Goal: Obtain resource: Download file/media

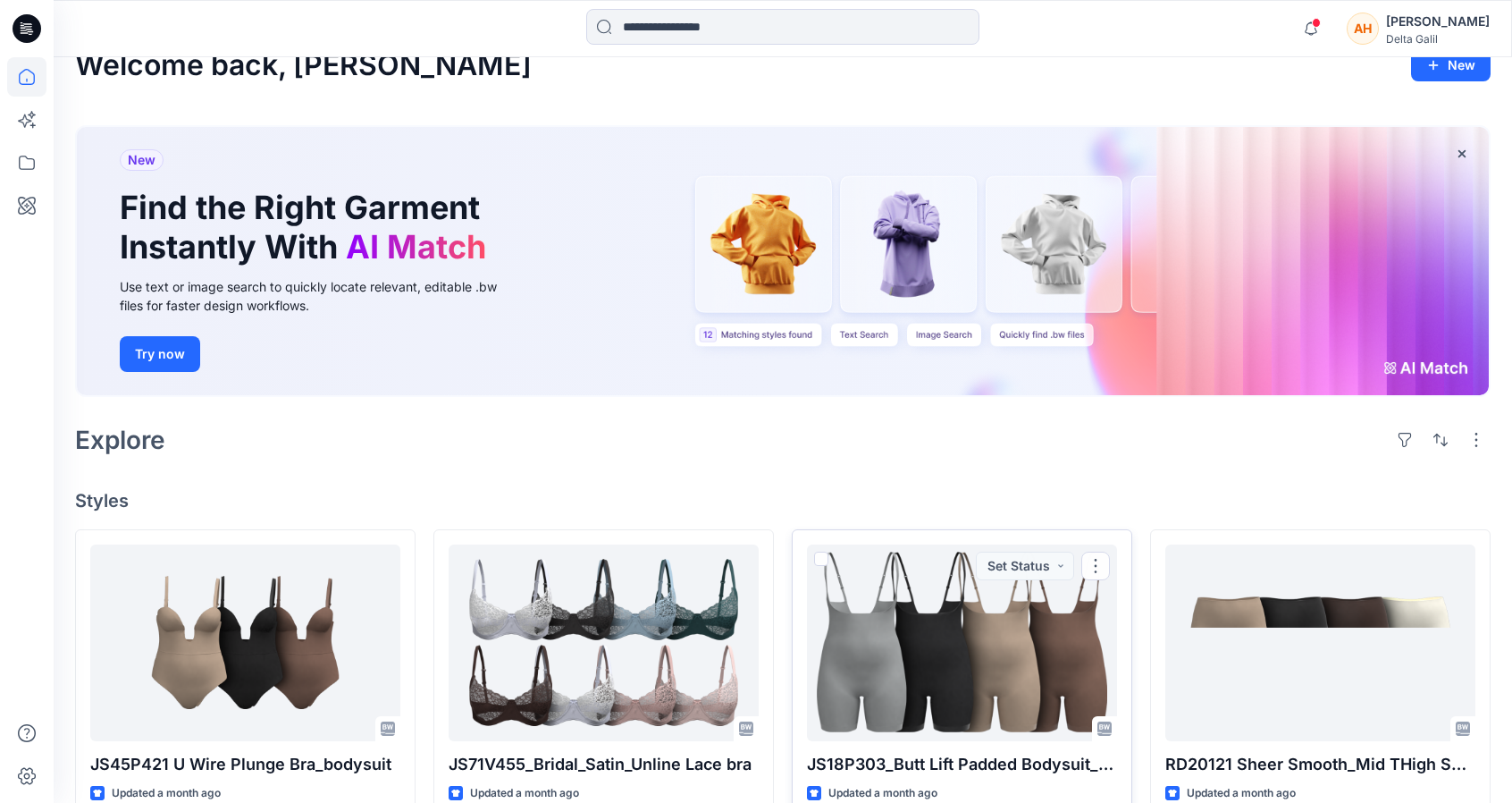
scroll to position [25, 0]
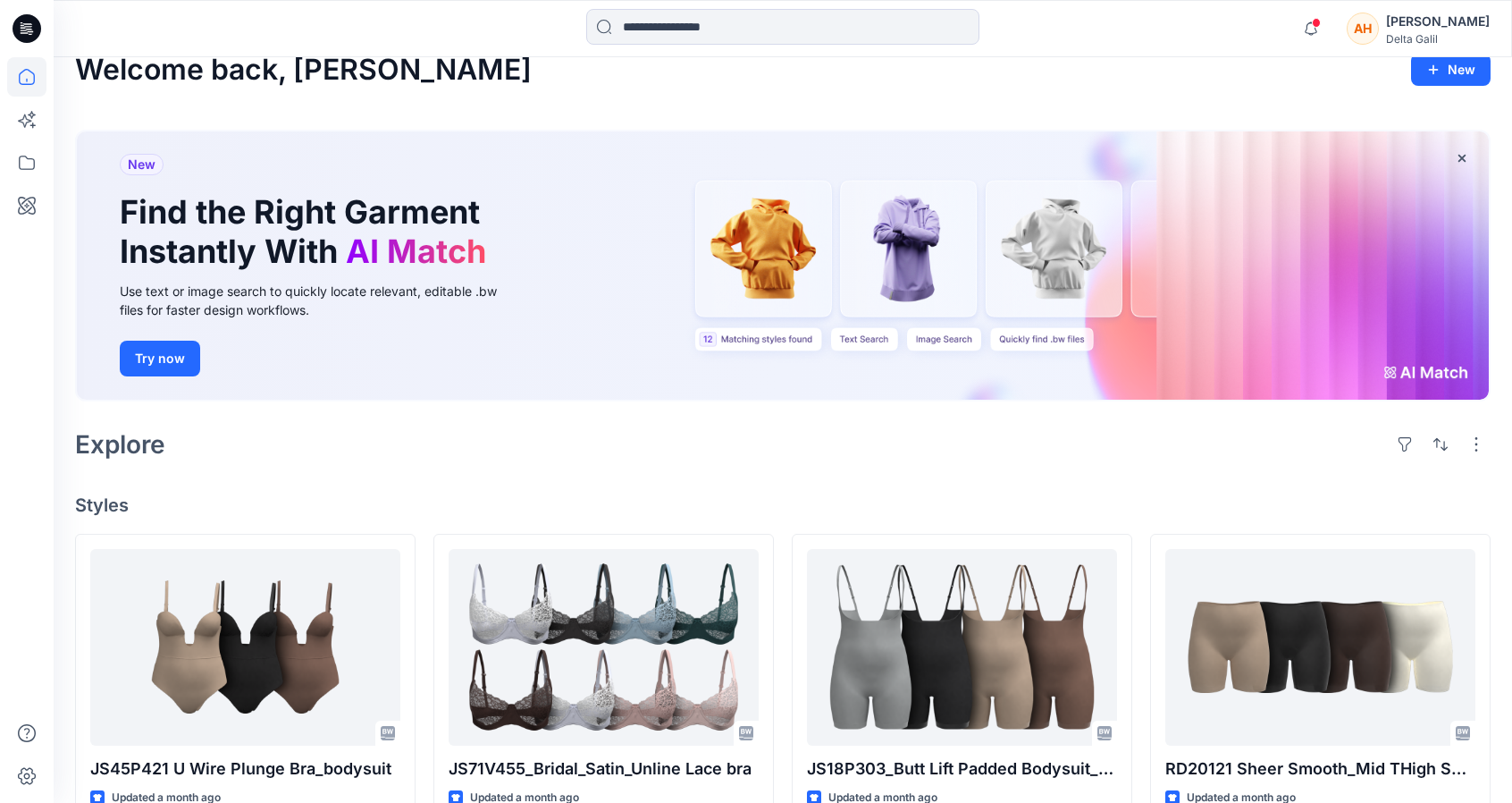
click at [1433, 32] on div "Delta Galil" at bounding box center [1437, 39] width 104 height 14
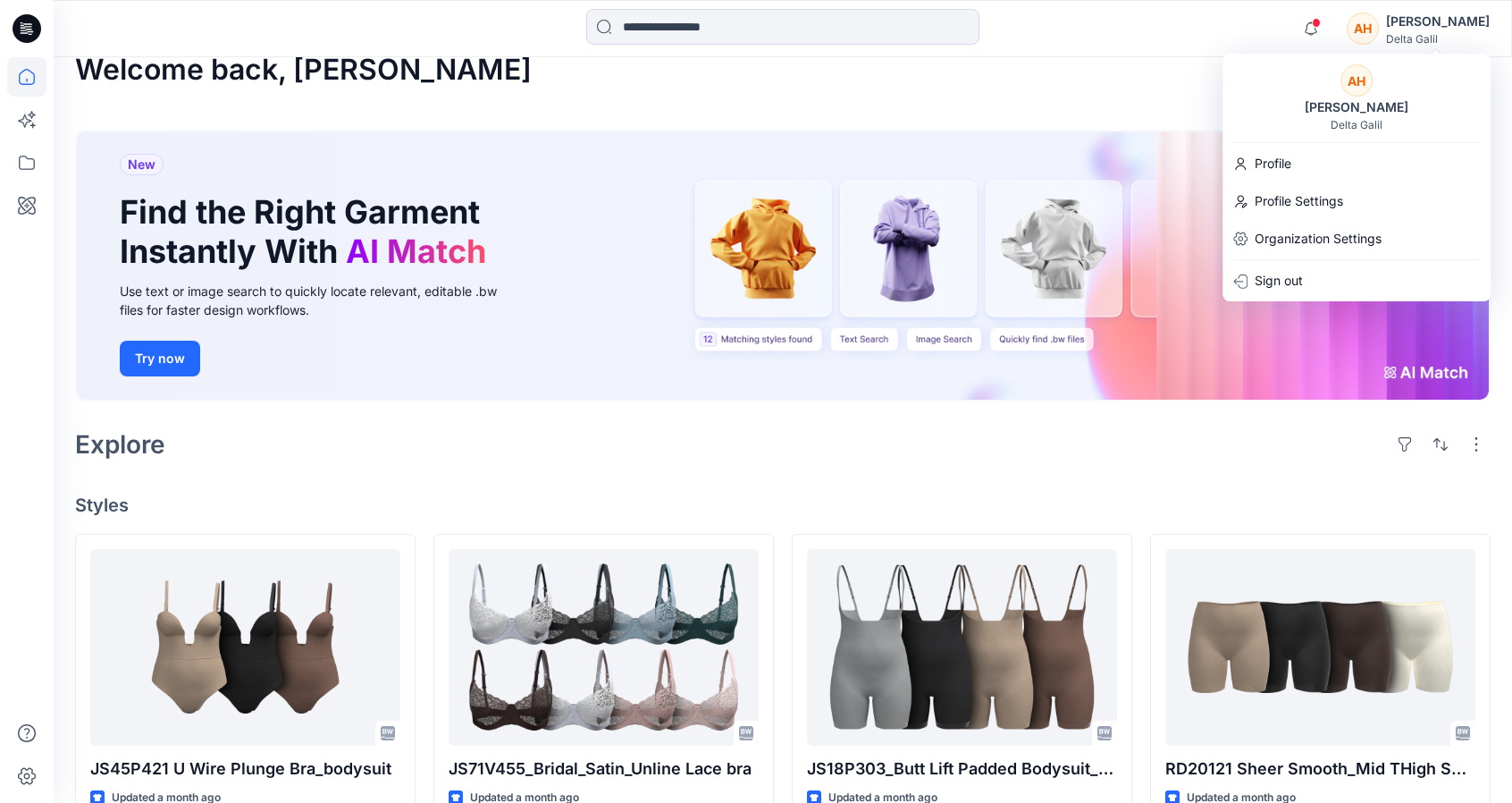
click at [1346, 128] on div "Delta Galil" at bounding box center [1356, 125] width 51 height 14
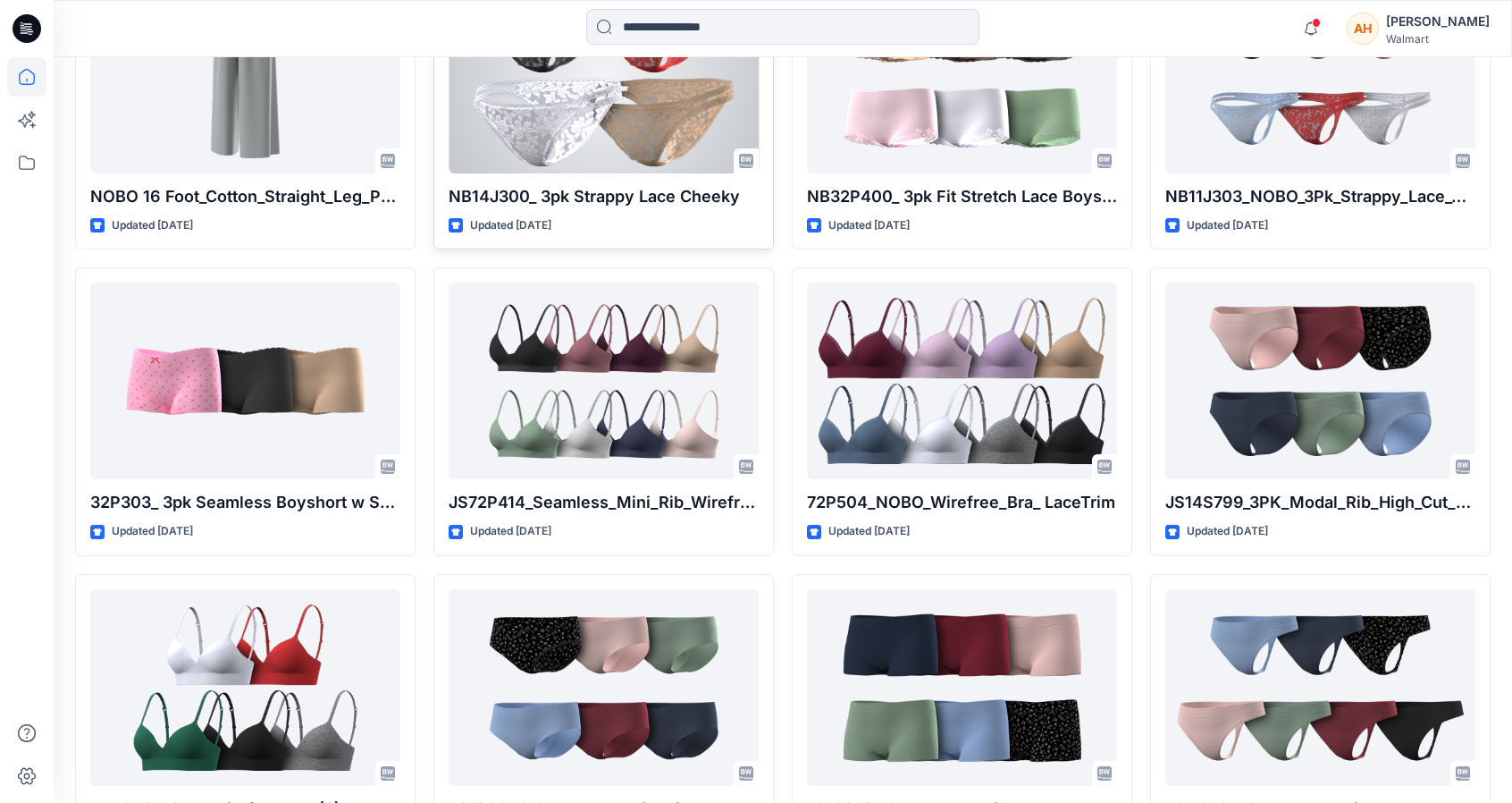
scroll to position [1925, 0]
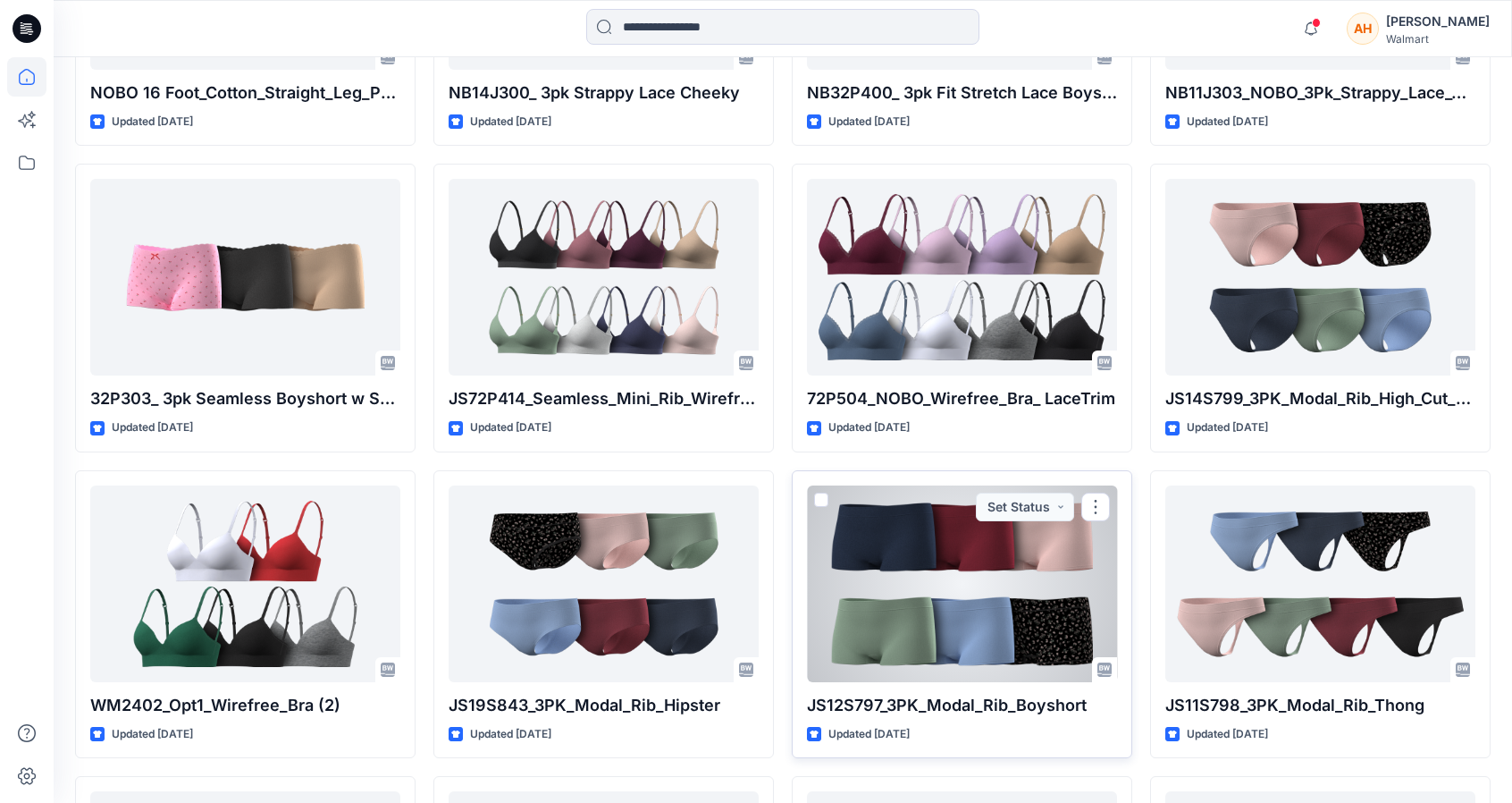
click at [972, 652] on div at bounding box center [961, 584] width 310 height 197
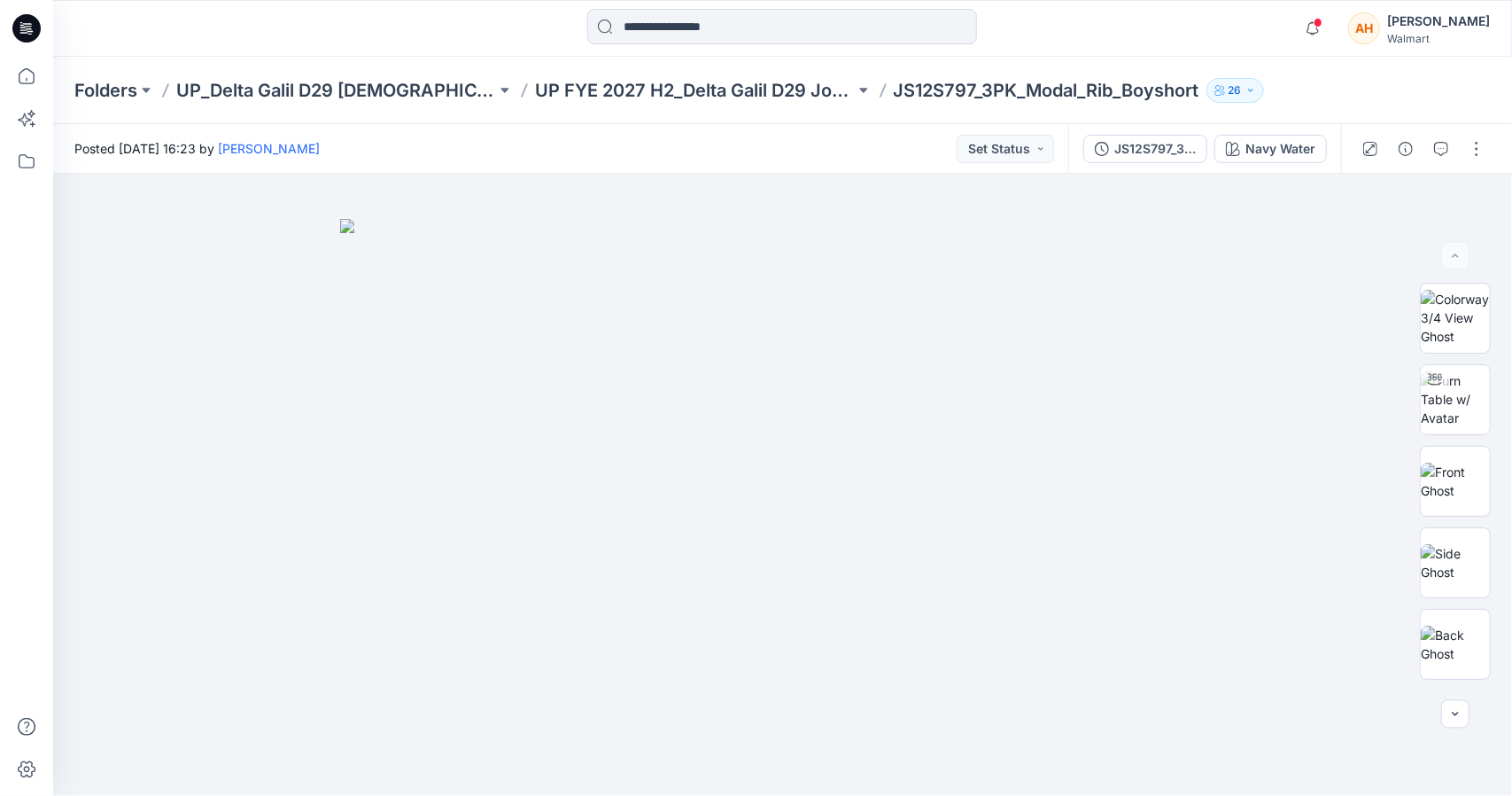
click at [106, 77] on div "Folders UP_Delta Galil D29 [DEMOGRAPHIC_DATA] Joyspun Intimates UP FYE 2027 H2_…" at bounding box center [782, 90] width 1459 height 67
click at [105, 85] on p "Folders" at bounding box center [105, 90] width 63 height 25
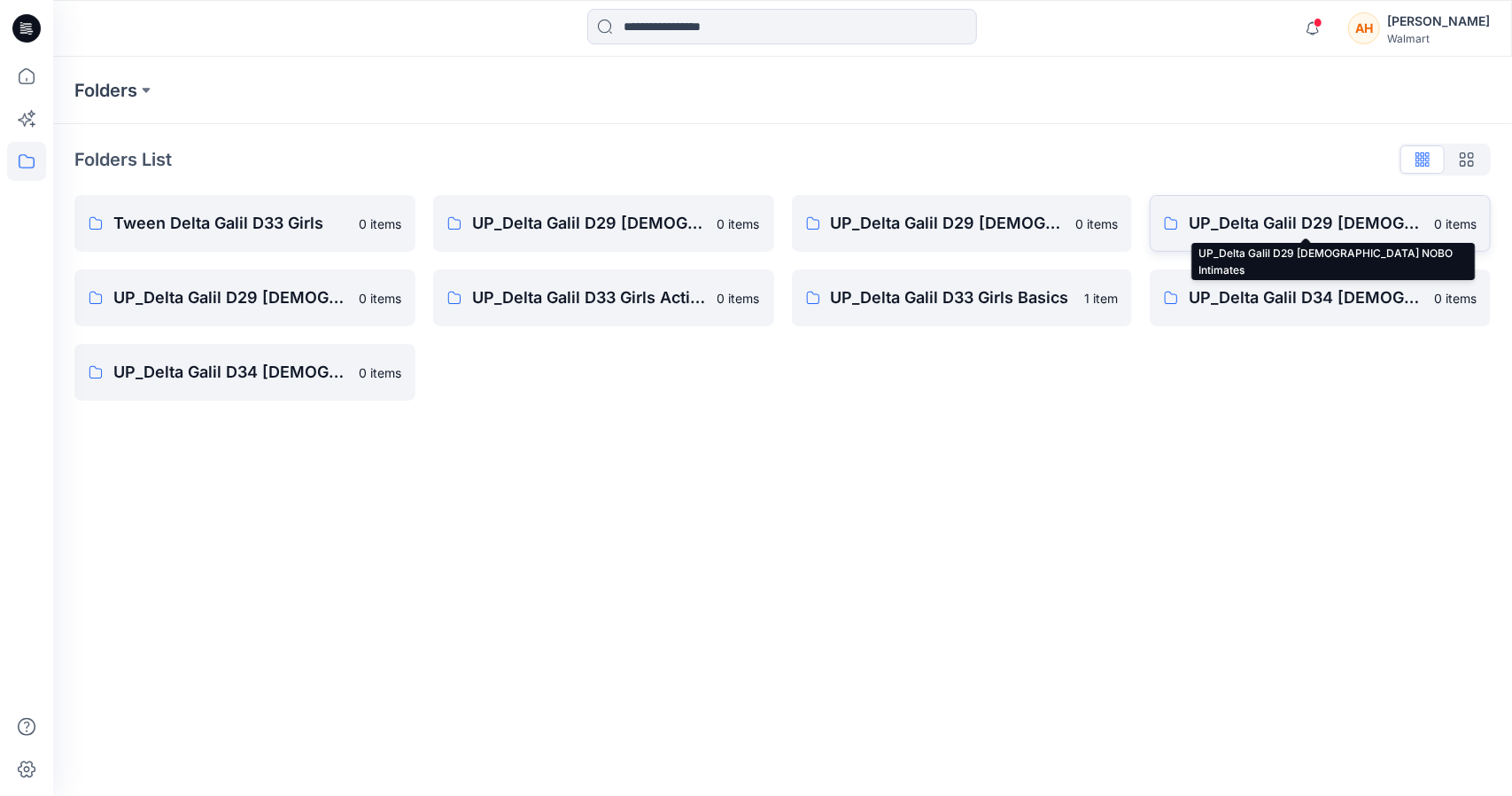
click at [1306, 222] on p "UP_Delta Galil D29 [DEMOGRAPHIC_DATA] NOBO Intimates" at bounding box center [1306, 223] width 235 height 25
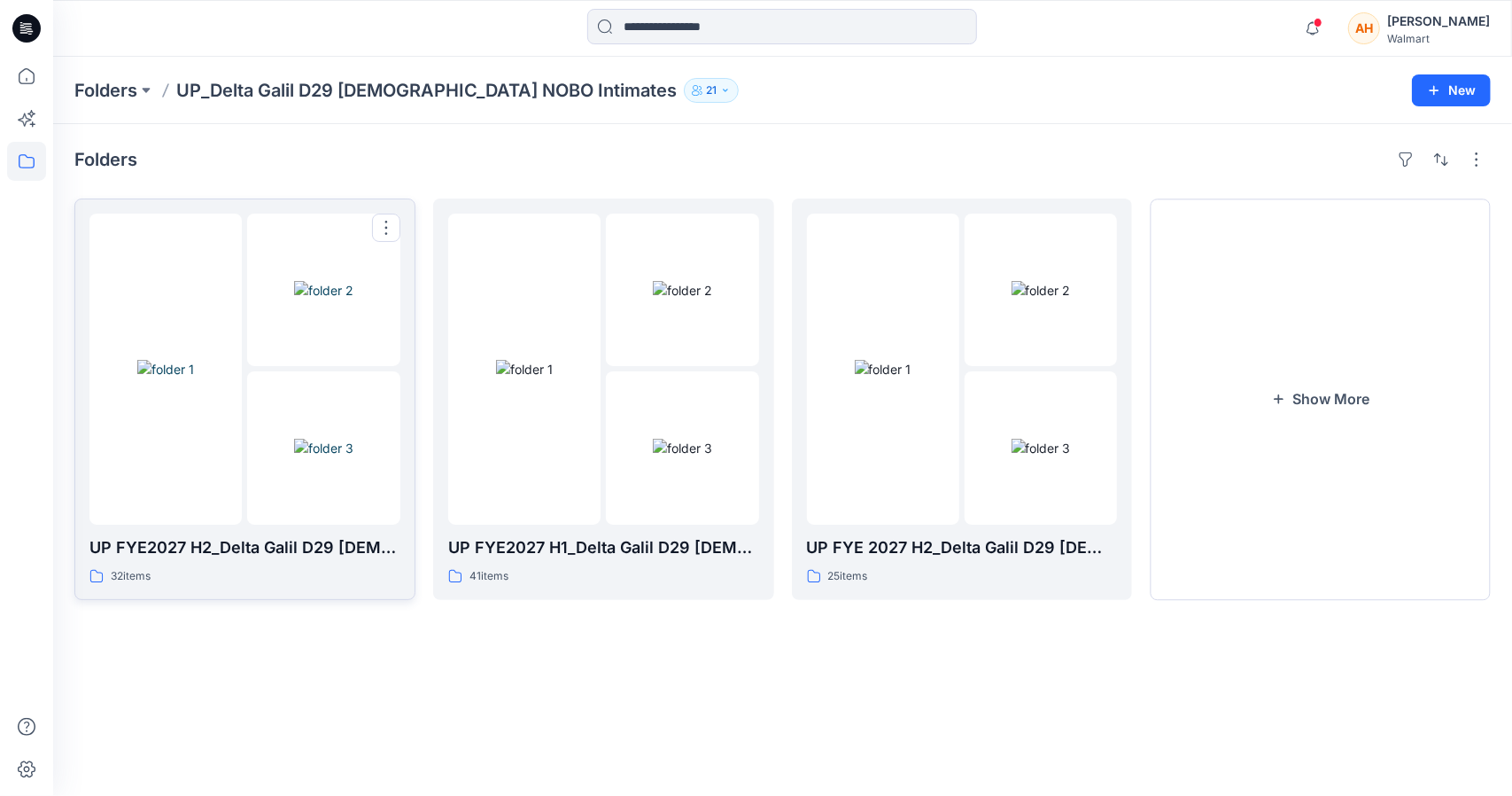
click at [295, 457] on img at bounding box center [324, 448] width 60 height 18
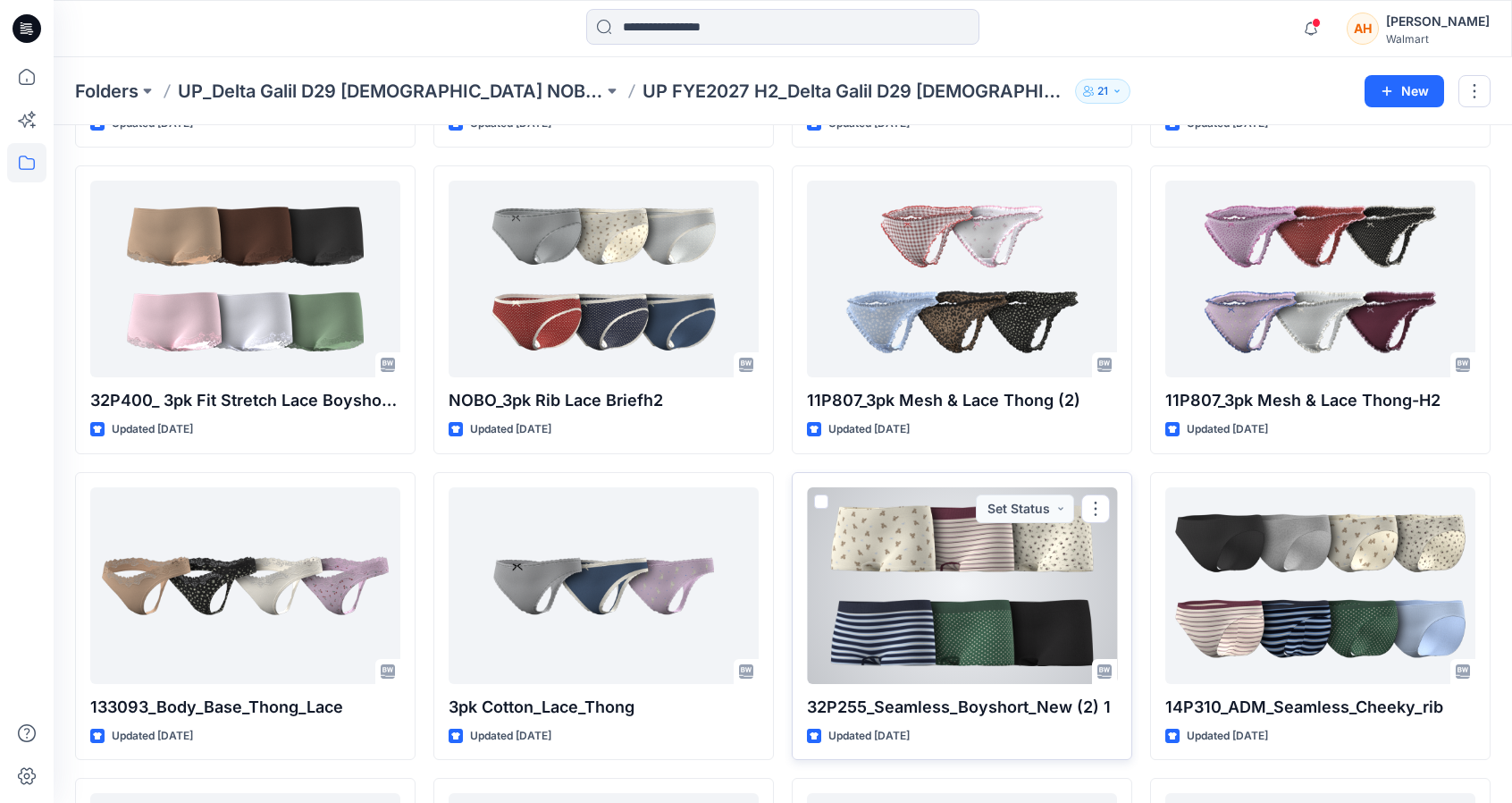
scroll to position [738, 0]
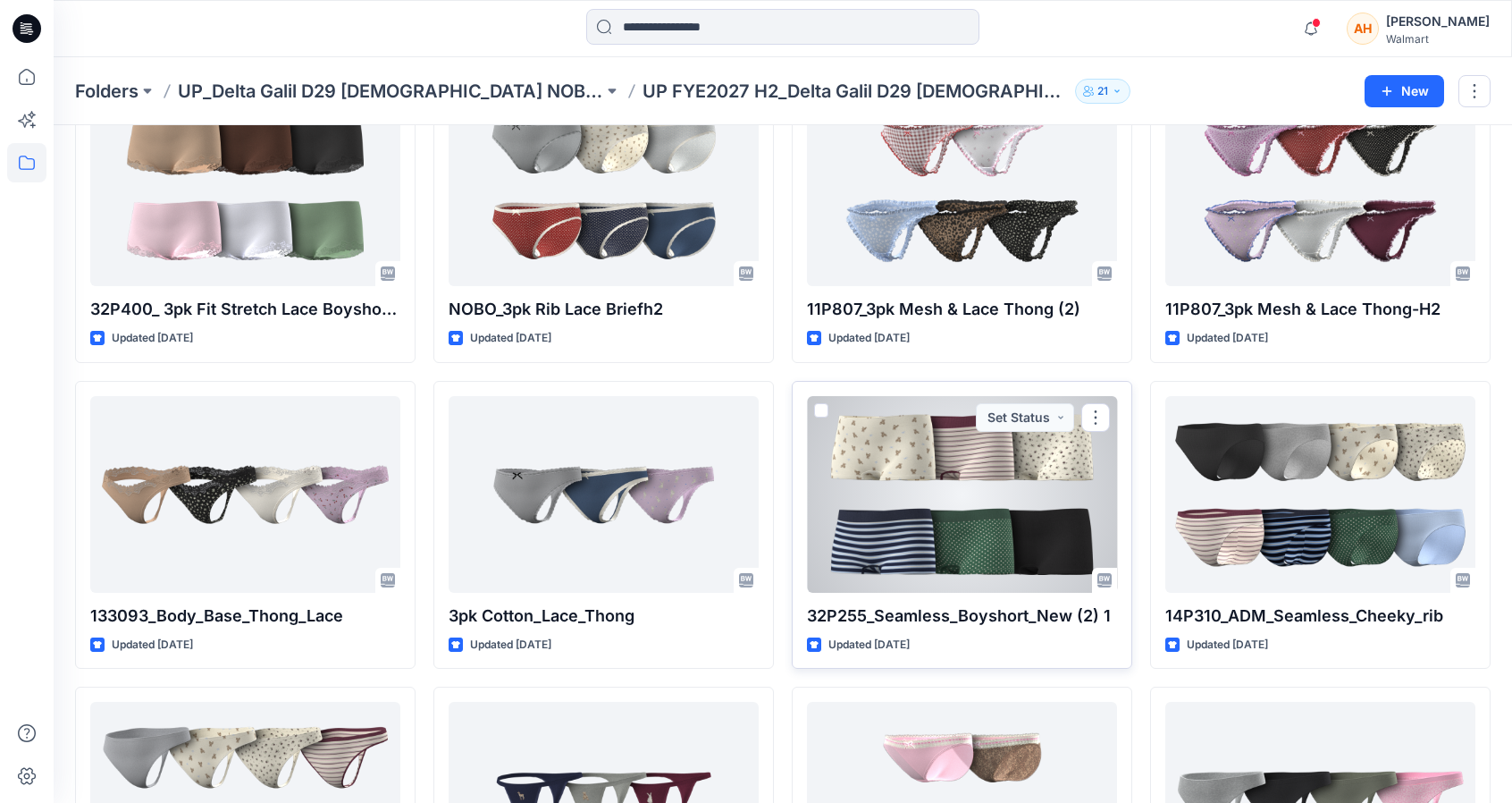
click at [1003, 580] on div at bounding box center [961, 494] width 310 height 197
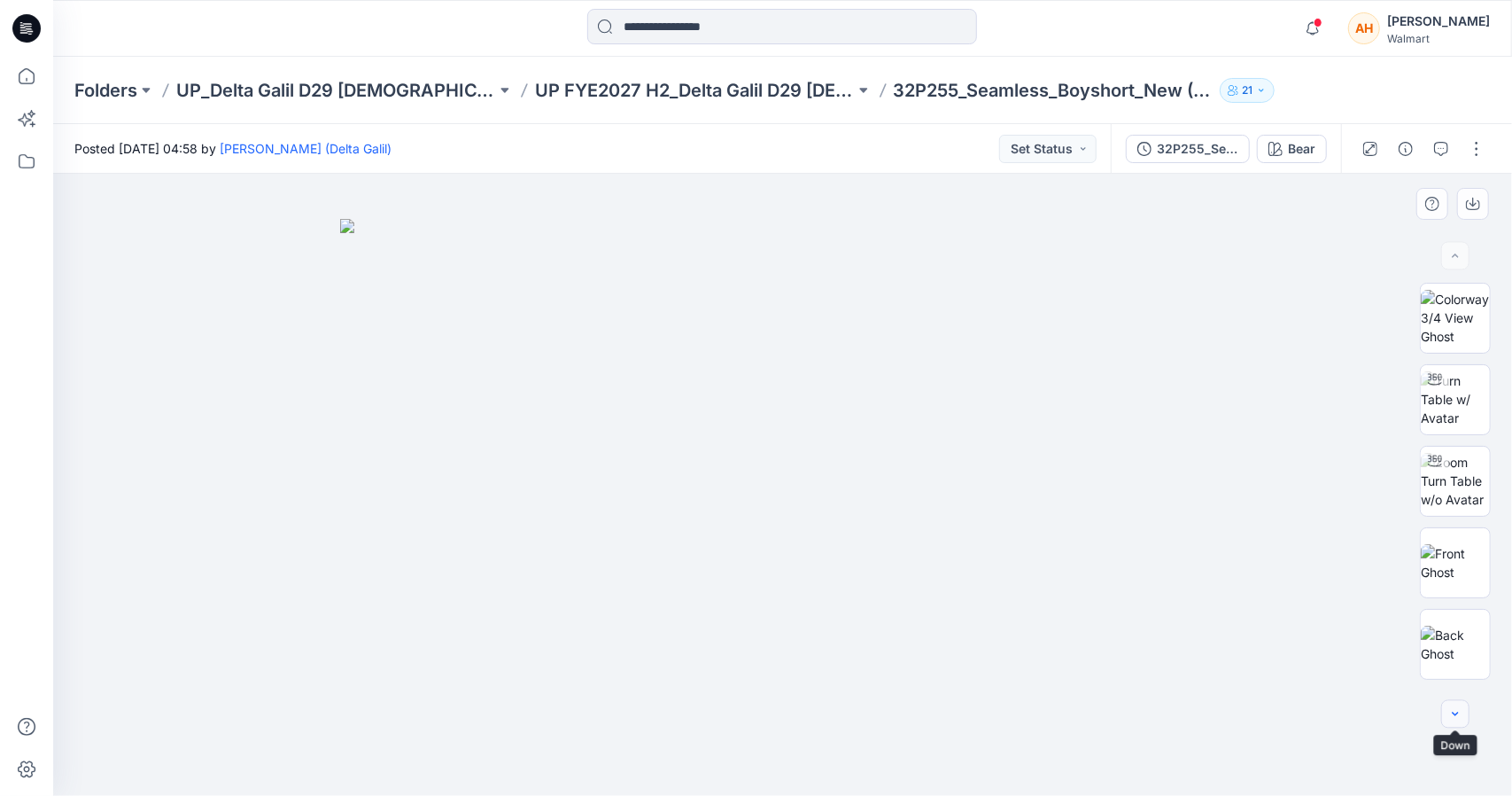
click at [1455, 720] on icon "button" at bounding box center [1455, 714] width 14 height 14
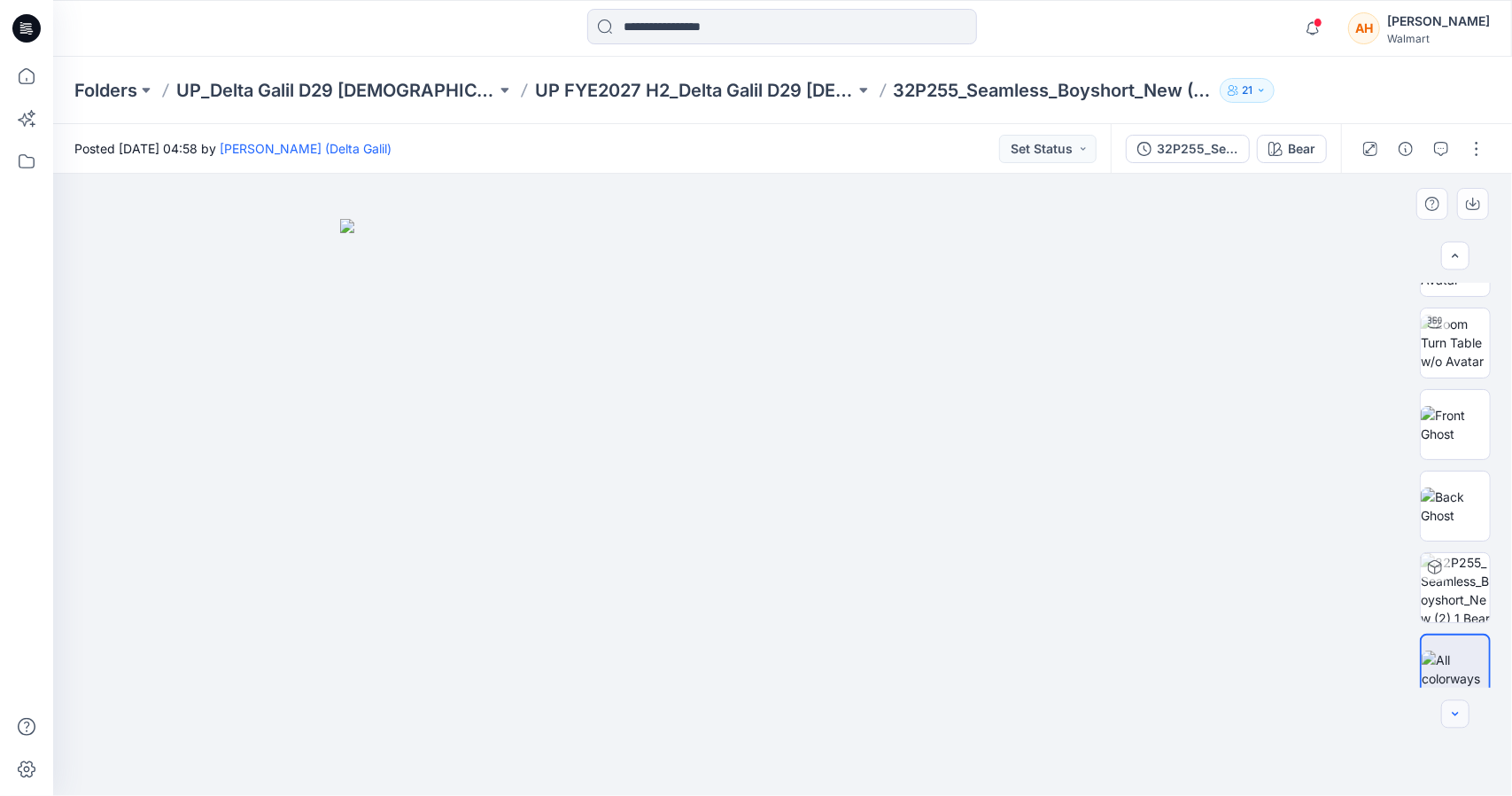
click at [1455, 720] on icon "button" at bounding box center [1455, 714] width 14 height 14
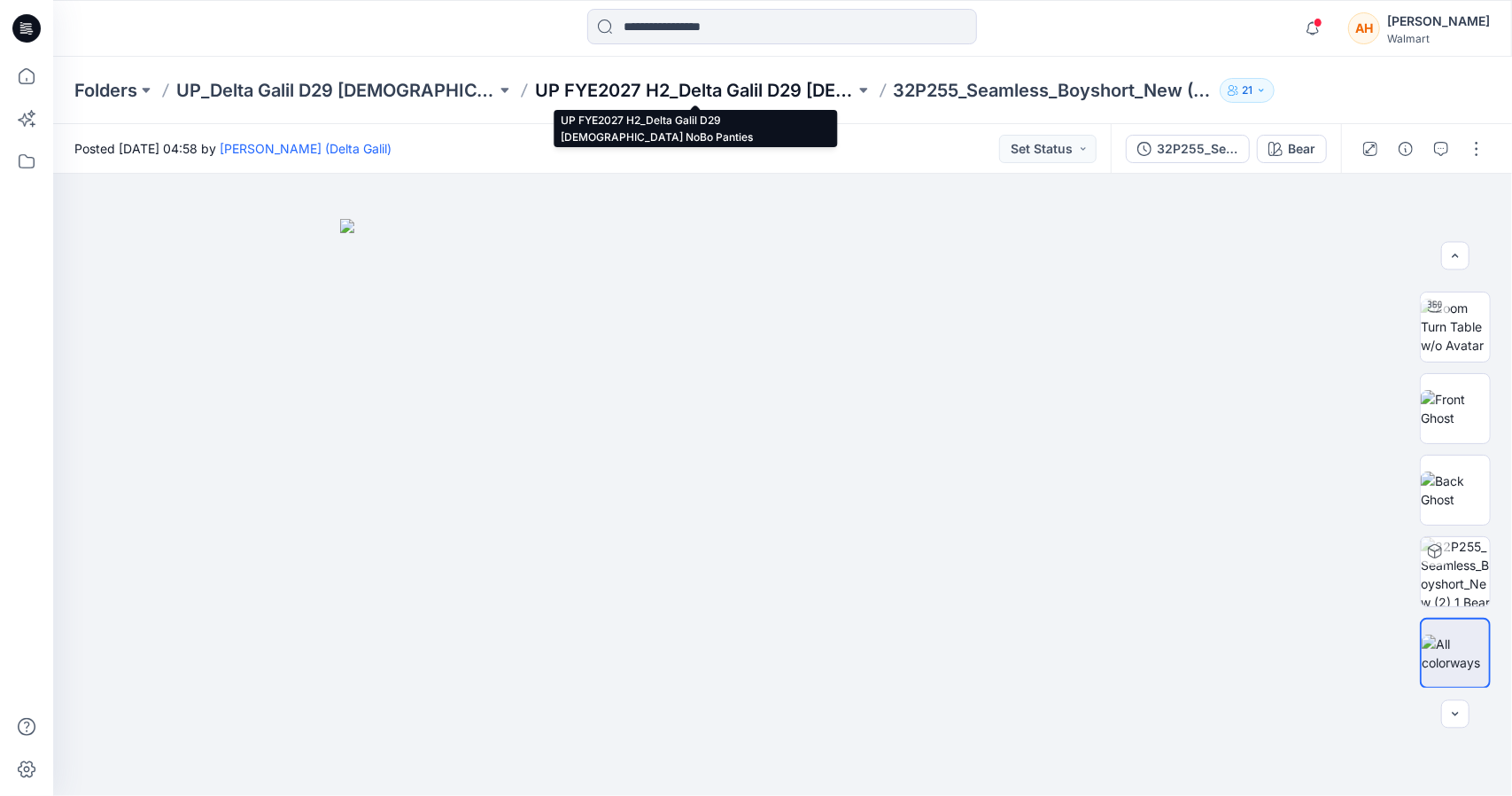
click at [623, 98] on p "UP FYE2027 H2_Delta Galil D29 [DEMOGRAPHIC_DATA] NoBo Panties" at bounding box center [695, 90] width 320 height 25
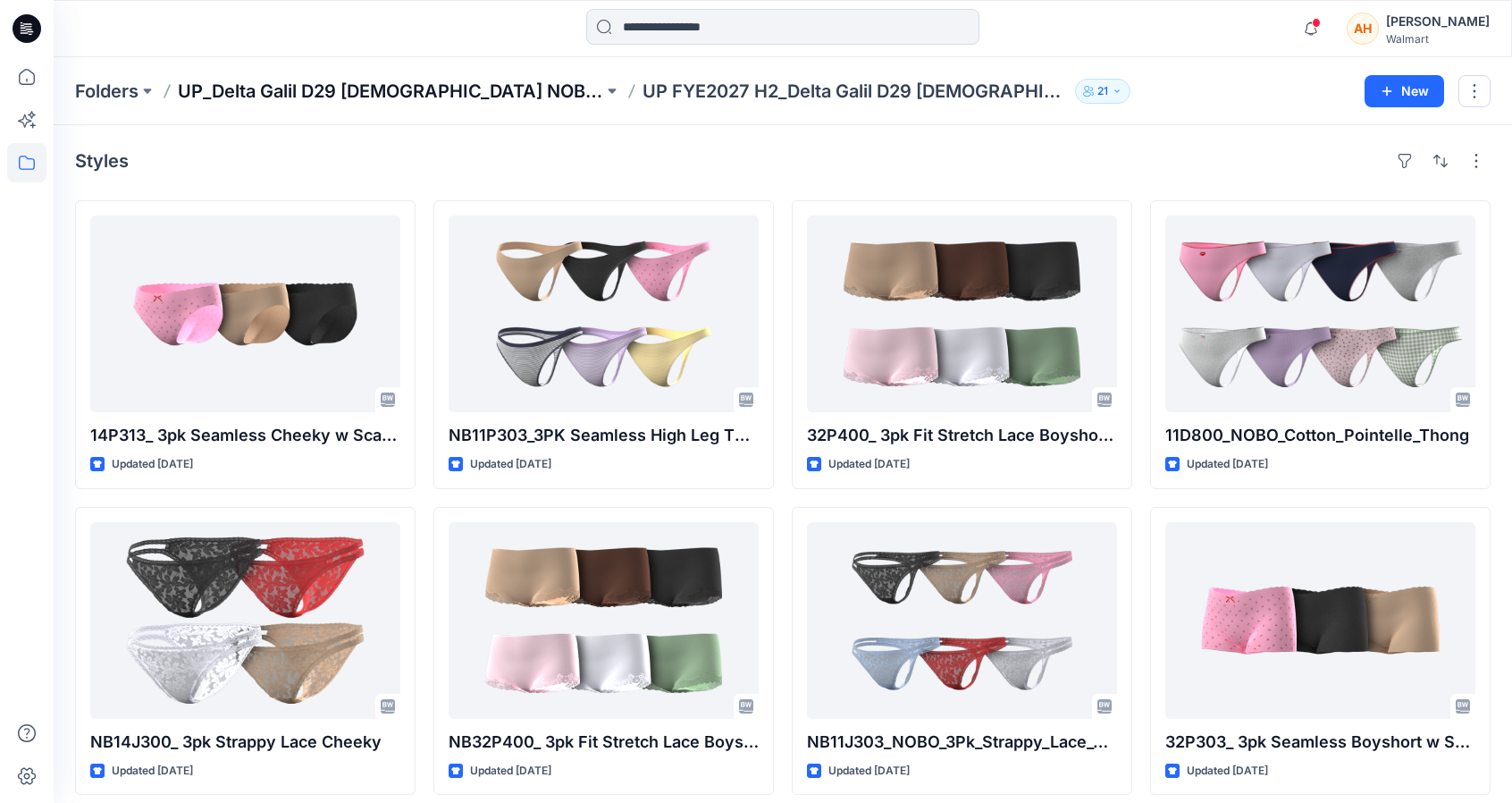
click at [275, 95] on p "UP_Delta Galil D29 [DEMOGRAPHIC_DATA] NOBO Intimates" at bounding box center [390, 91] width 425 height 25
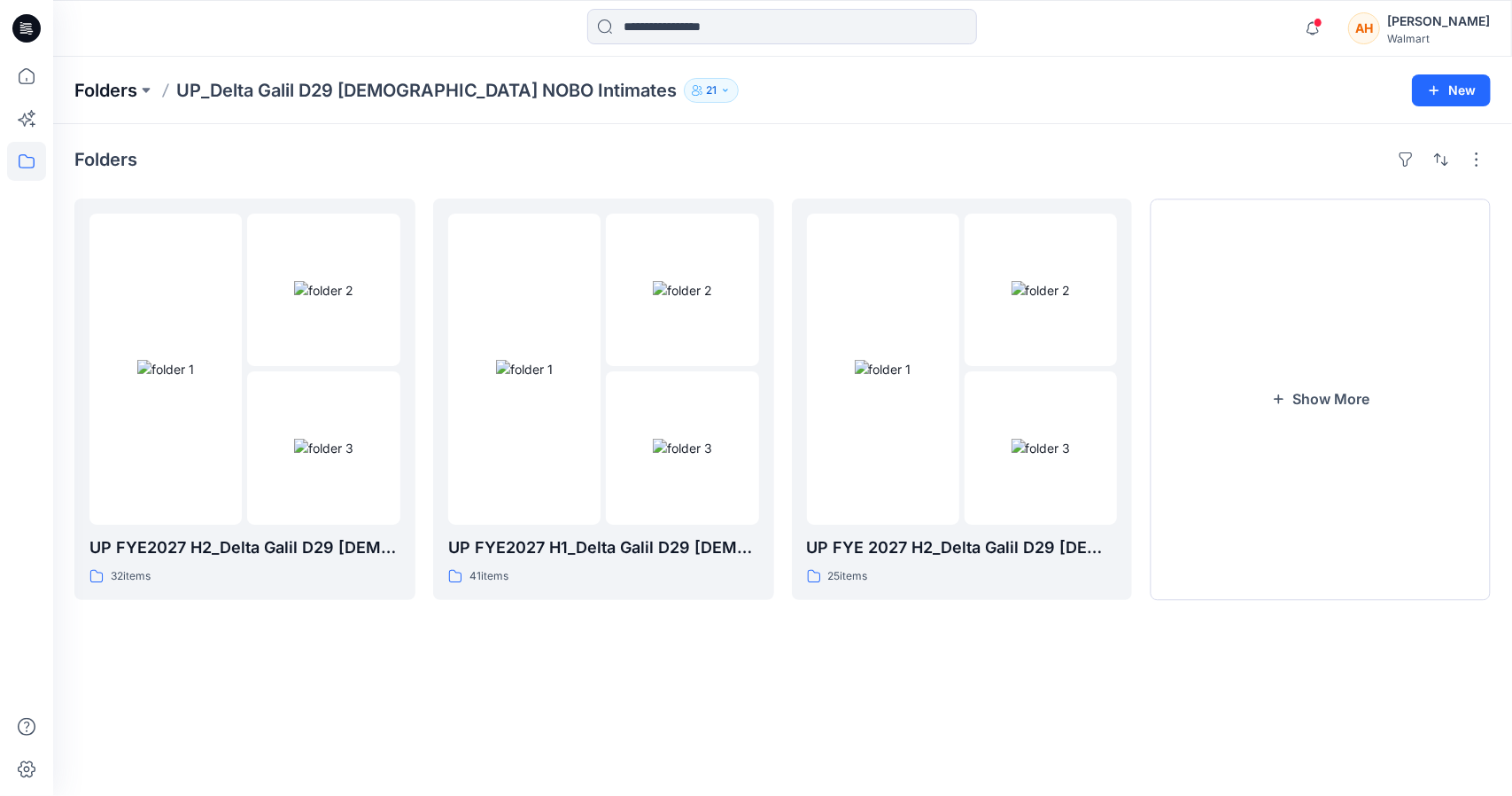
click at [131, 88] on p "Folders" at bounding box center [105, 90] width 63 height 25
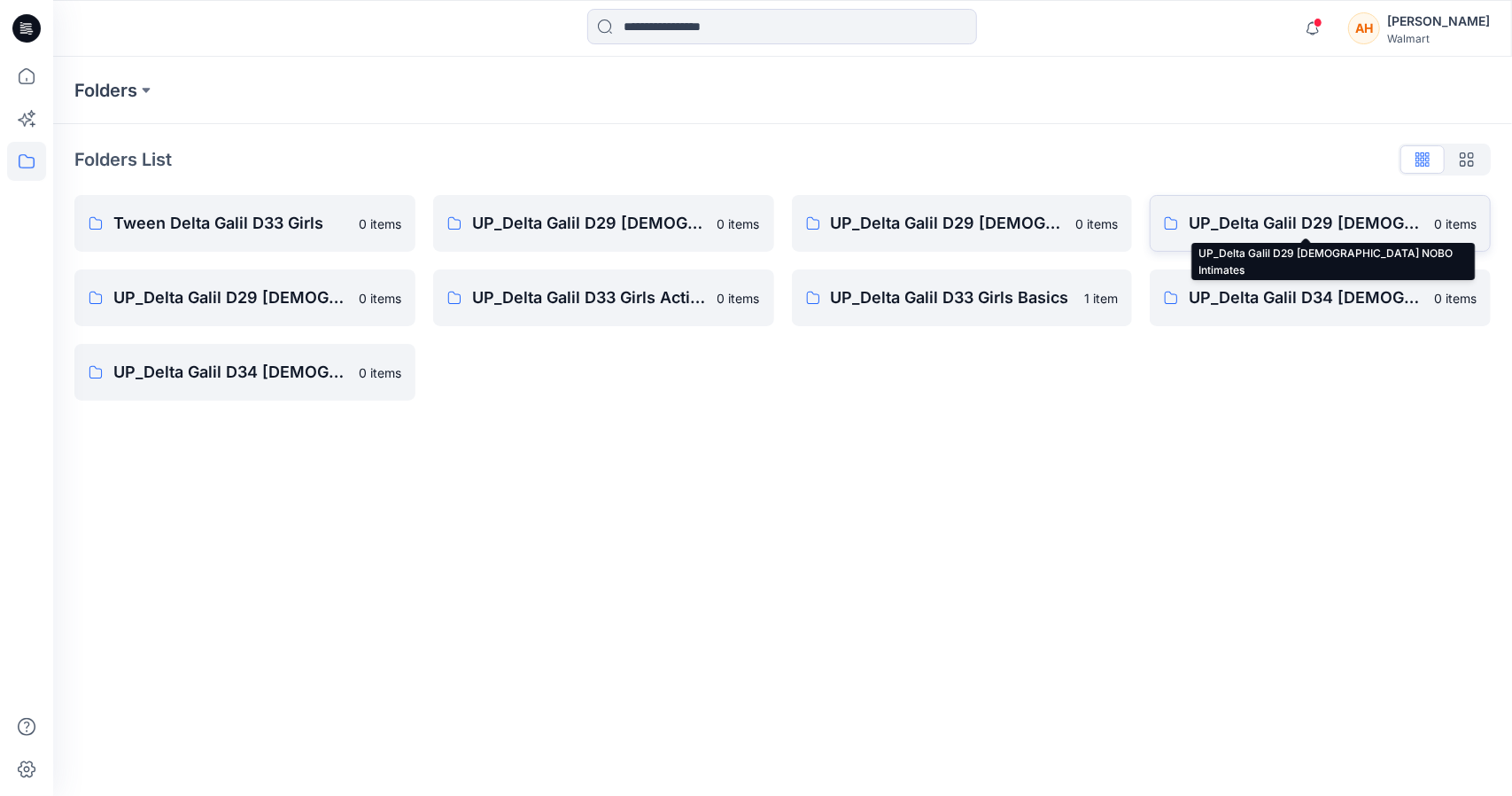
click at [1253, 229] on p "UP_Delta Galil D29 [DEMOGRAPHIC_DATA] NOBO Intimates" at bounding box center [1306, 223] width 235 height 25
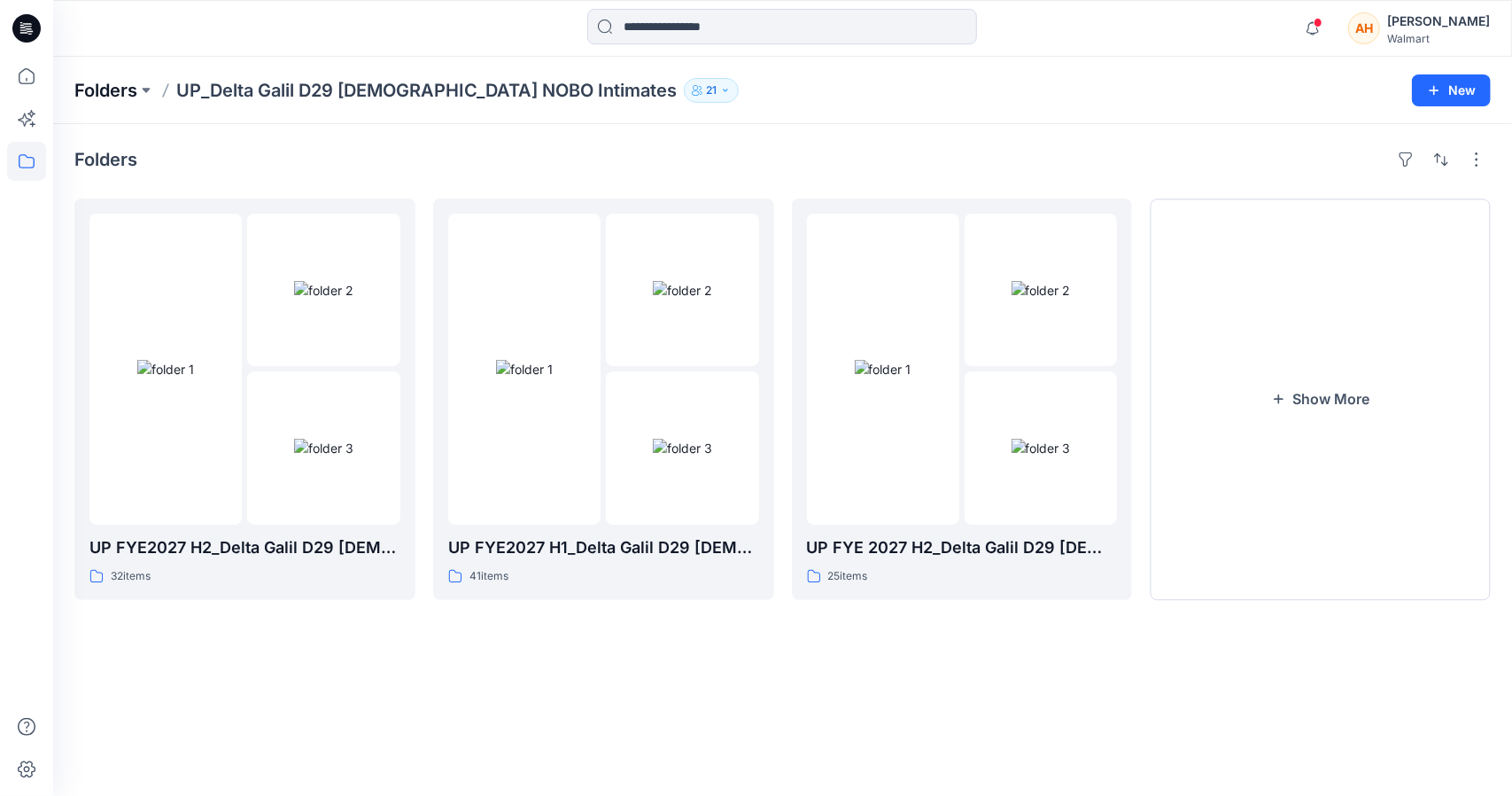
click at [117, 84] on p "Folders" at bounding box center [105, 90] width 63 height 25
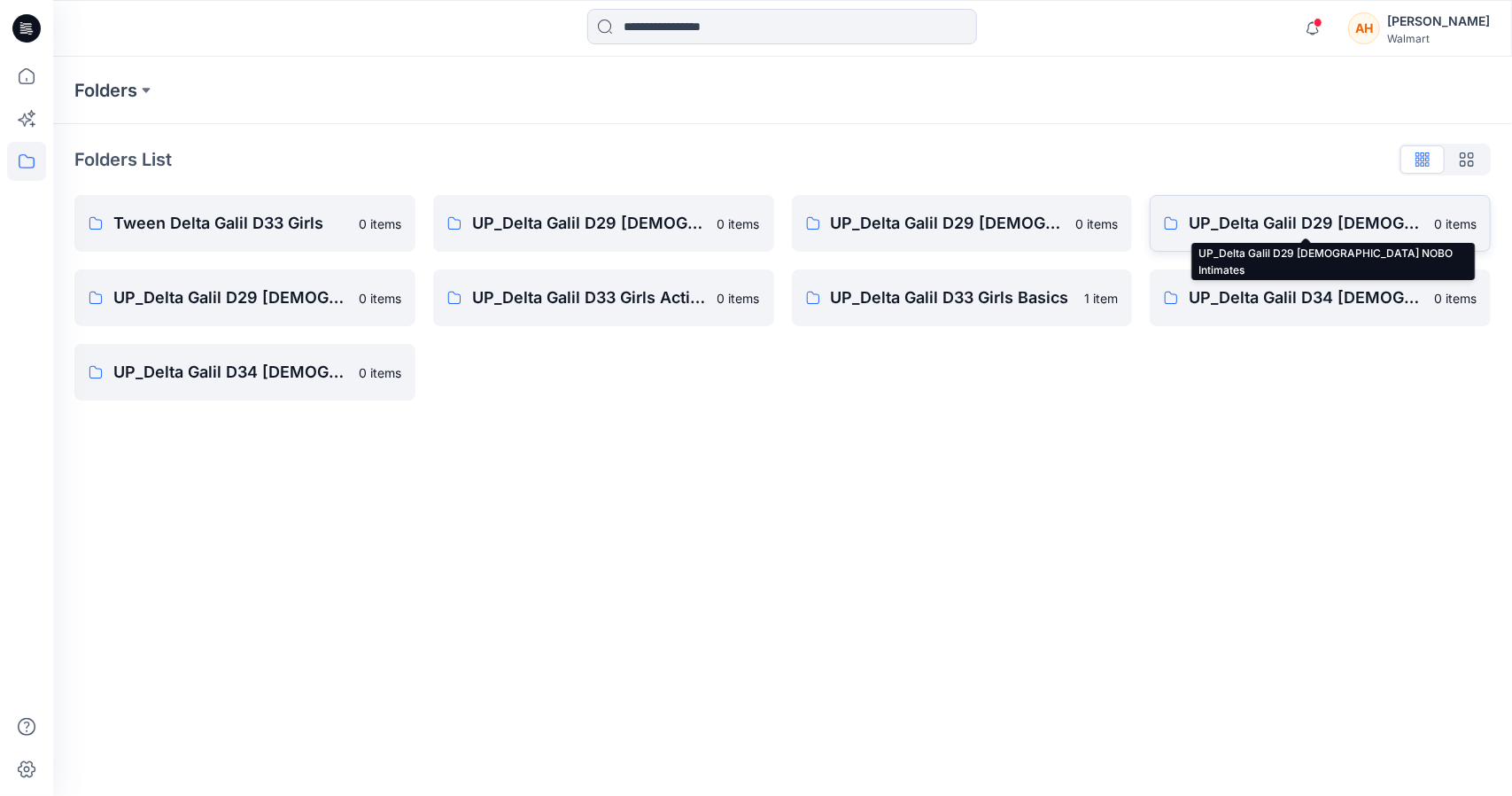
click at [1299, 222] on p "UP_Delta Galil D29 [DEMOGRAPHIC_DATA] NOBO Intimates" at bounding box center [1306, 223] width 235 height 25
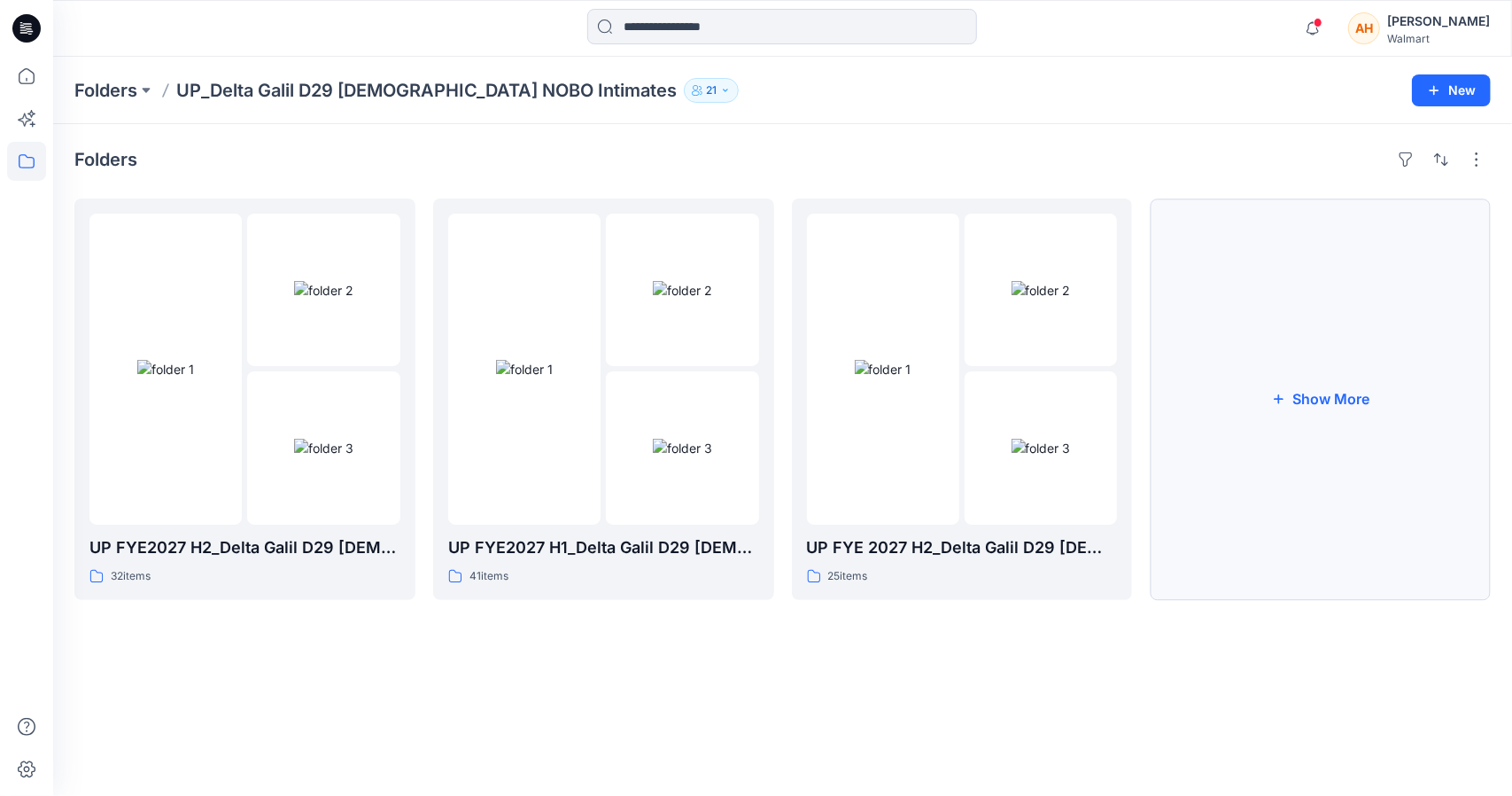
click at [1272, 440] on button "Show More" at bounding box center [1320, 398] width 341 height 401
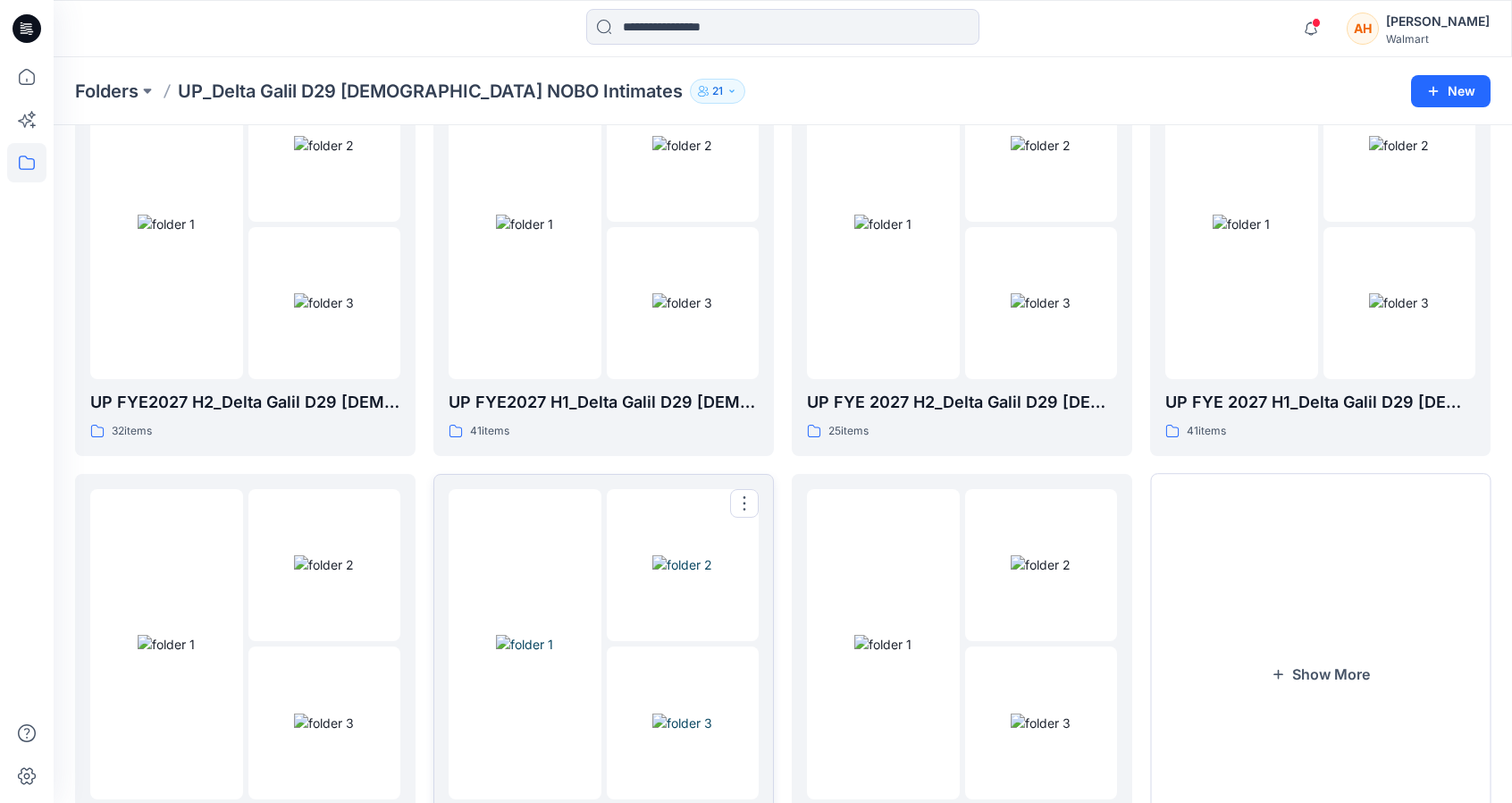
scroll to position [89, 0]
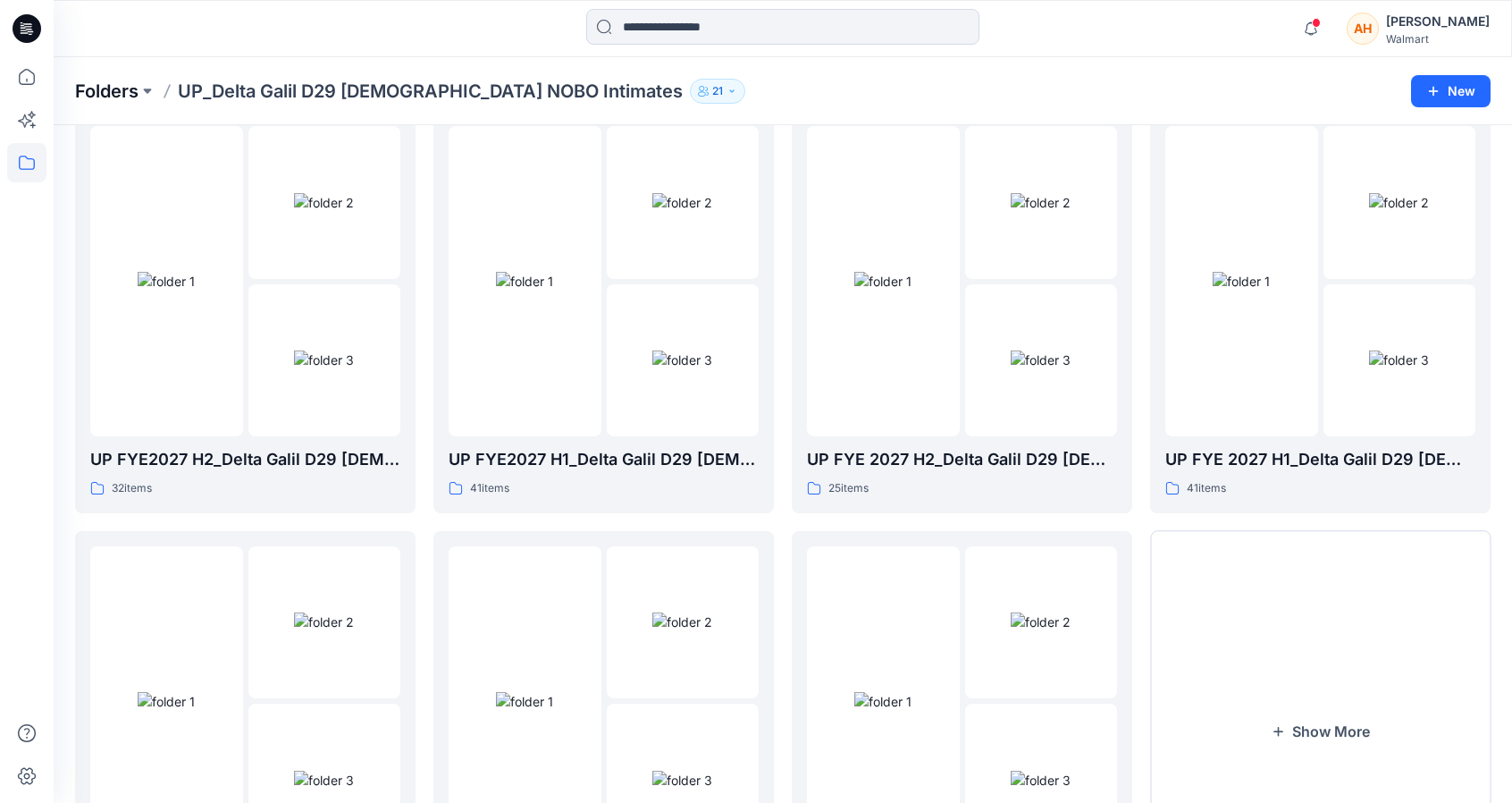
click at [129, 85] on p "Folders" at bounding box center [106, 91] width 63 height 25
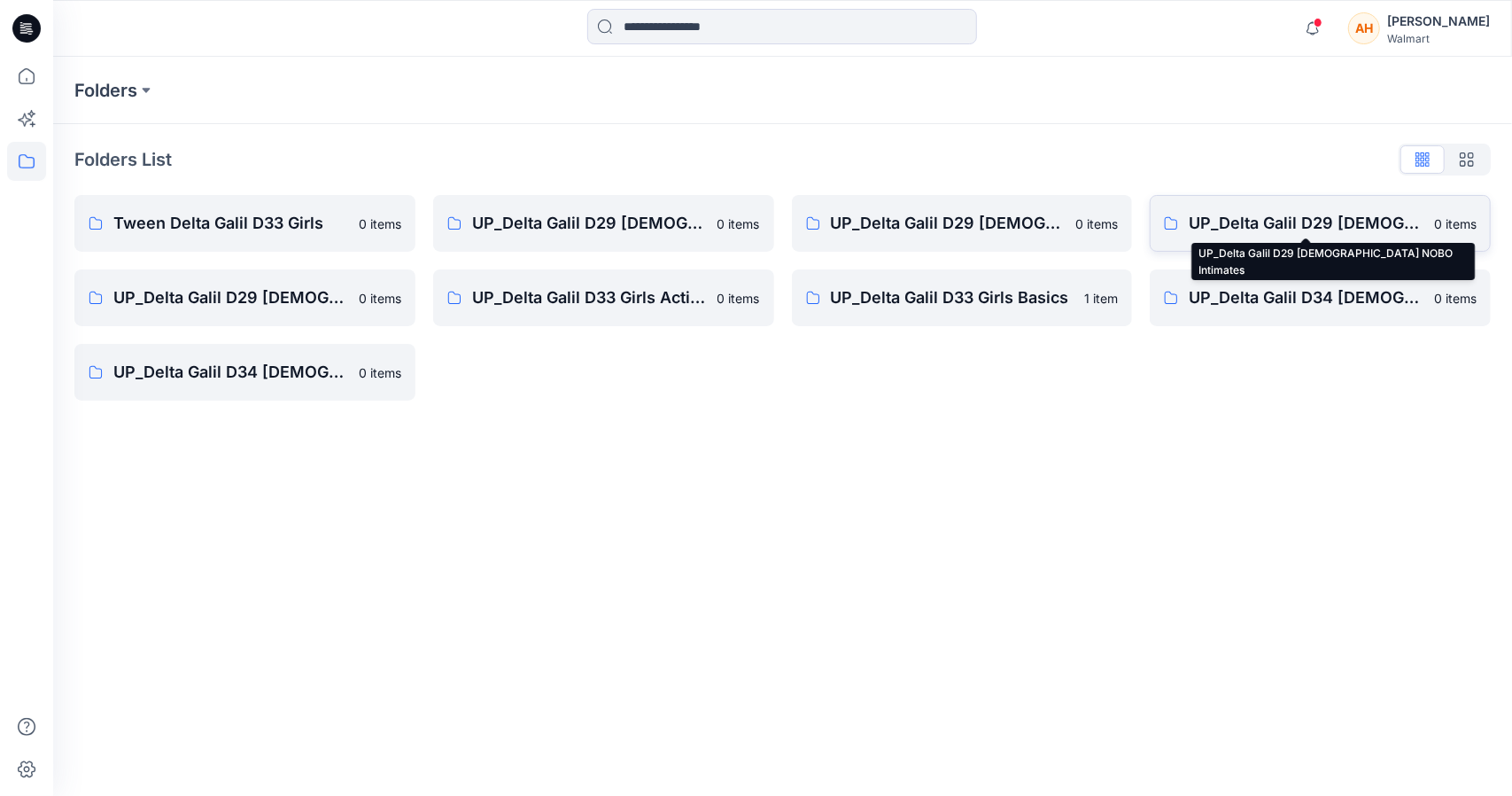
click at [1348, 211] on p "UP_Delta Galil D29 [DEMOGRAPHIC_DATA] NOBO Intimates" at bounding box center [1306, 223] width 235 height 25
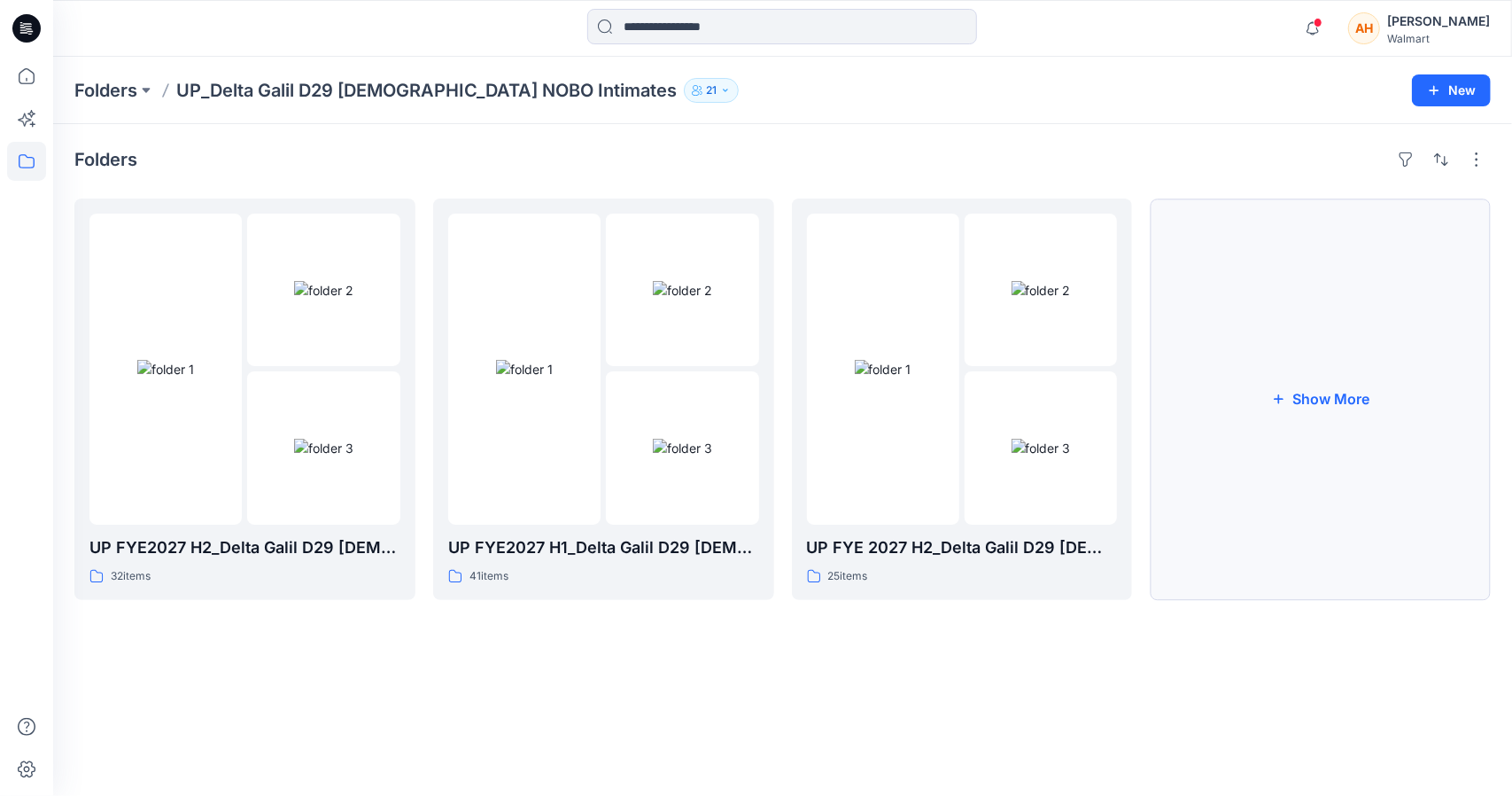
click at [1312, 474] on button "Show More" at bounding box center [1320, 398] width 341 height 401
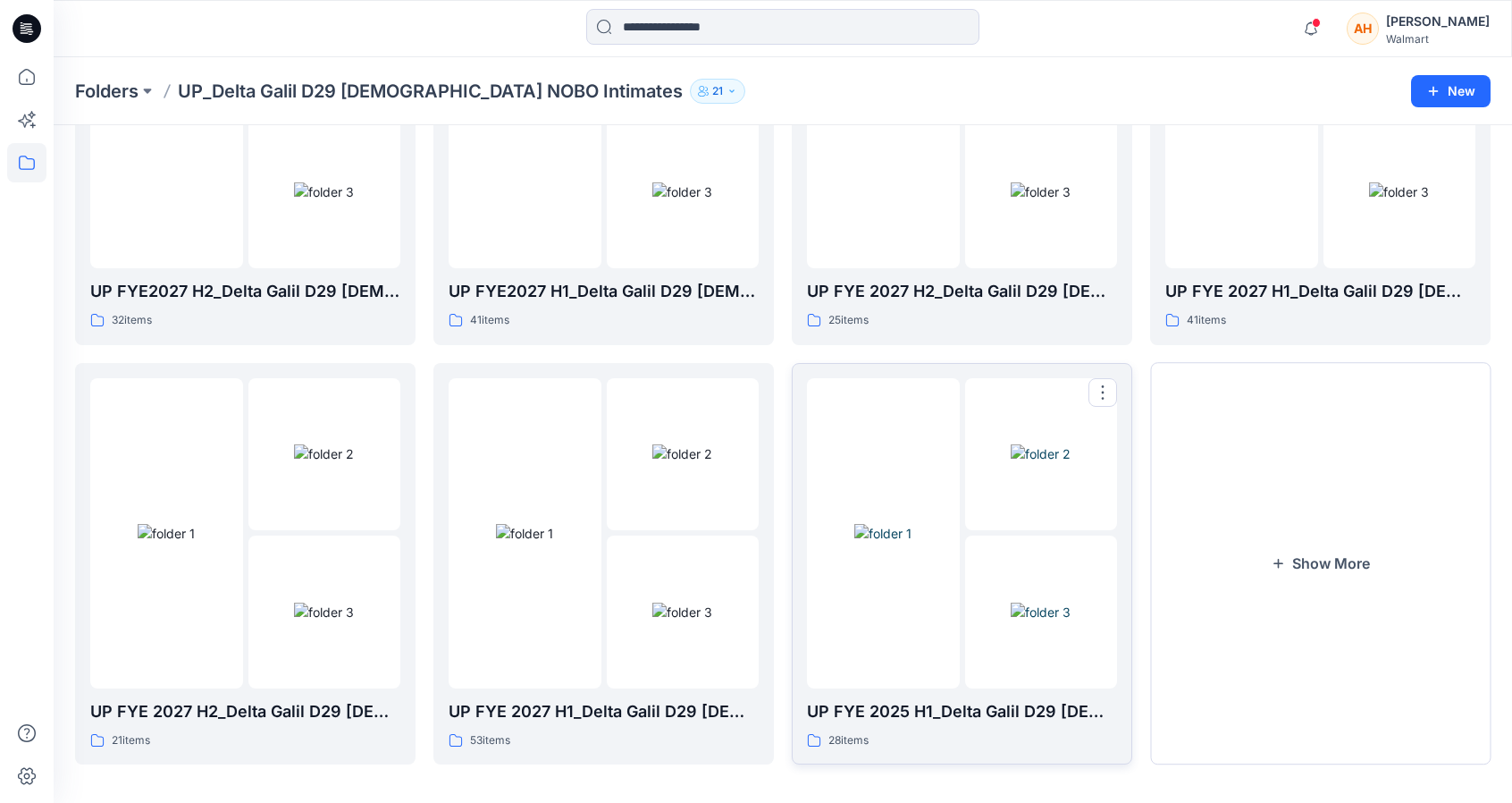
scroll to position [268, 0]
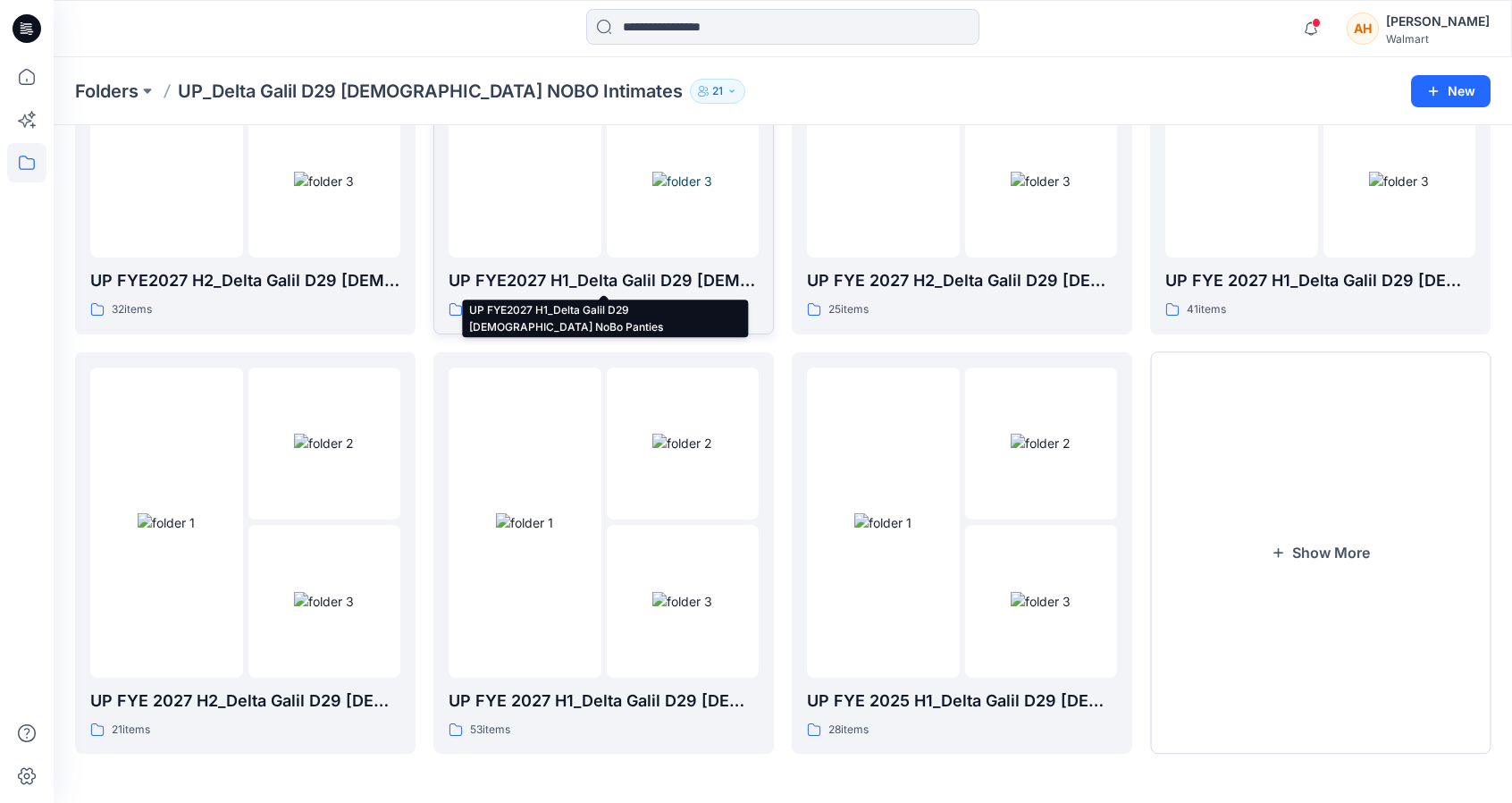
click at [496, 268] on p "UP FYE2027 H1_Delta Galil D29 [DEMOGRAPHIC_DATA] NoBo Panties" at bounding box center [603, 281] width 310 height 25
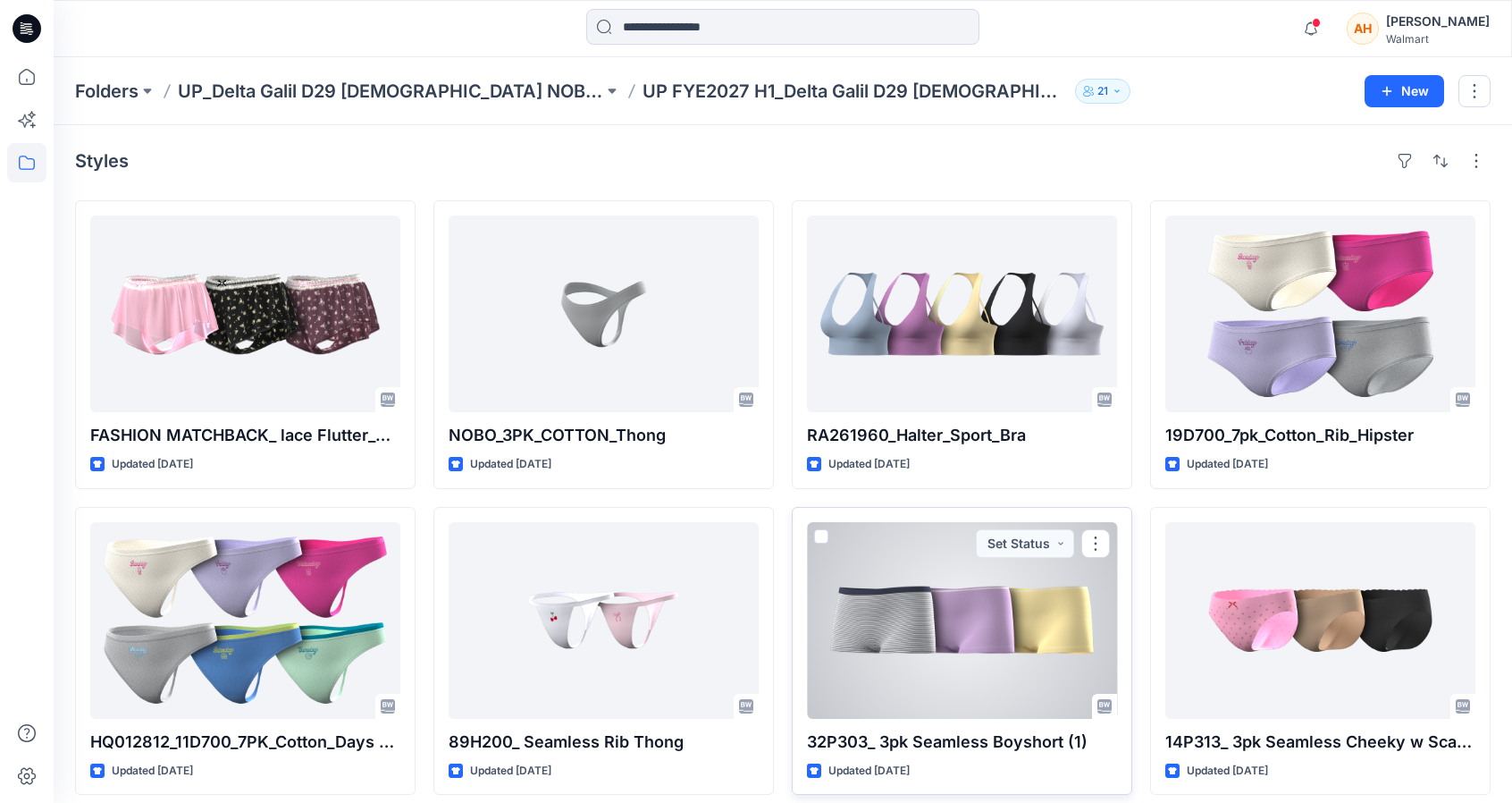
click at [966, 657] on div at bounding box center [961, 620] width 310 height 197
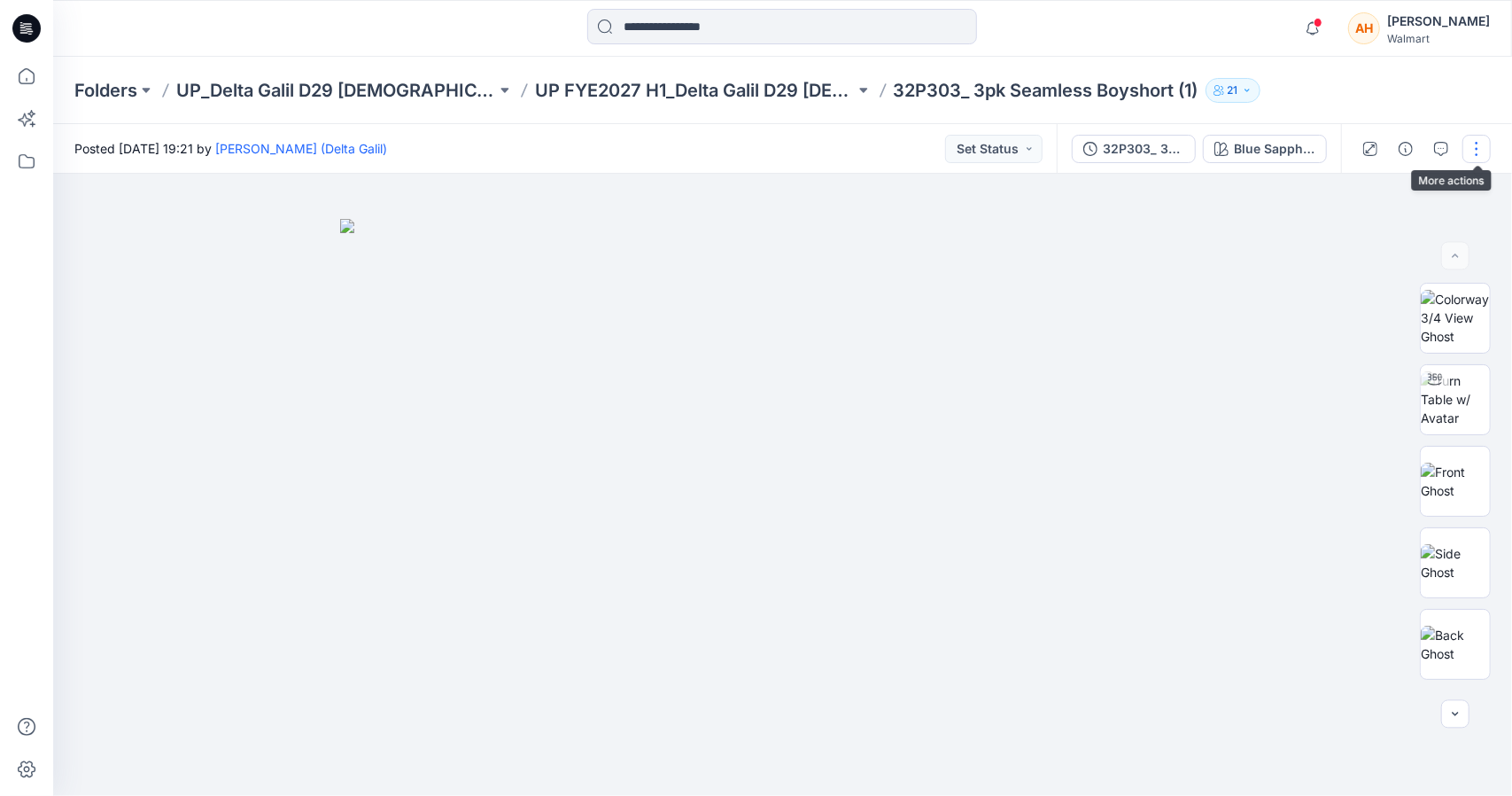
click at [1480, 152] on button "button" at bounding box center [1476, 148] width 28 height 28
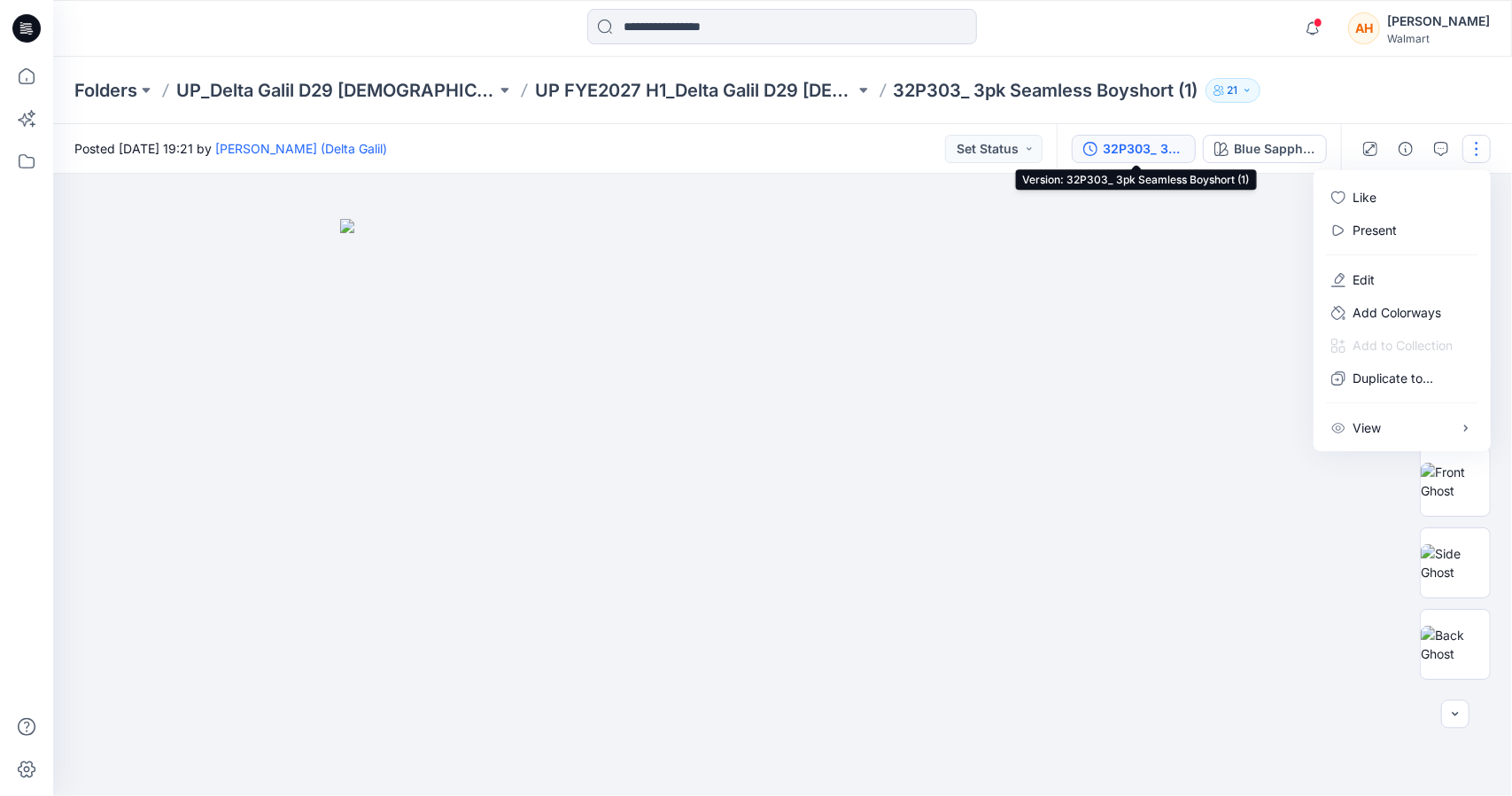
click at [1121, 142] on div "32P303_ 3pk Seamless Boyshort (1)" at bounding box center [1143, 149] width 82 height 19
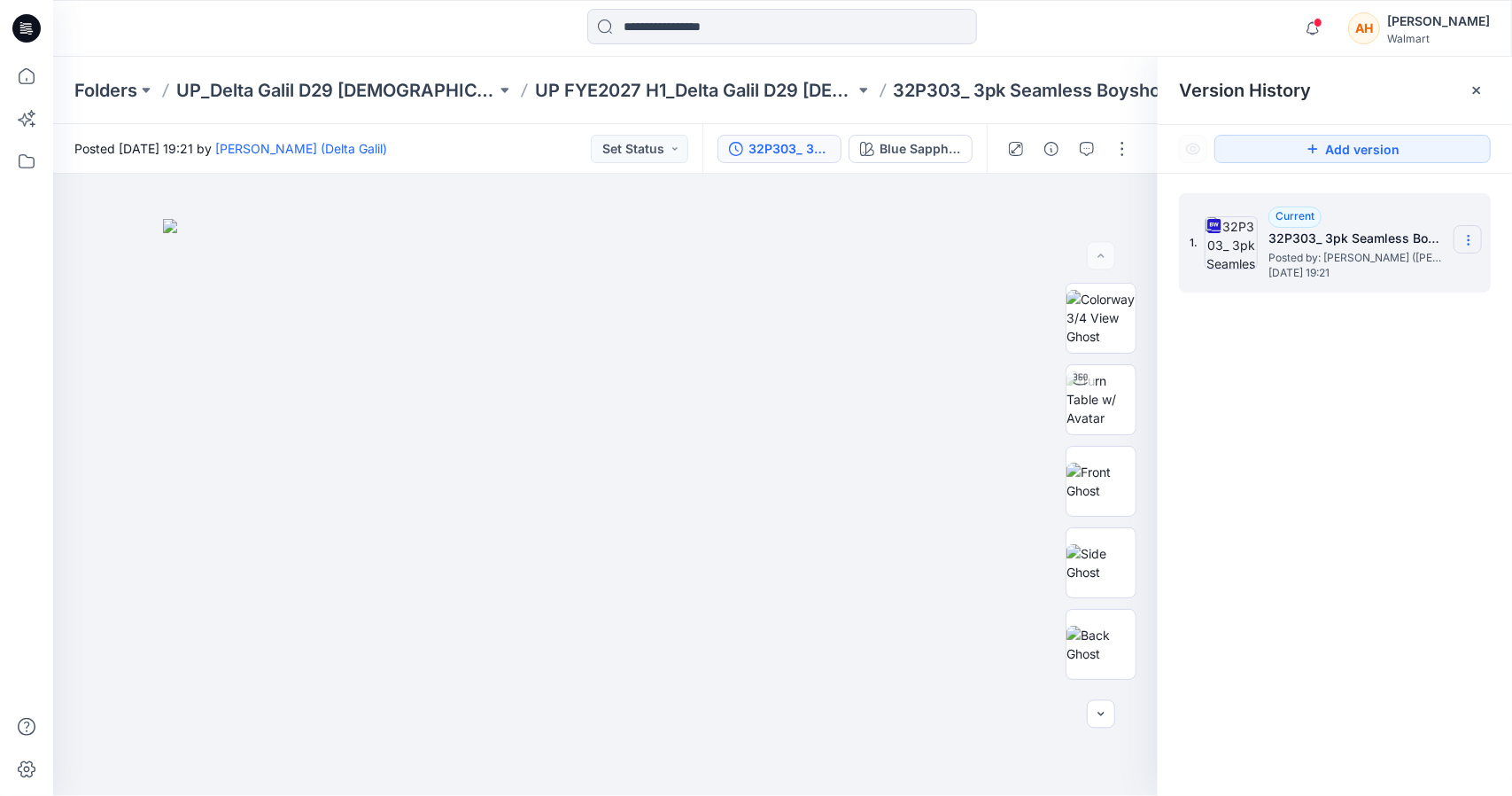
click at [1469, 240] on icon at bounding box center [1468, 240] width 1 height 1
click at [1324, 264] on span "Download Source BW File" at bounding box center [1379, 274] width 149 height 21
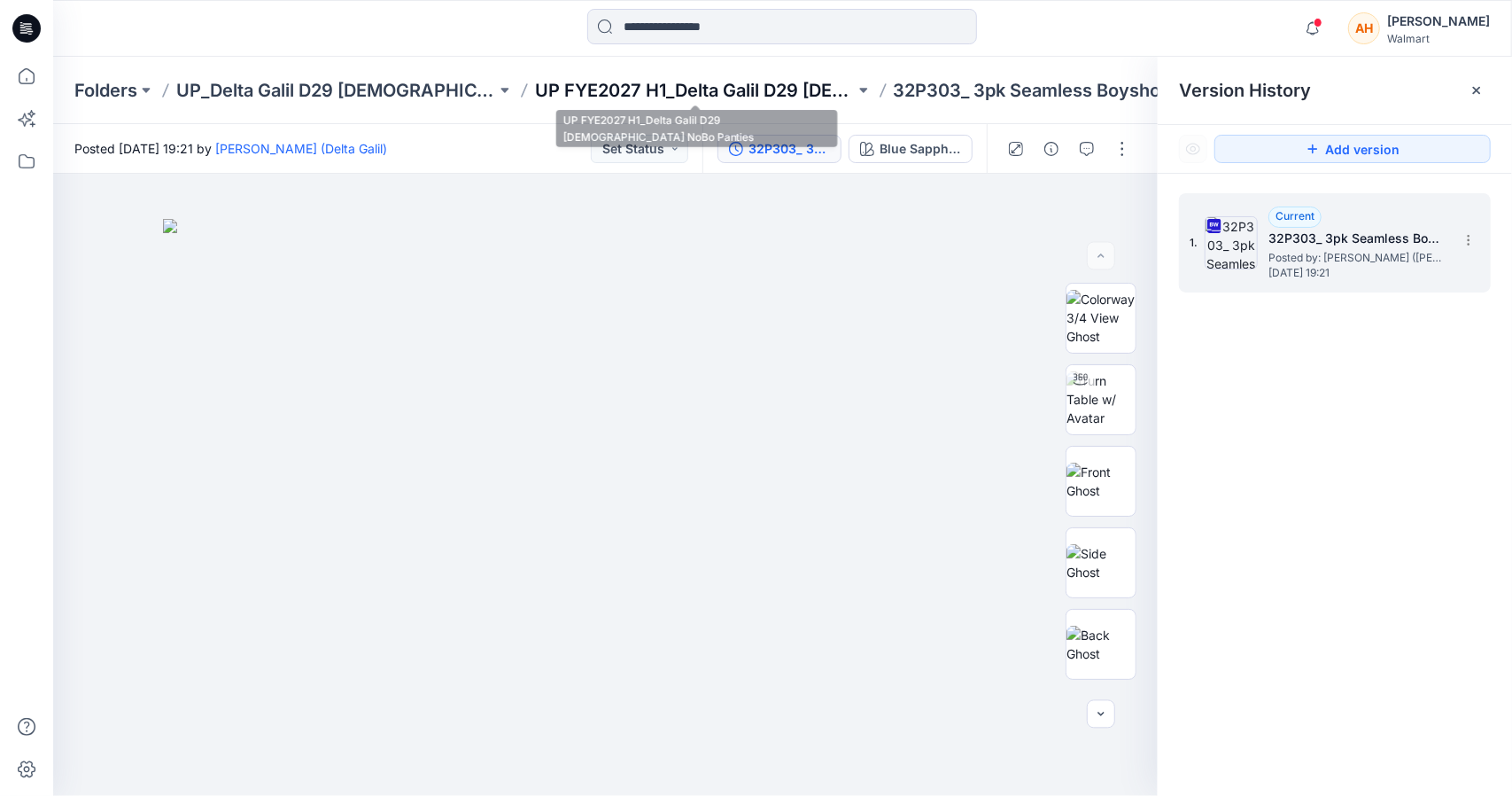
click at [758, 92] on p "UP FYE2027 H1_Delta Galil D29 [DEMOGRAPHIC_DATA] NoBo Panties" at bounding box center [695, 90] width 320 height 25
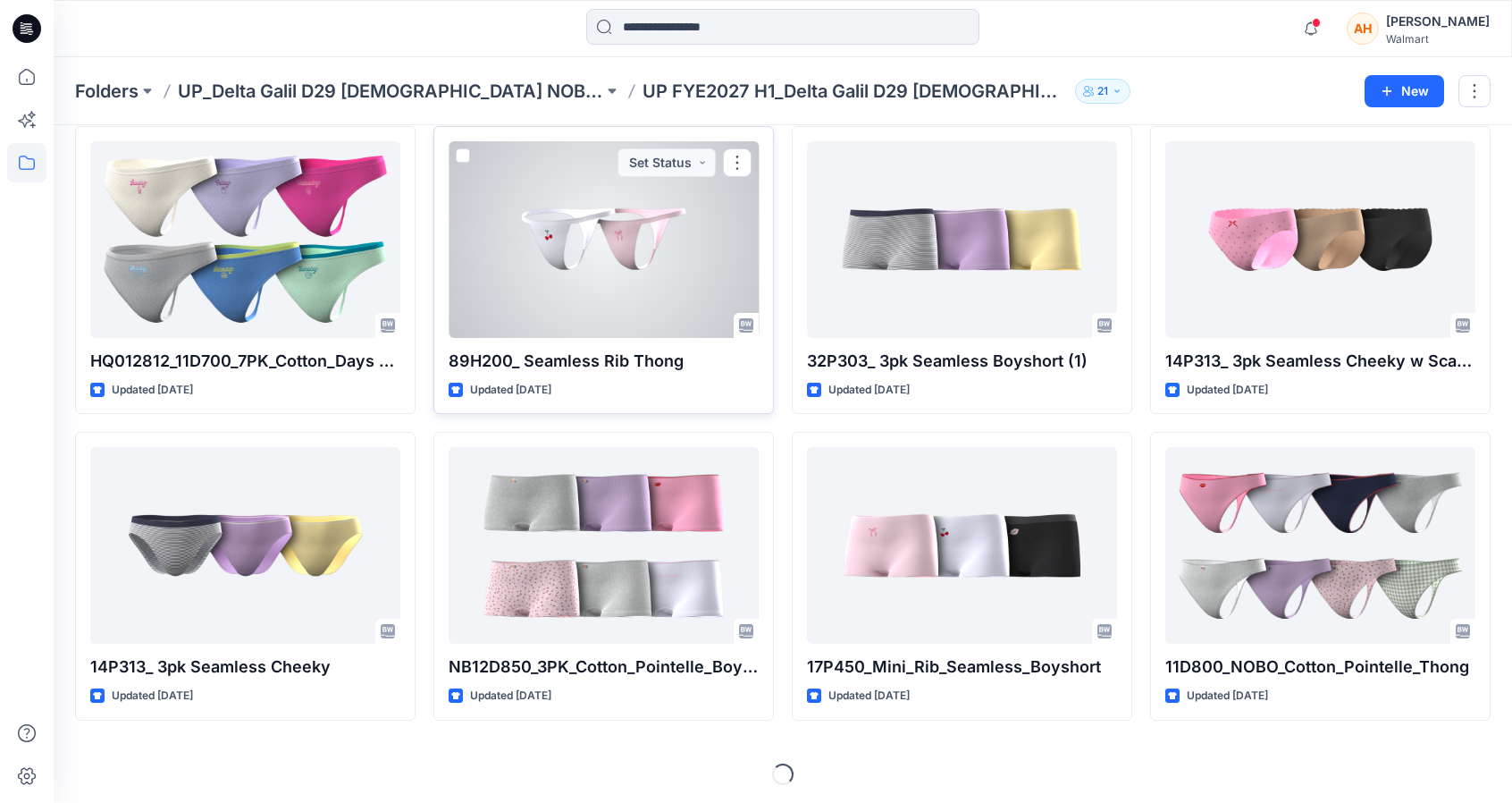
scroll to position [381, 0]
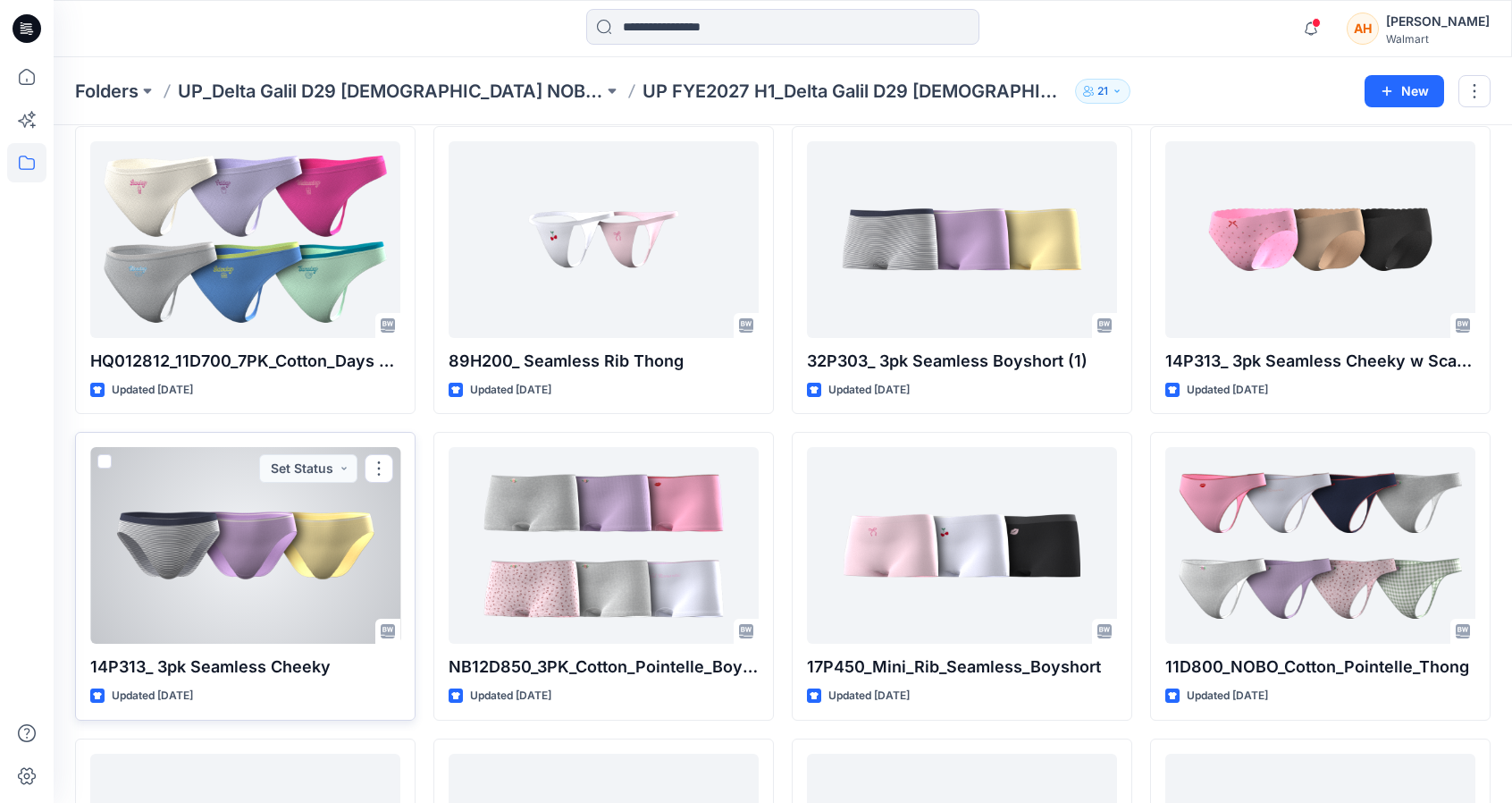
click at [264, 608] on div at bounding box center [245, 545] width 310 height 197
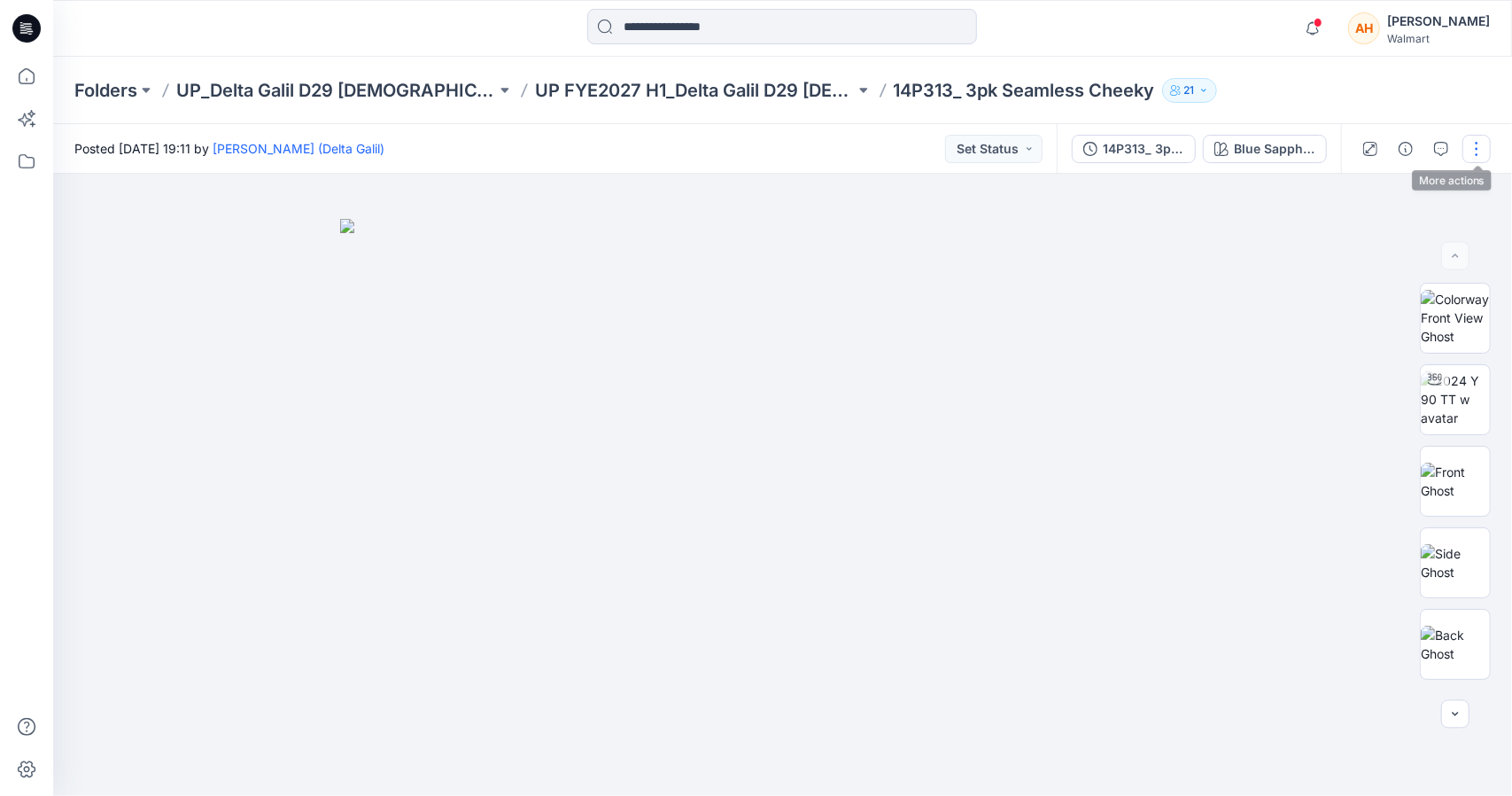
click at [1471, 150] on button "button" at bounding box center [1476, 148] width 28 height 28
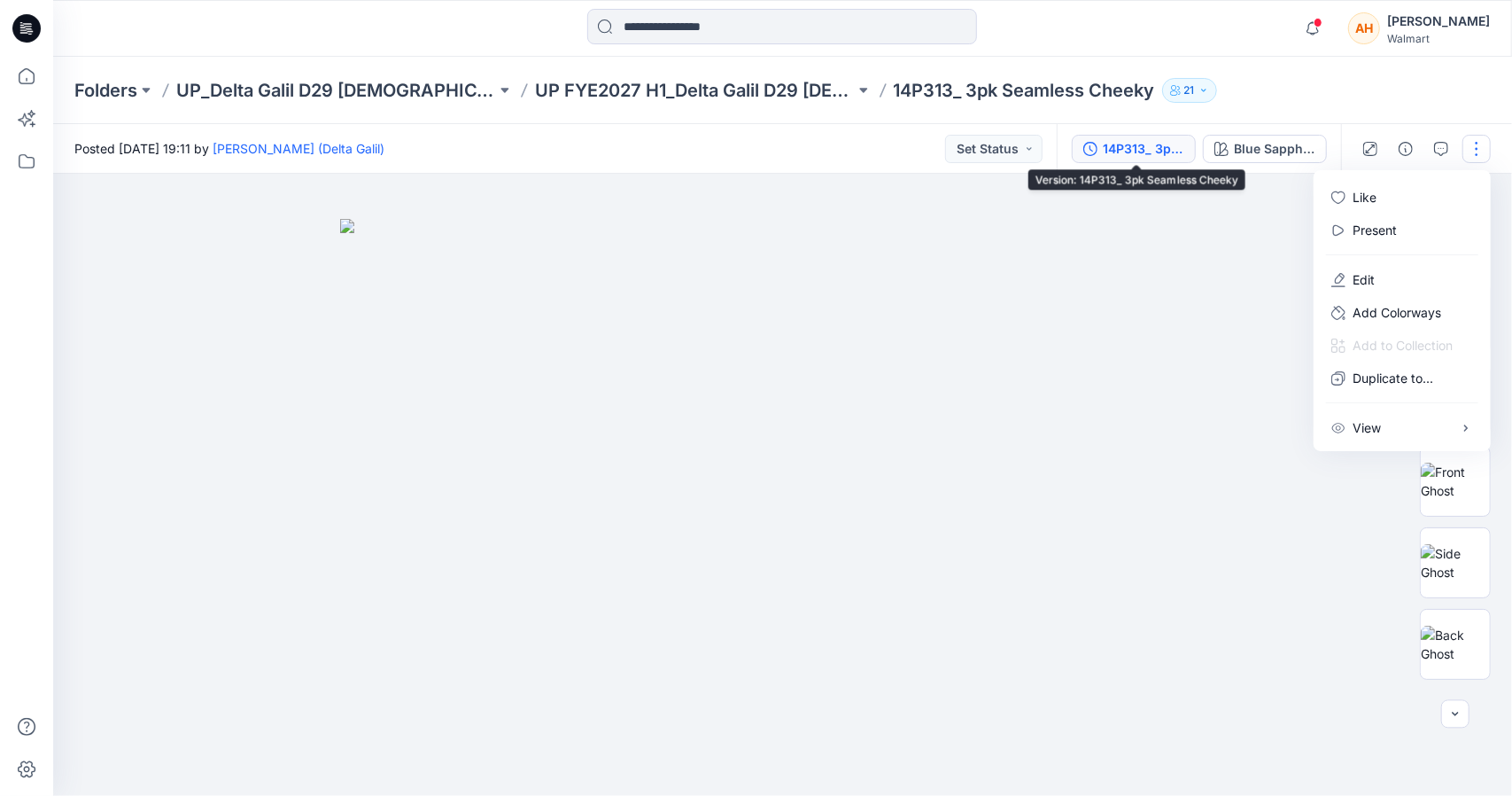
click at [1143, 149] on div "14P313_ 3pk Seamless Cheeky" at bounding box center [1143, 149] width 82 height 19
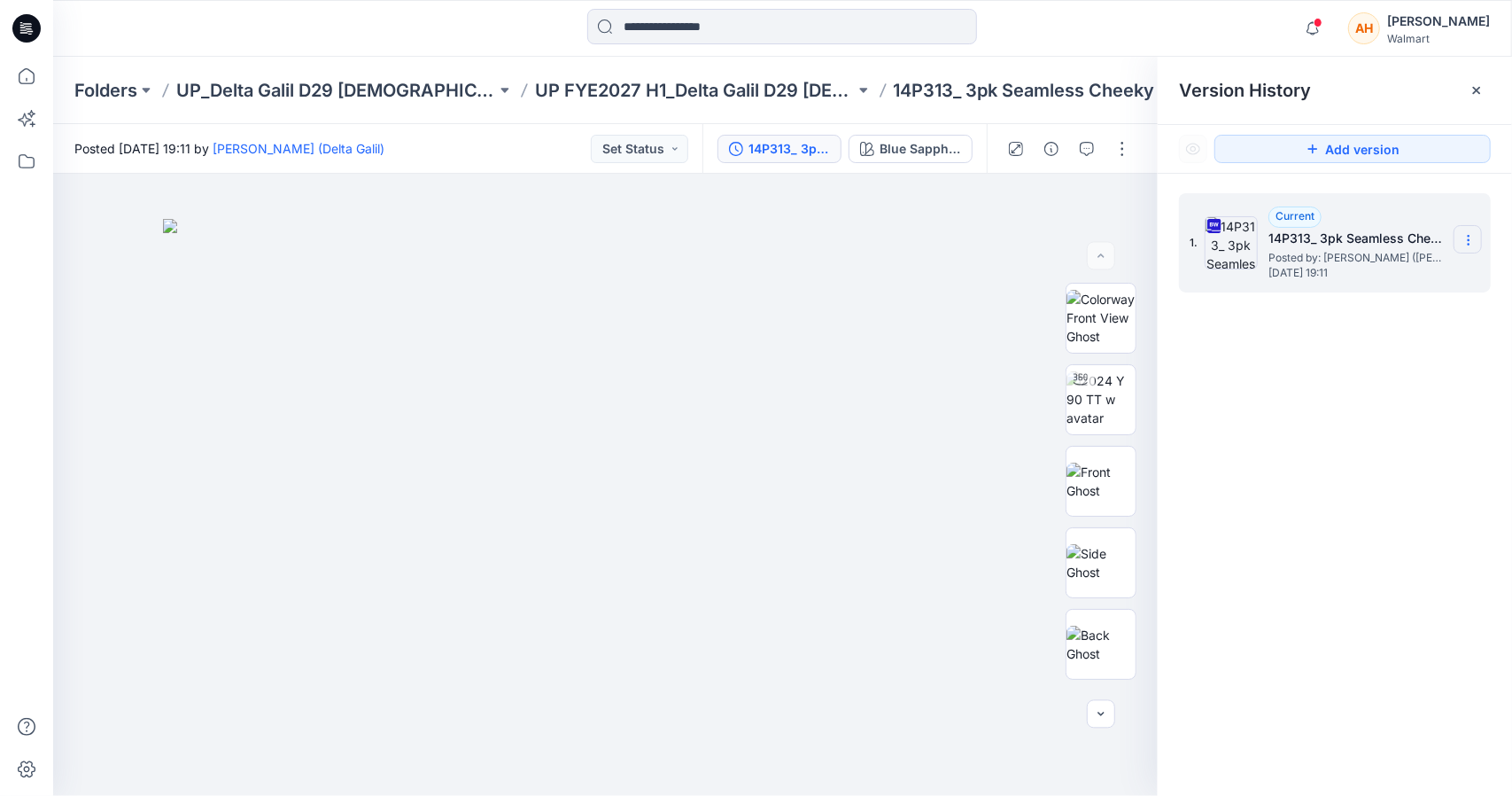
click at [1474, 229] on section at bounding box center [1468, 239] width 28 height 28
click at [1391, 269] on span "Download Source BW File" at bounding box center [1379, 274] width 149 height 21
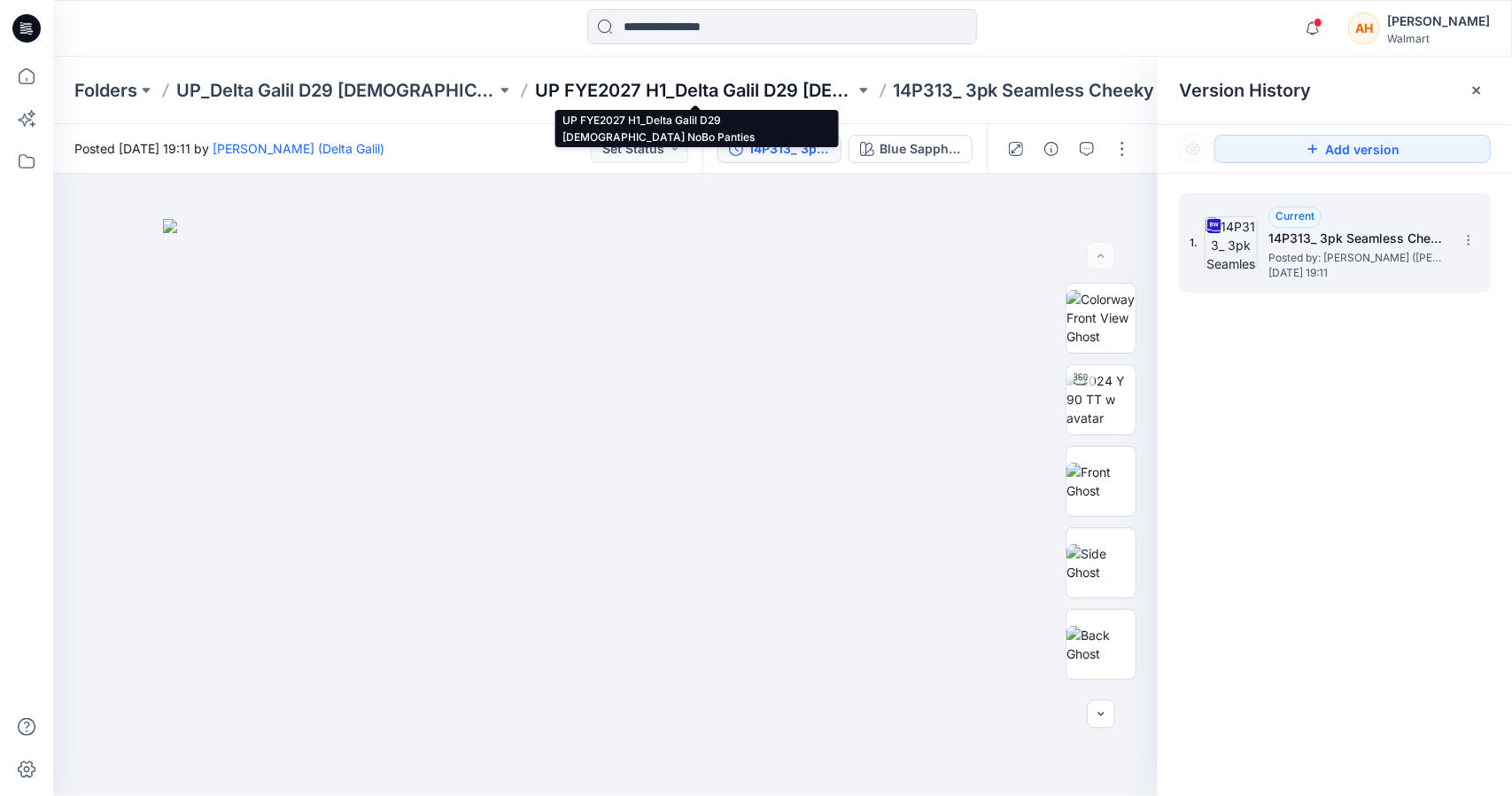
click at [681, 84] on p "UP FYE2027 H1_Delta Galil D29 [DEMOGRAPHIC_DATA] NoBo Panties" at bounding box center [695, 90] width 320 height 25
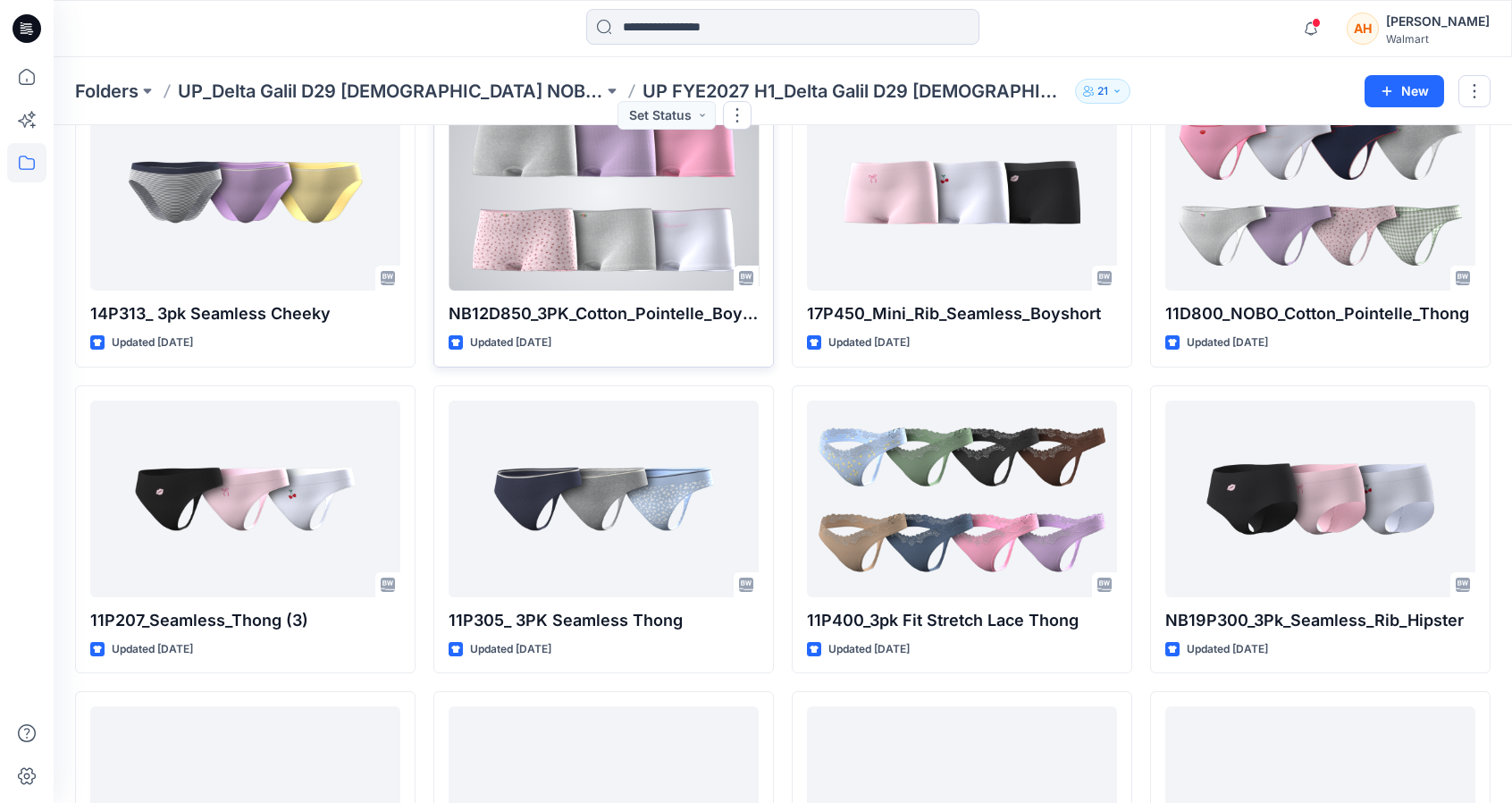
scroll to position [804, 0]
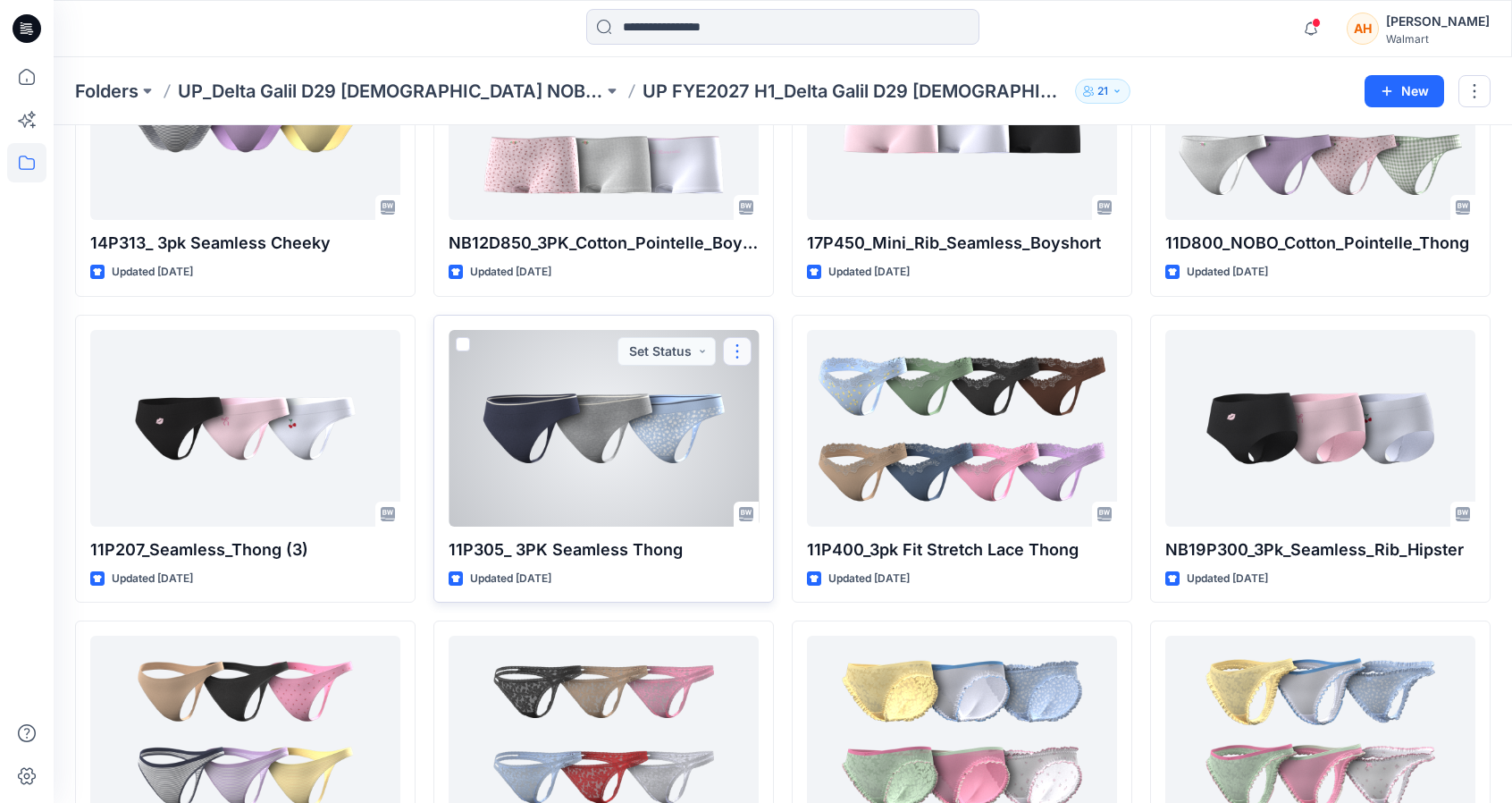
click at [743, 343] on button "button" at bounding box center [737, 351] width 28 height 28
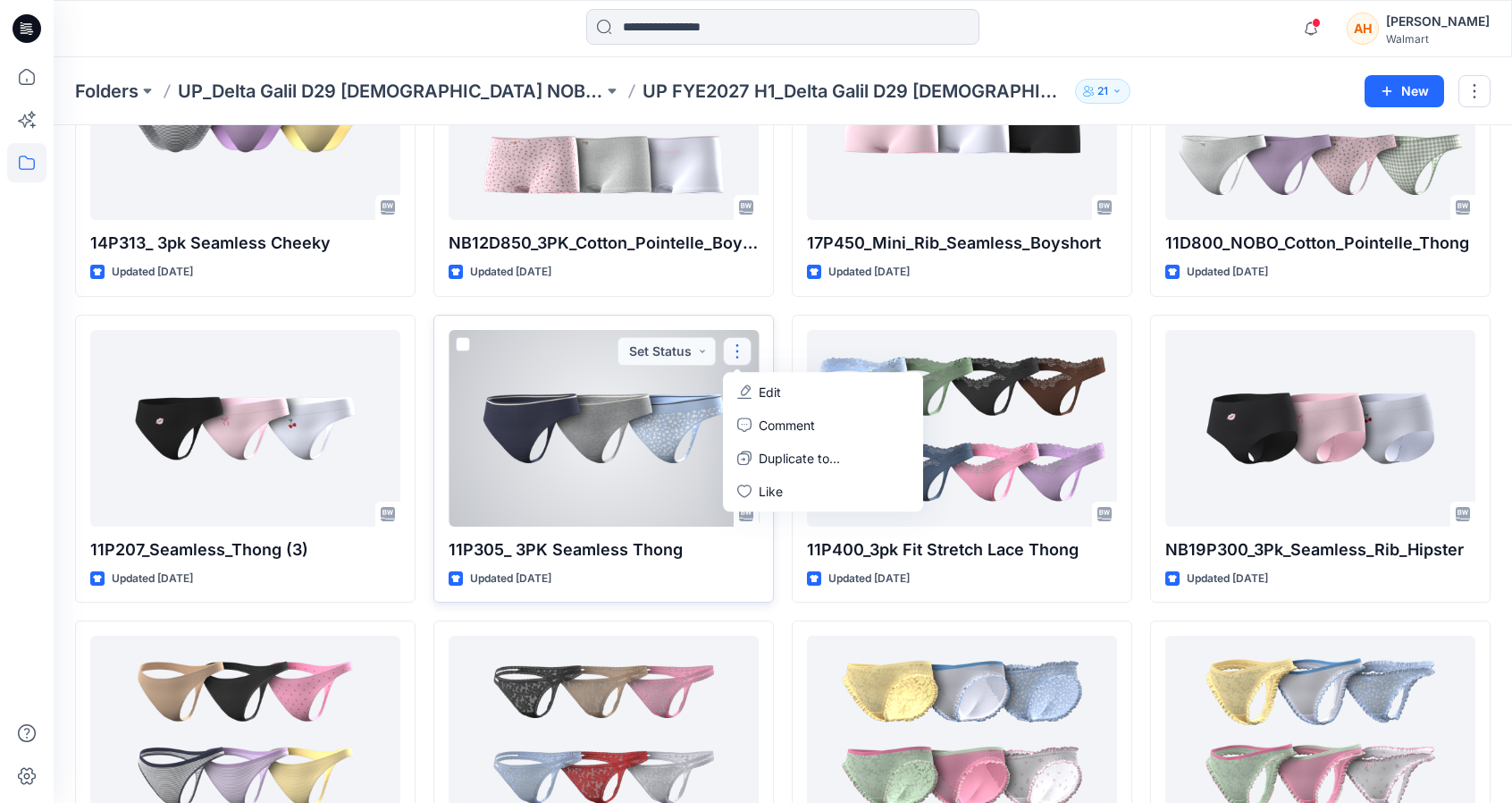
click at [751, 376] on button "Edit" at bounding box center [822, 392] width 193 height 33
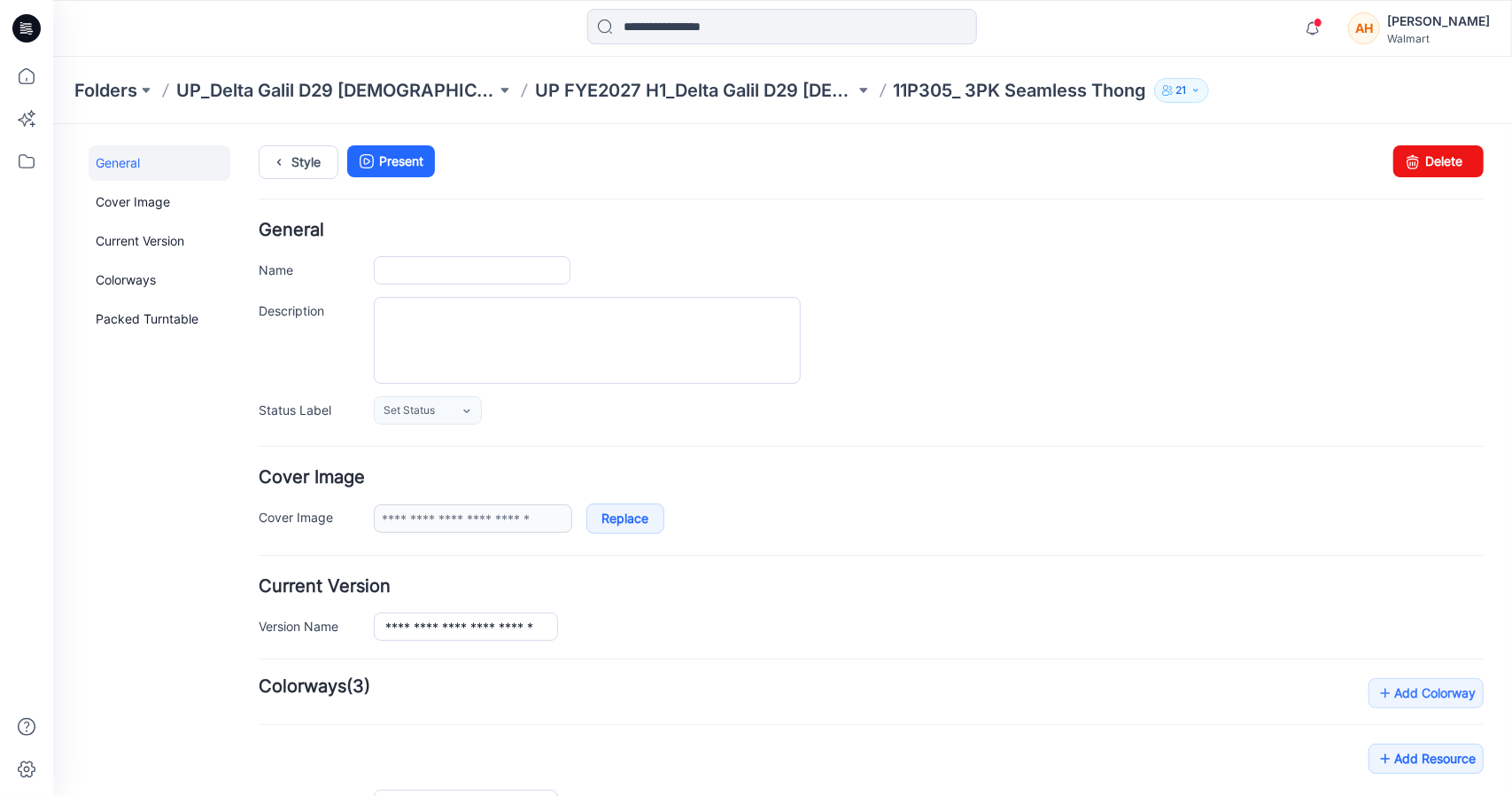
type input "**********"
click at [298, 146] on link "Style" at bounding box center [297, 161] width 80 height 34
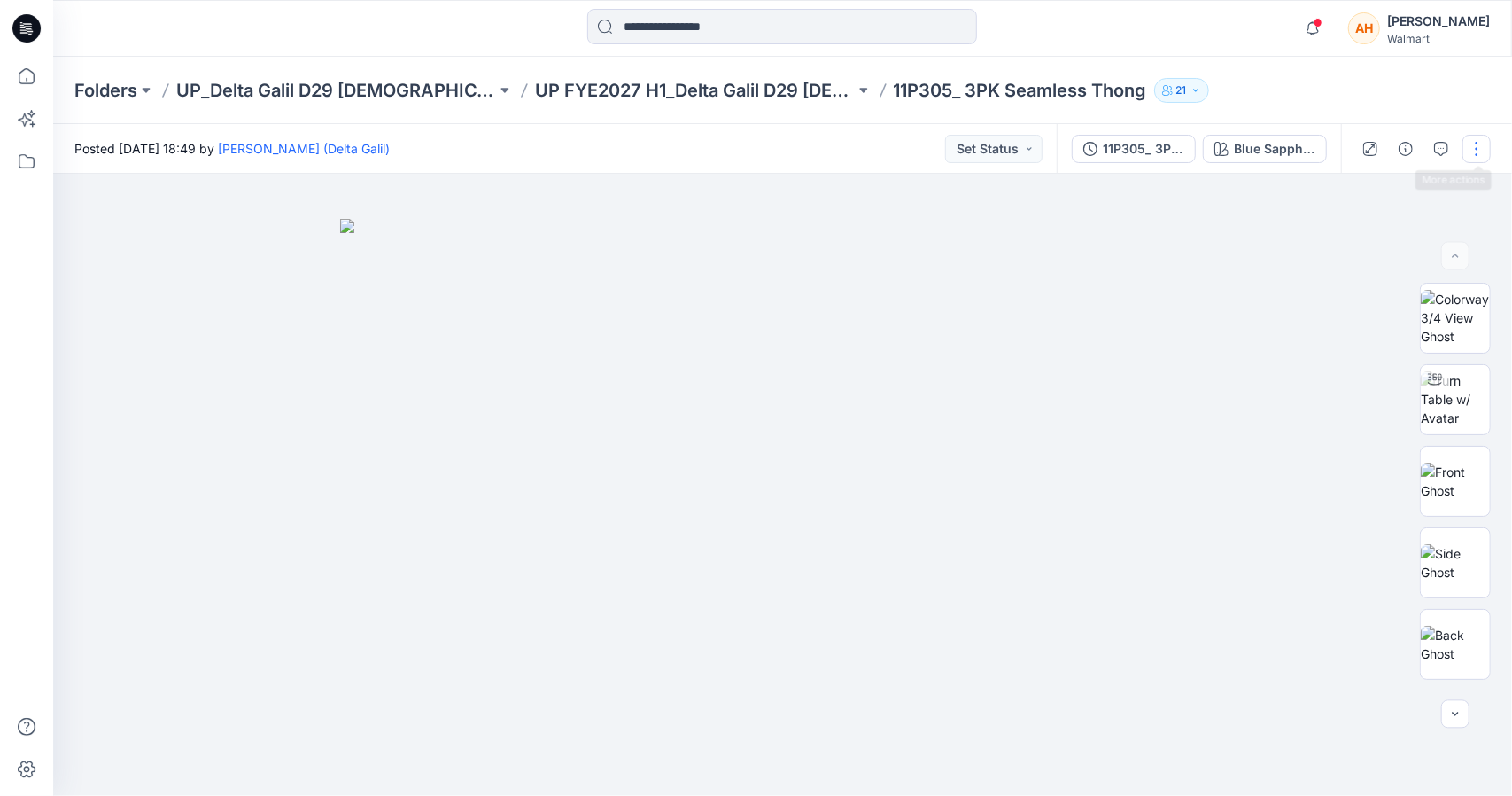
click at [1466, 147] on button "button" at bounding box center [1476, 148] width 28 height 28
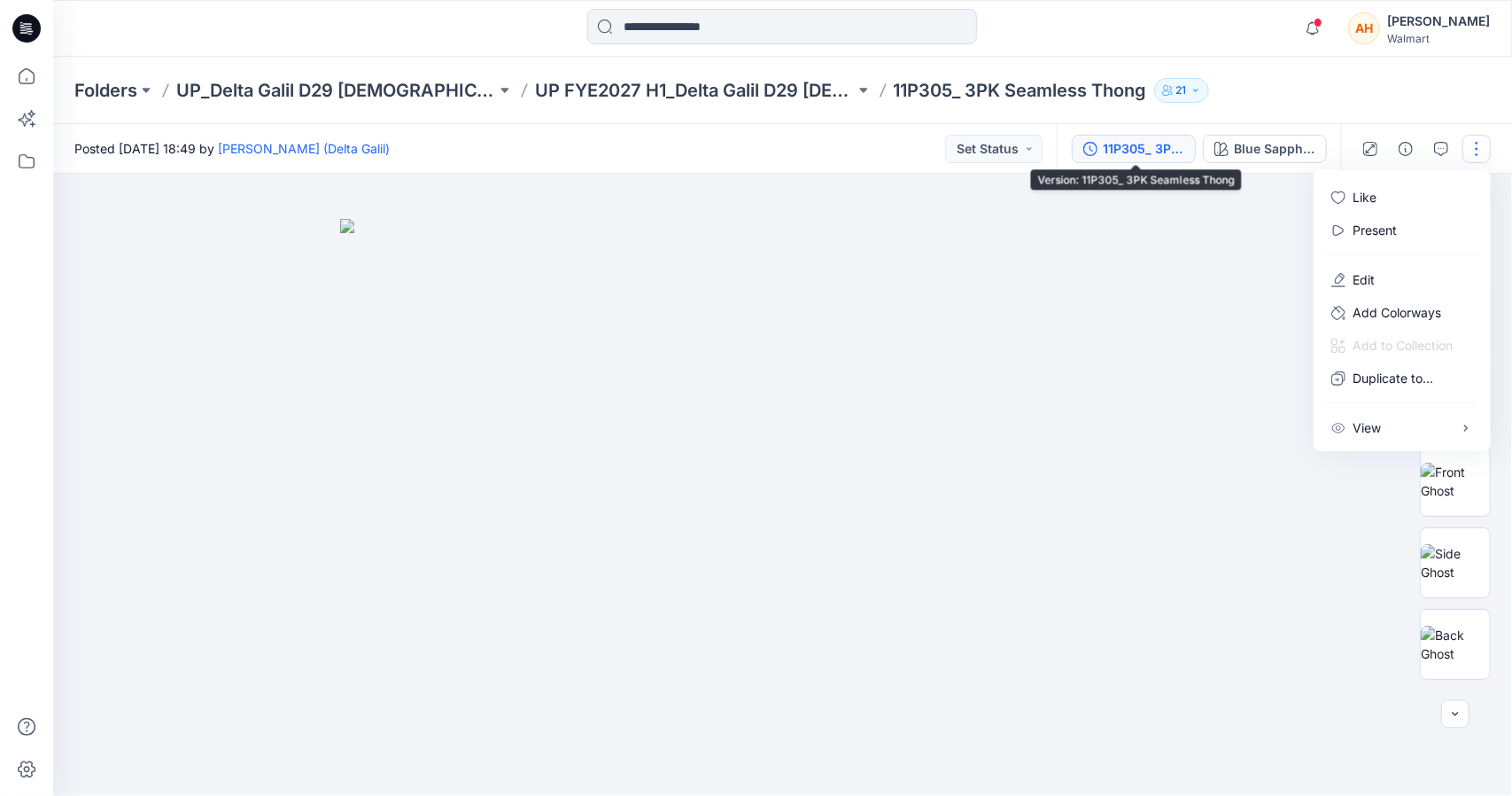
click at [1144, 148] on div "11P305_ 3PK Seamless Thong" at bounding box center [1143, 149] width 82 height 19
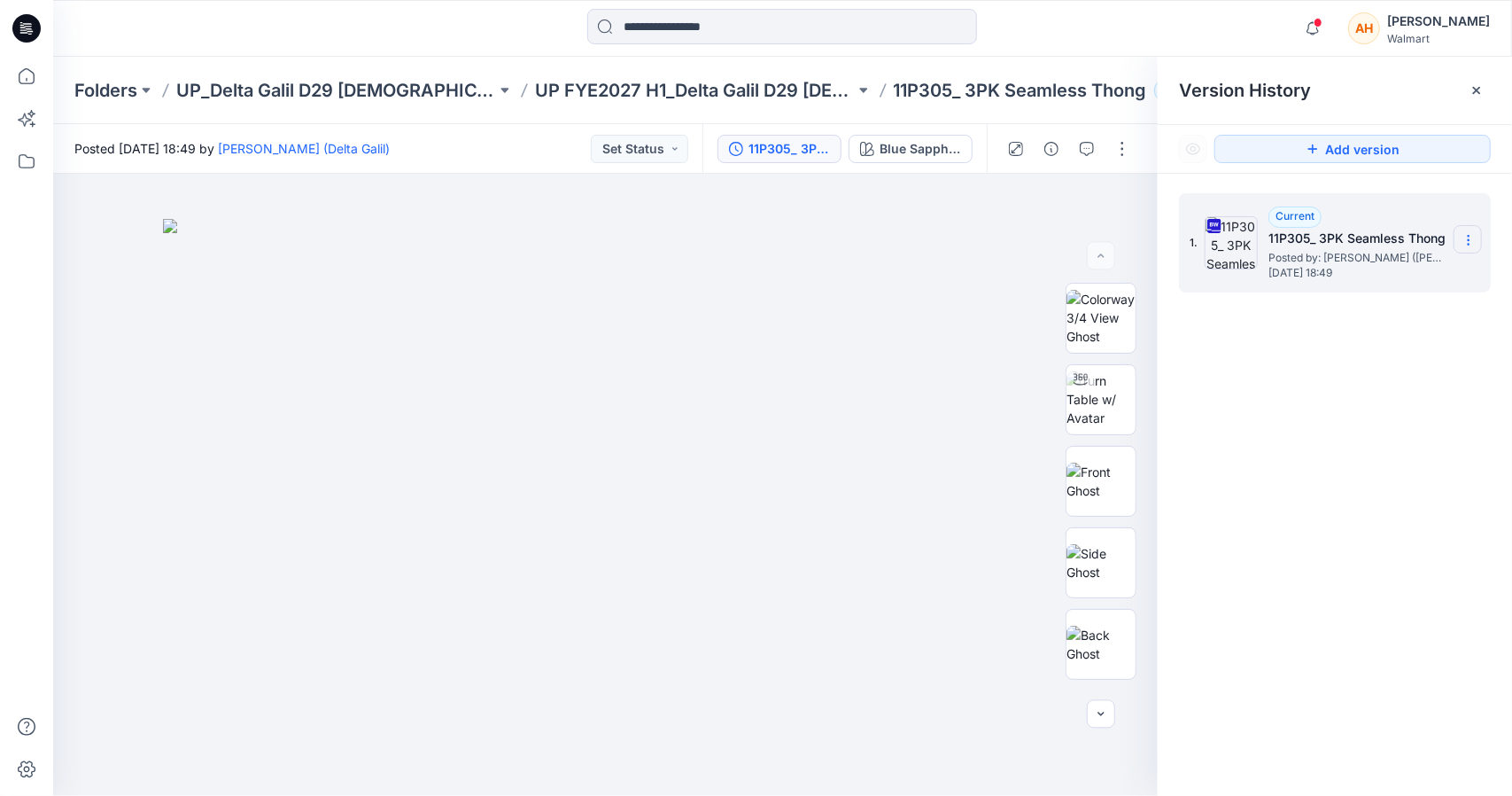
click at [1469, 234] on icon at bounding box center [1469, 240] width 14 height 14
click at [1371, 276] on span "Download Source BW File" at bounding box center [1379, 274] width 149 height 21
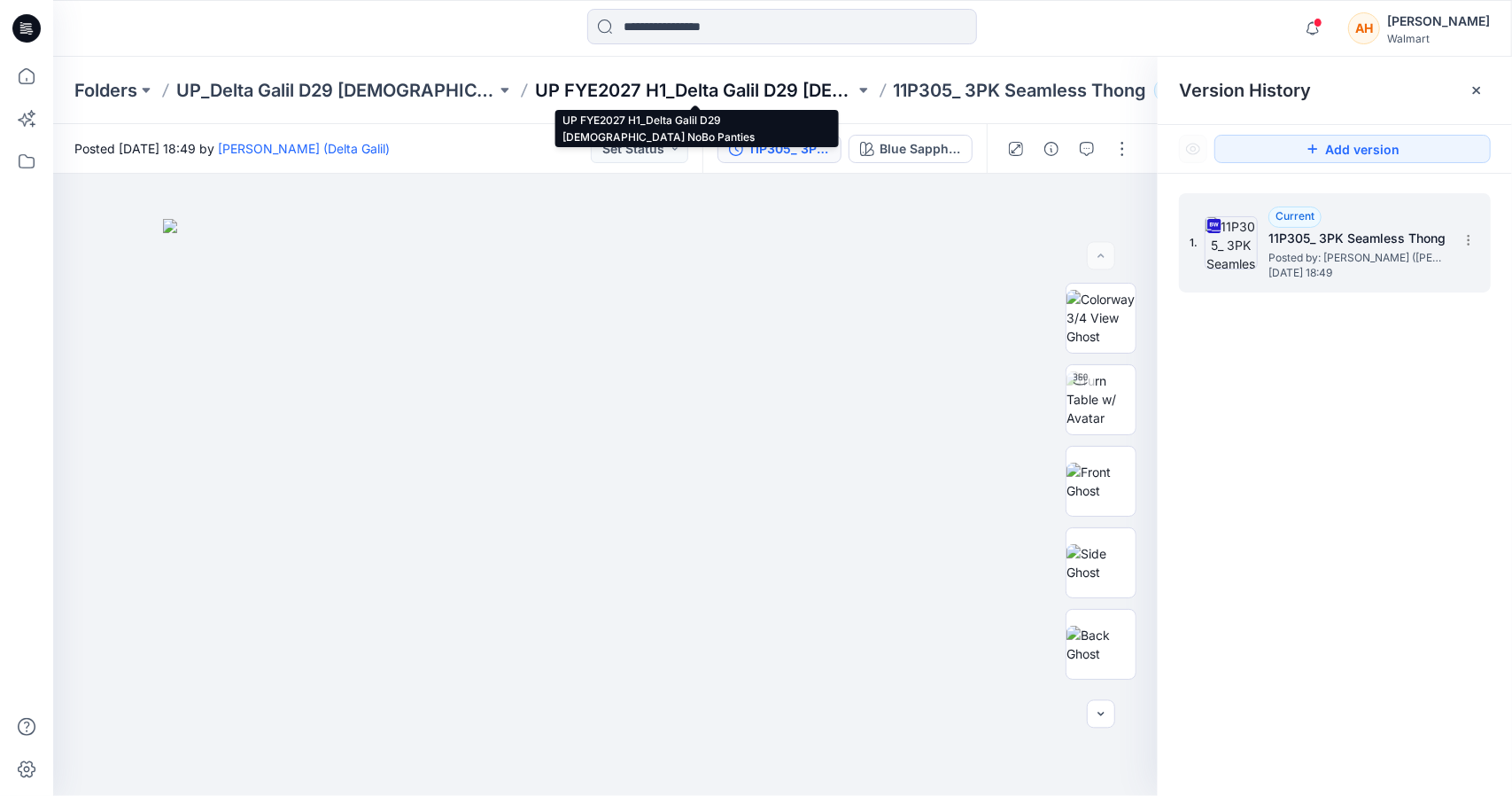
click at [750, 84] on p "UP FYE2027 H1_Delta Galil D29 [DEMOGRAPHIC_DATA] NoBo Panties" at bounding box center [695, 90] width 320 height 25
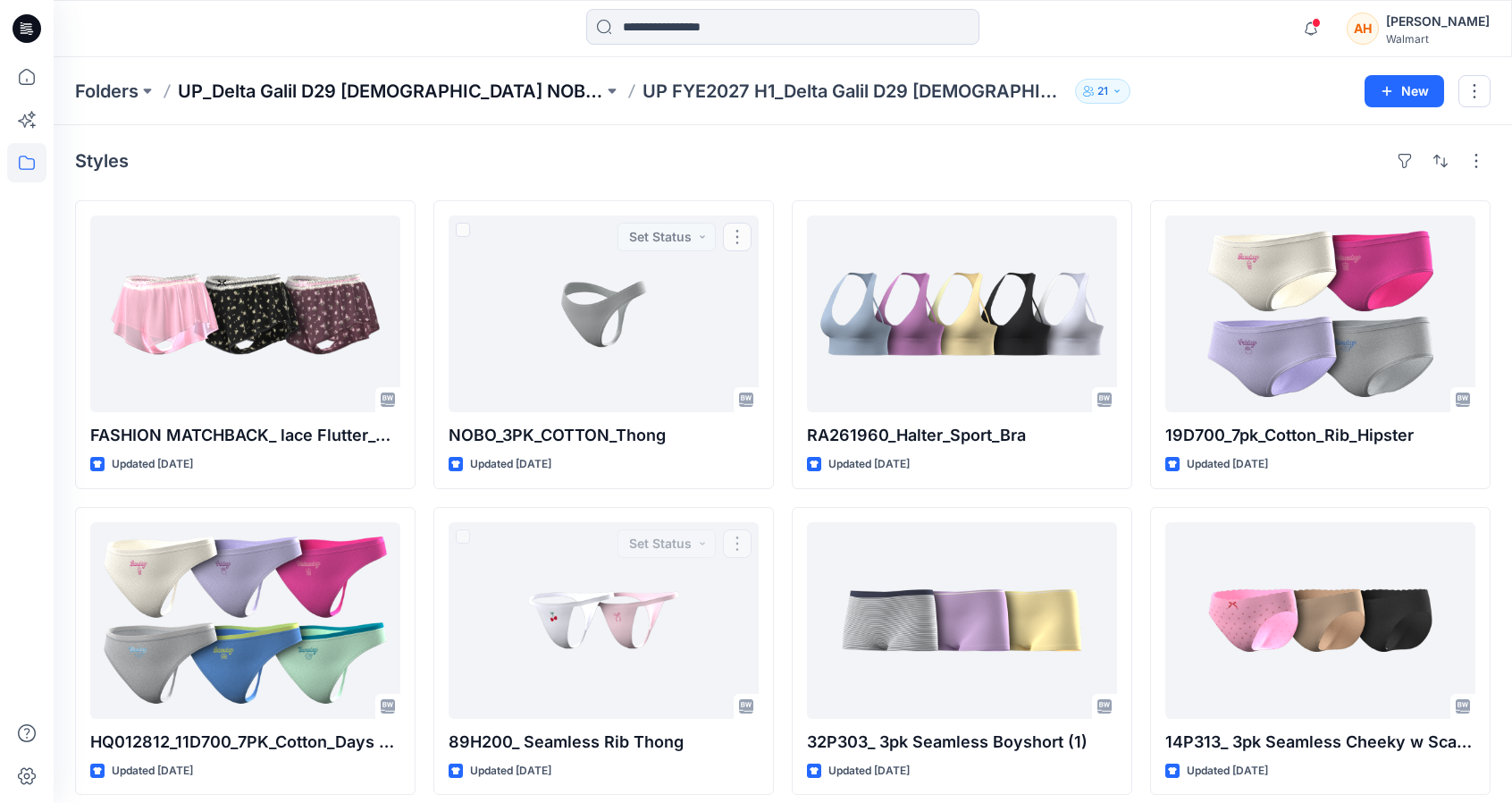
click at [353, 85] on p "UP_Delta Galil D29 [DEMOGRAPHIC_DATA] NOBO Intimates" at bounding box center [390, 91] width 425 height 25
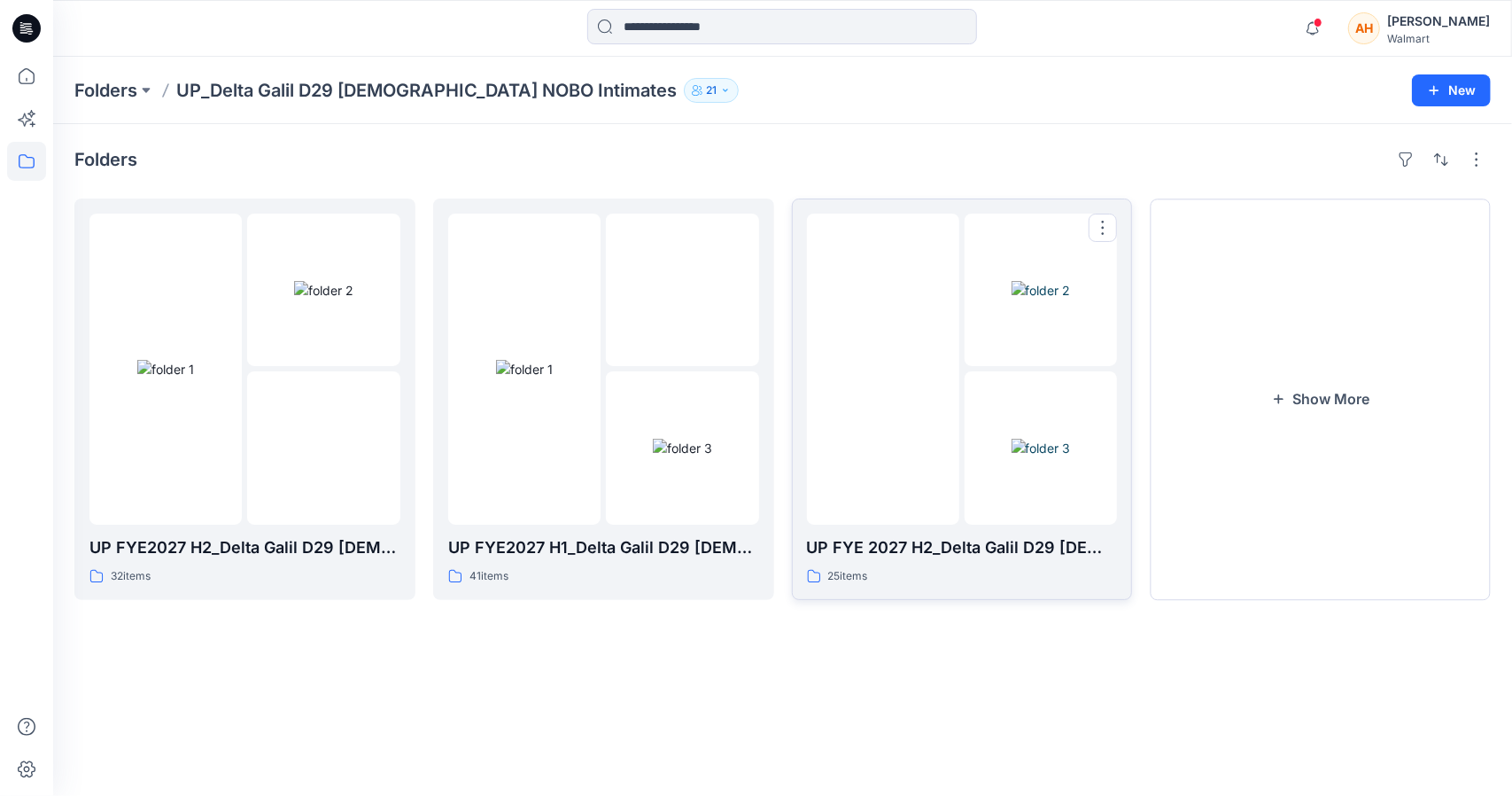
click at [1071, 439] on img at bounding box center [1041, 448] width 60 height 18
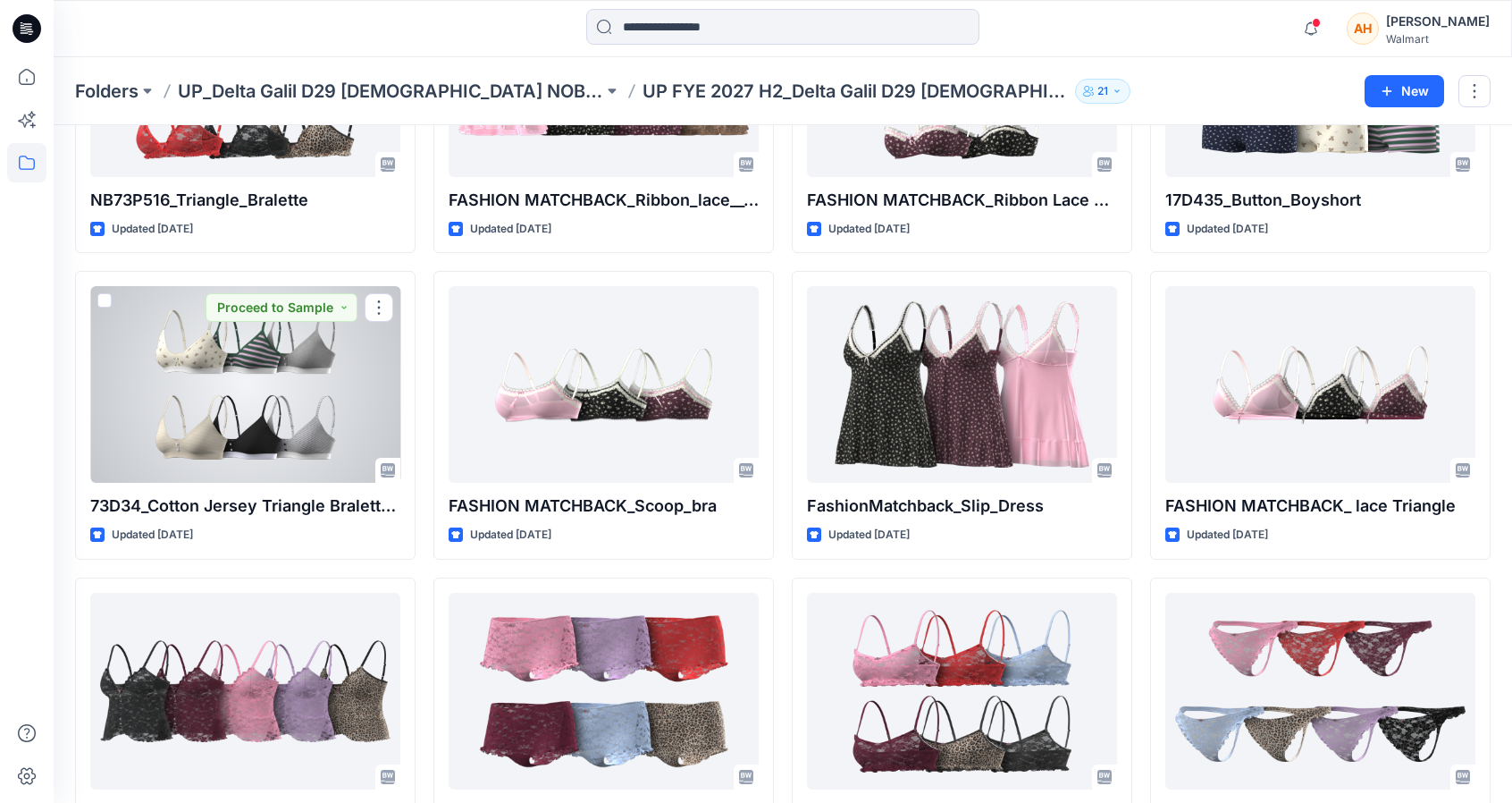
scroll to position [1162, 0]
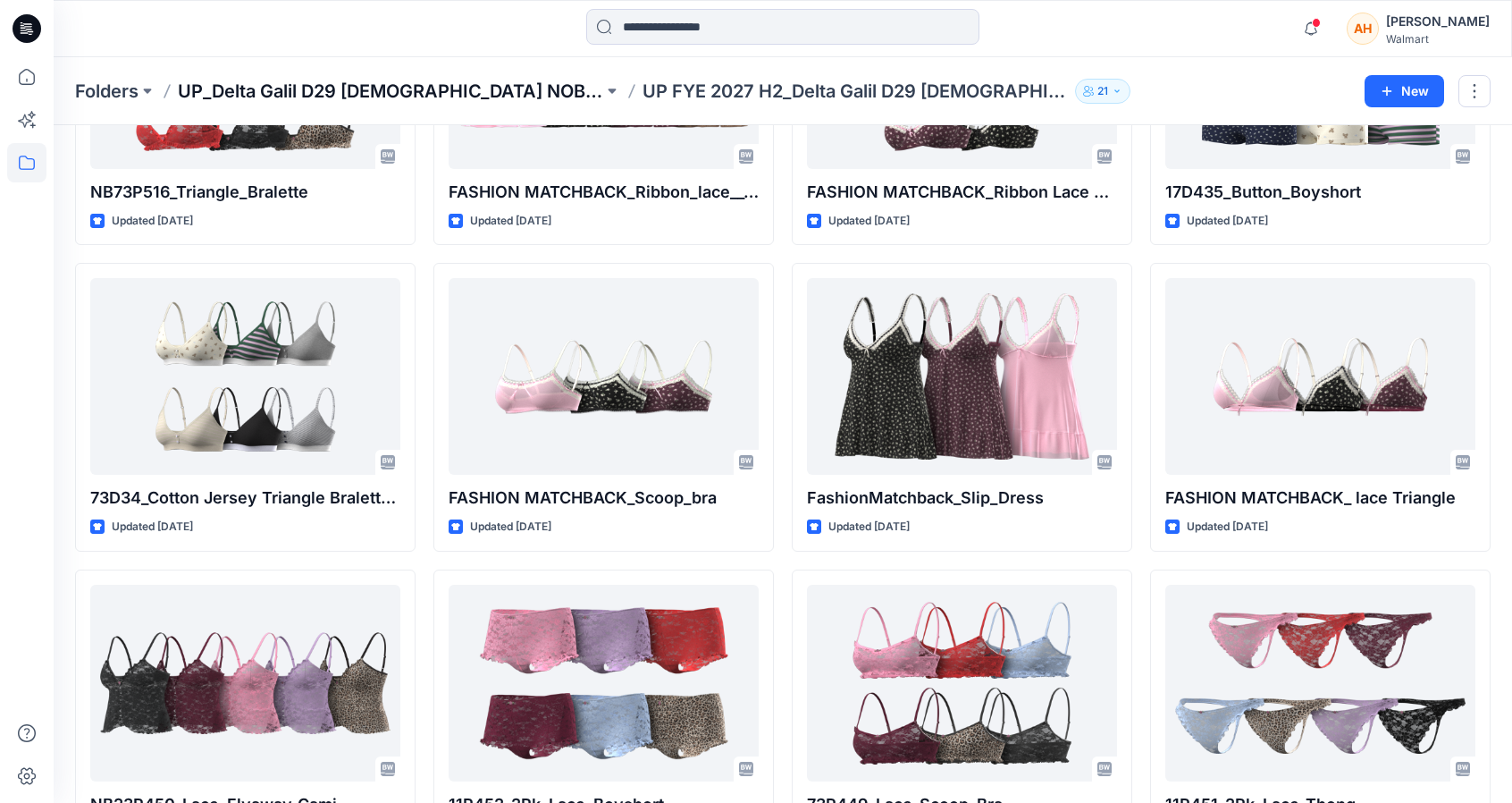
click at [341, 91] on p "UP_Delta Galil D29 [DEMOGRAPHIC_DATA] NOBO Intimates" at bounding box center [390, 91] width 425 height 25
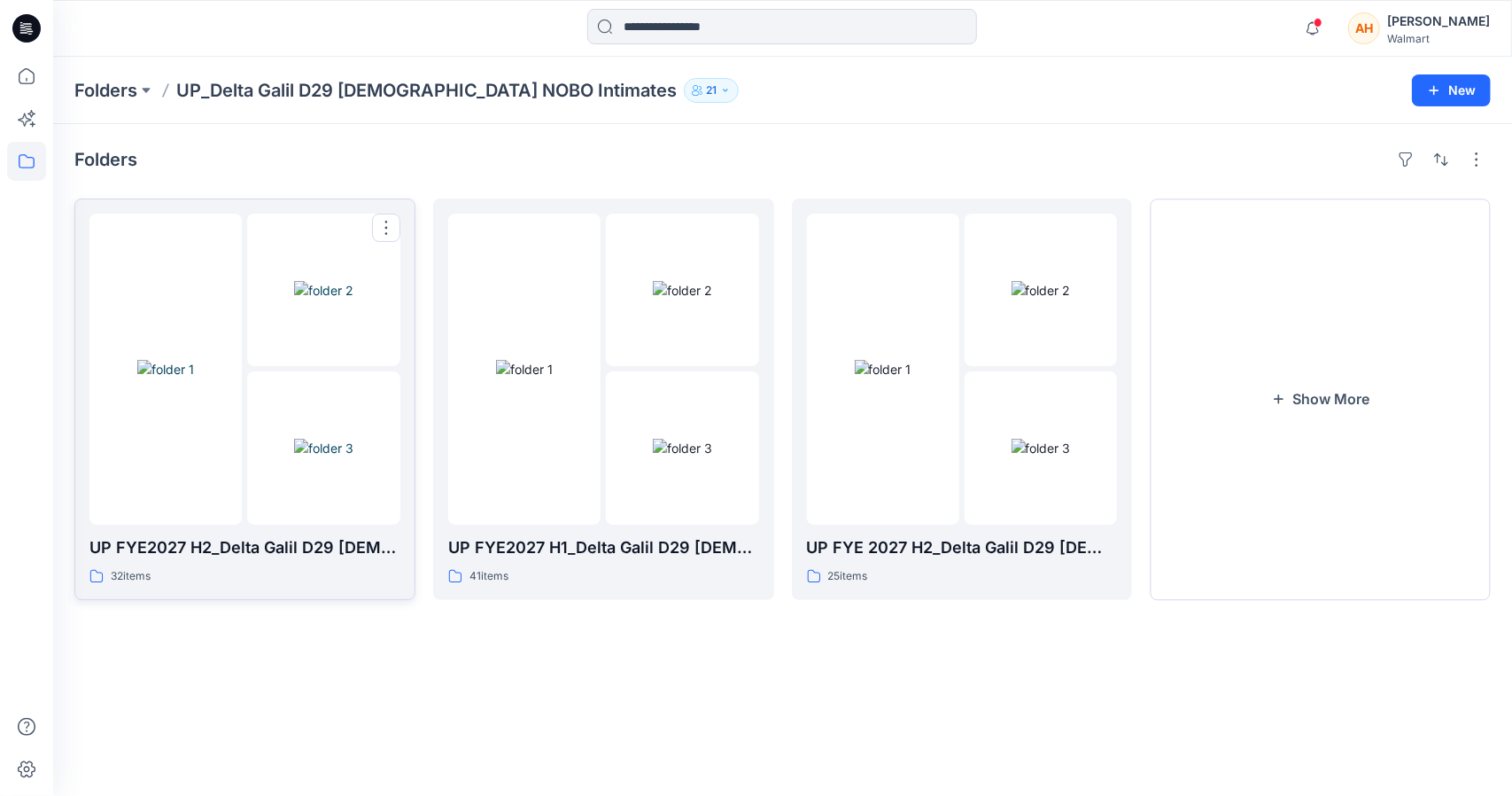
click at [295, 457] on img at bounding box center [324, 448] width 60 height 18
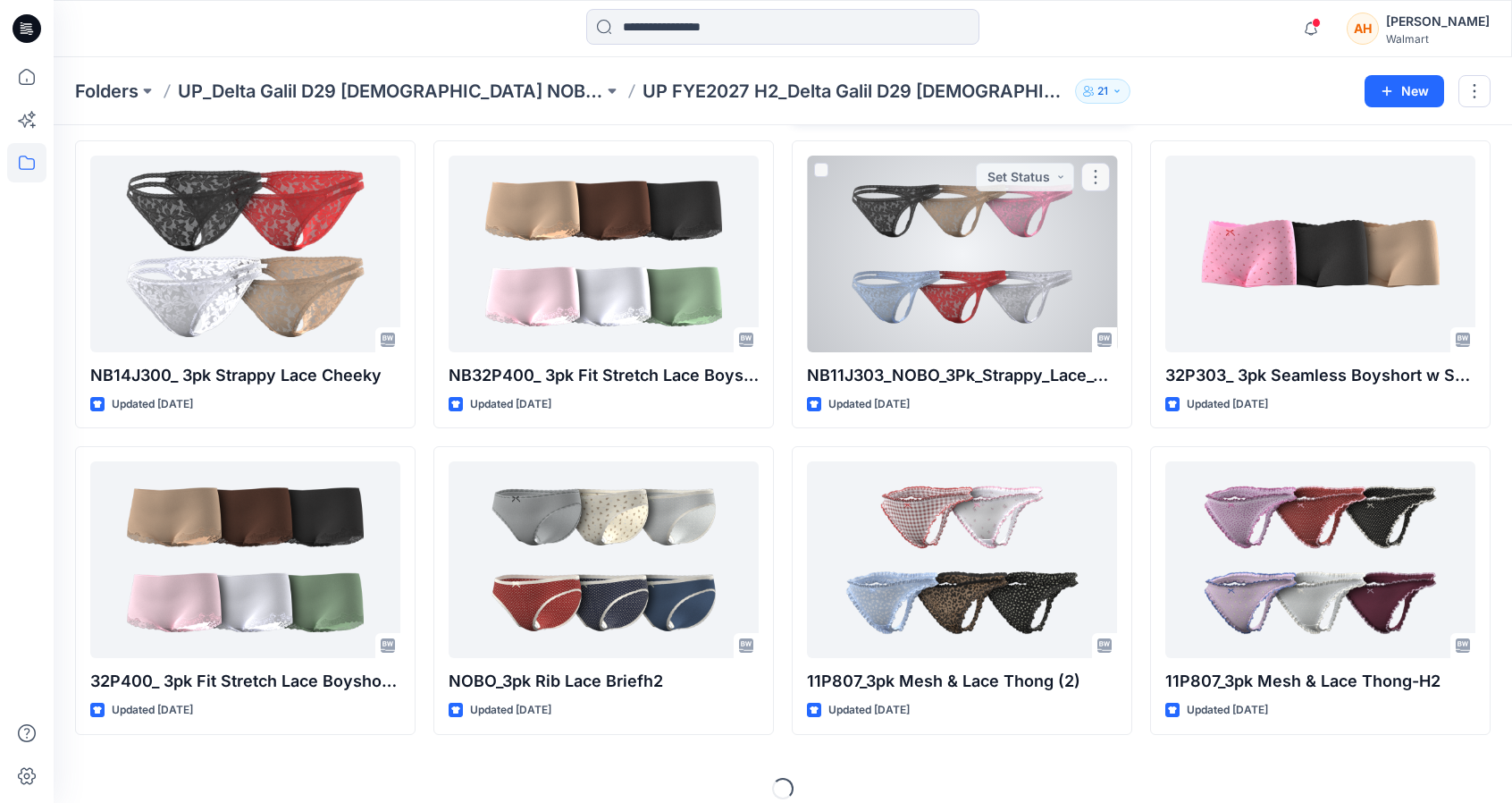
scroll to position [381, 0]
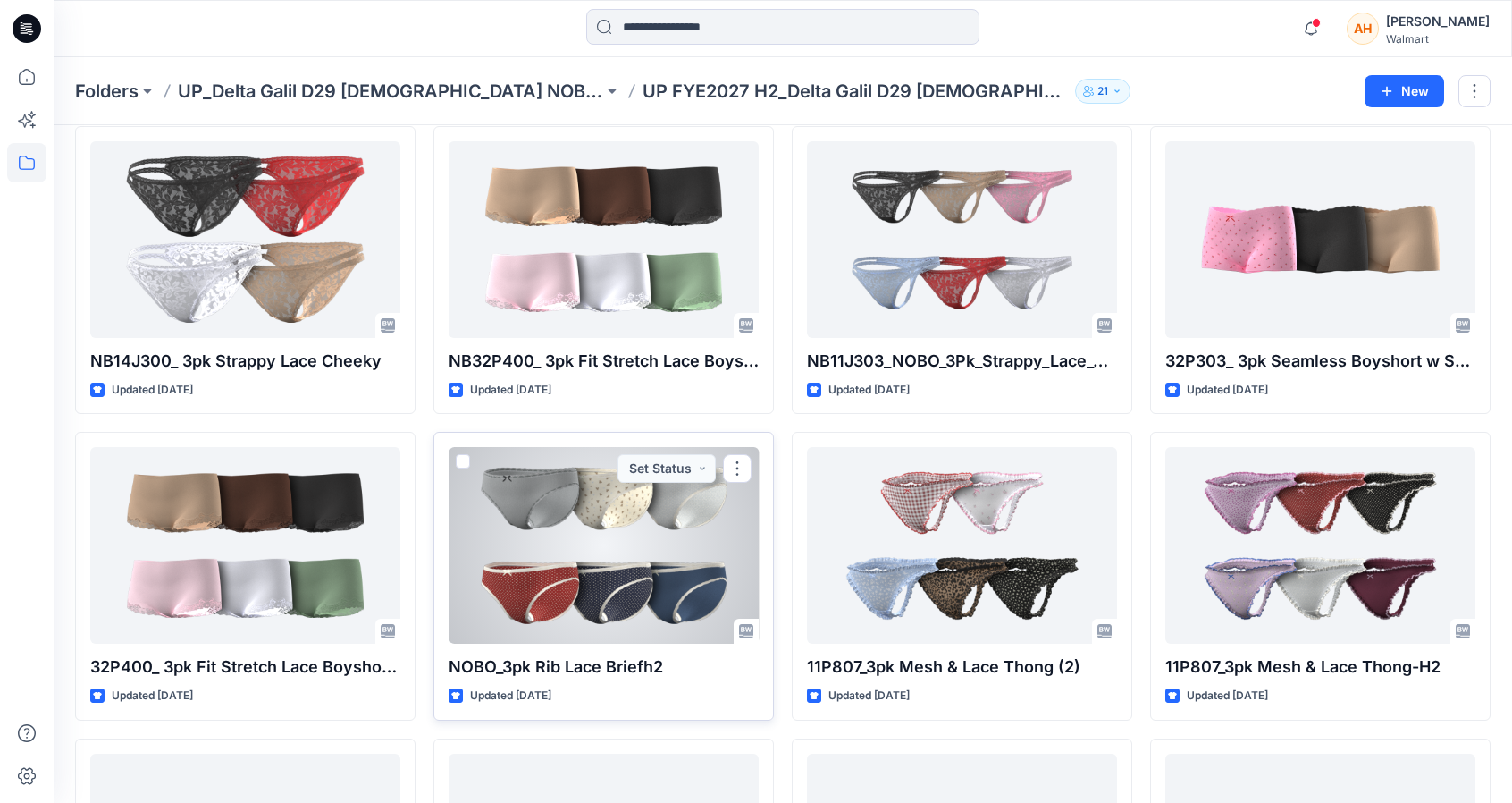
click at [548, 495] on div at bounding box center [603, 545] width 310 height 197
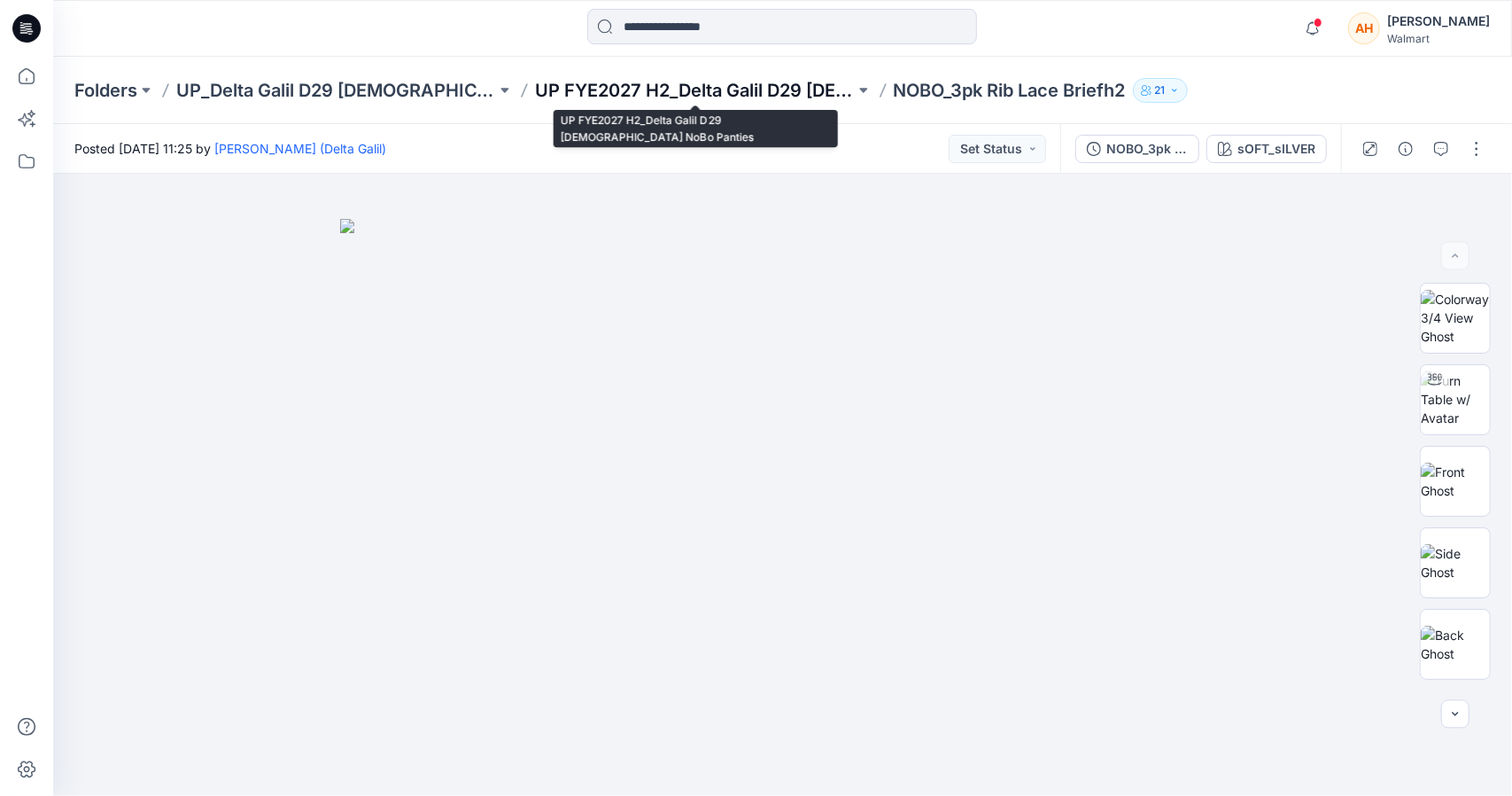
click at [706, 93] on p "UP FYE2027 H2_Delta Galil D29 [DEMOGRAPHIC_DATA] NoBo Panties" at bounding box center [695, 90] width 320 height 25
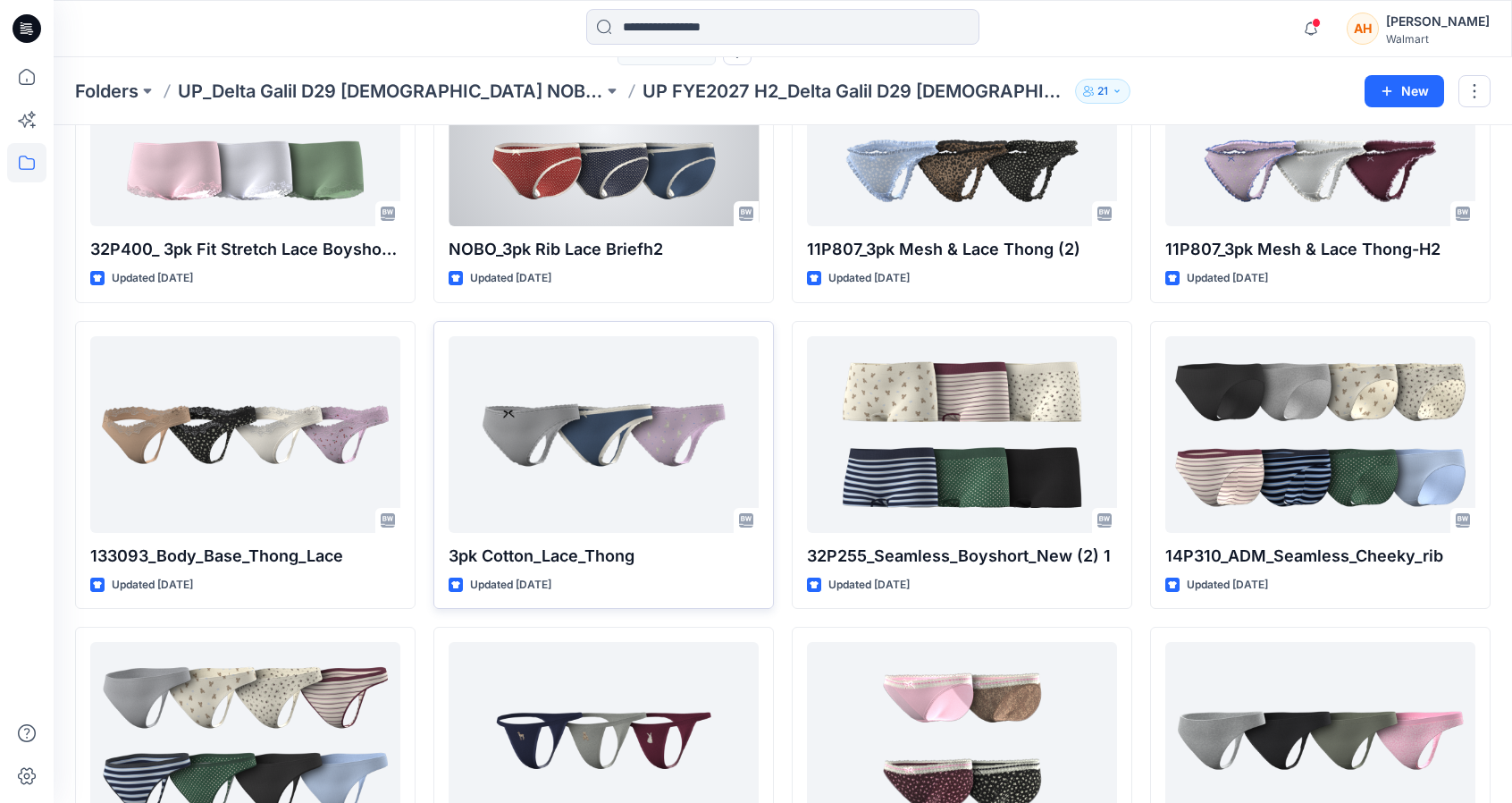
scroll to position [804, 0]
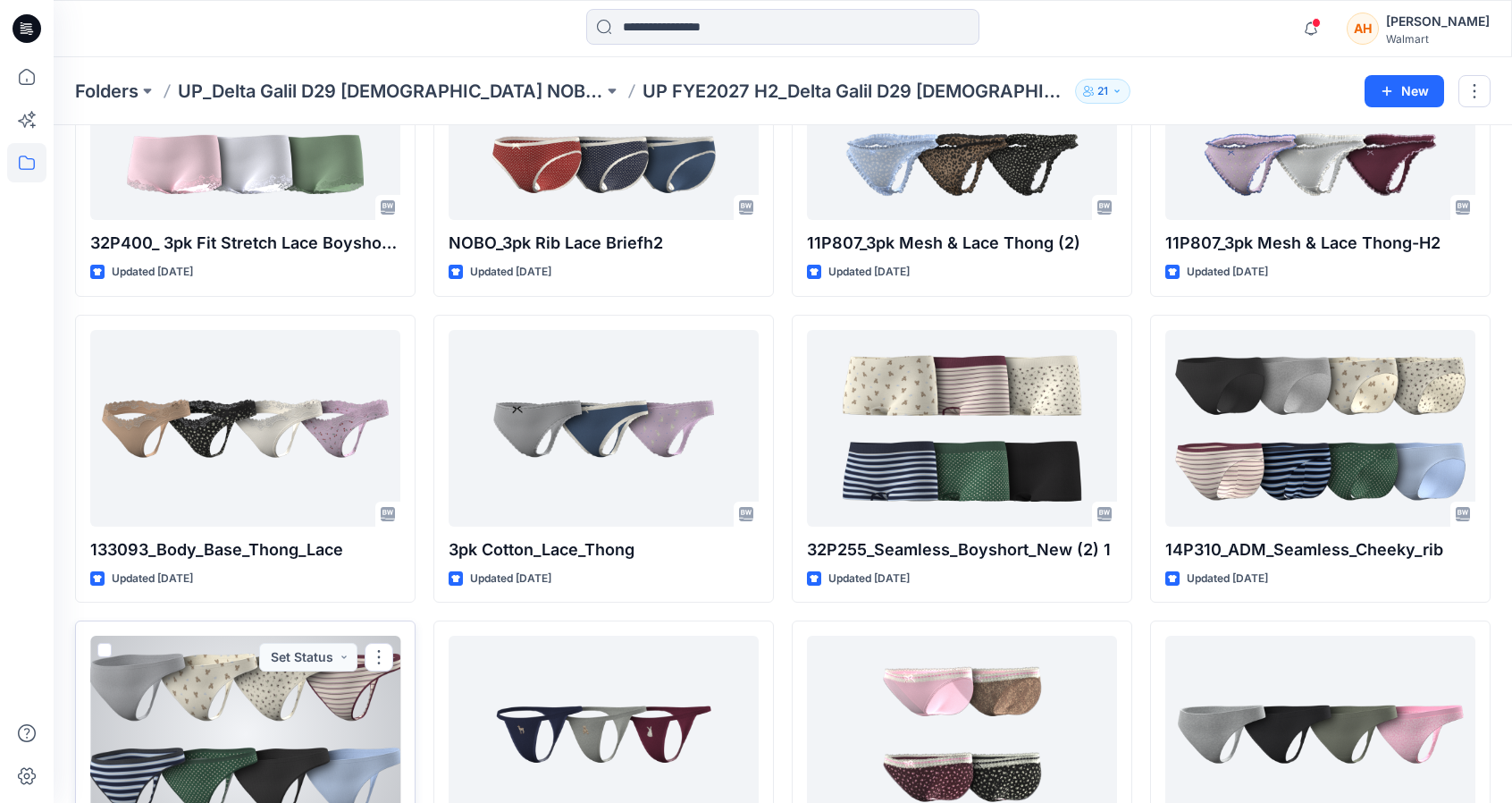
click at [261, 697] on div at bounding box center [245, 734] width 310 height 197
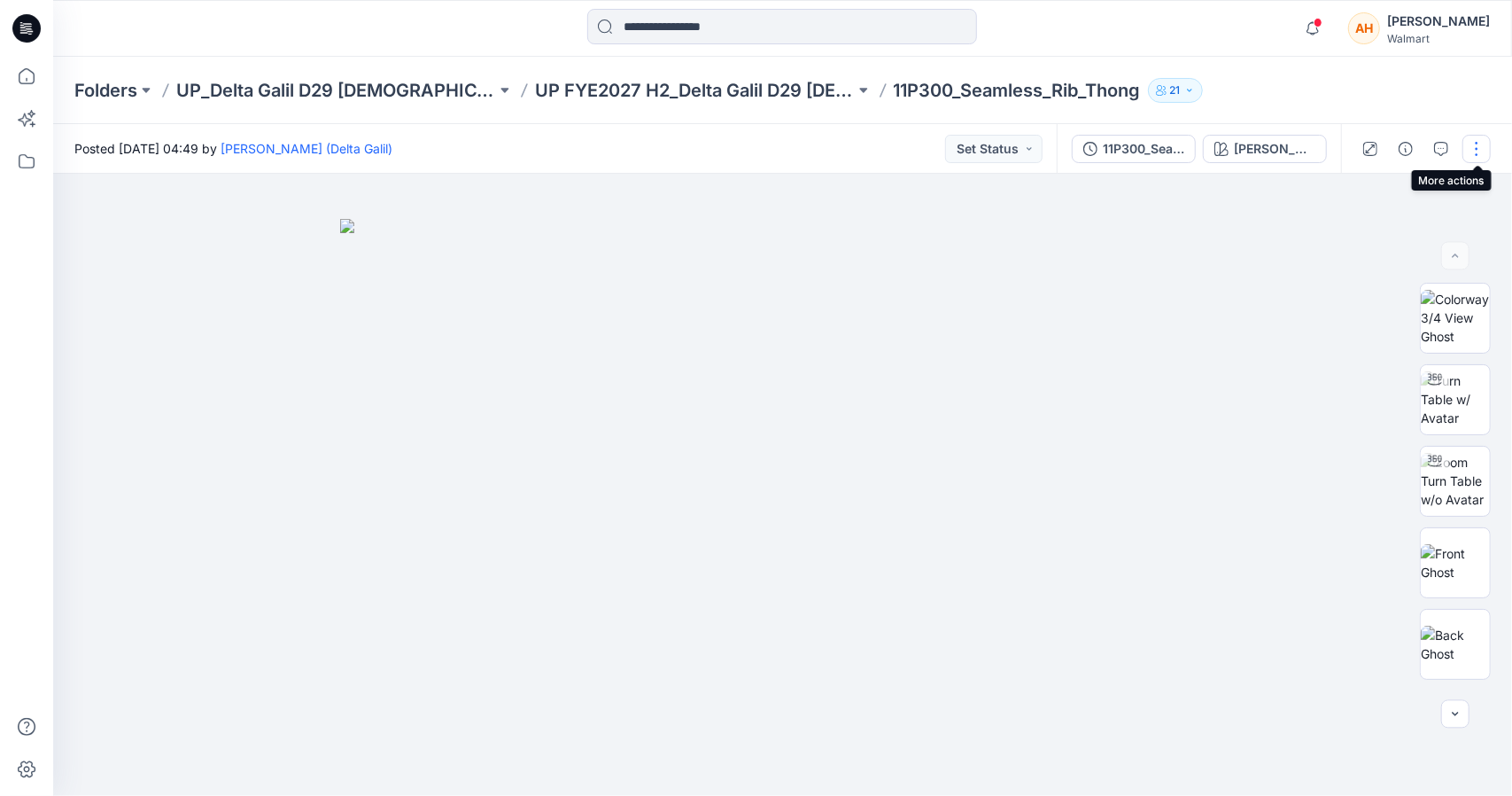
click at [1489, 150] on button "button" at bounding box center [1476, 148] width 28 height 28
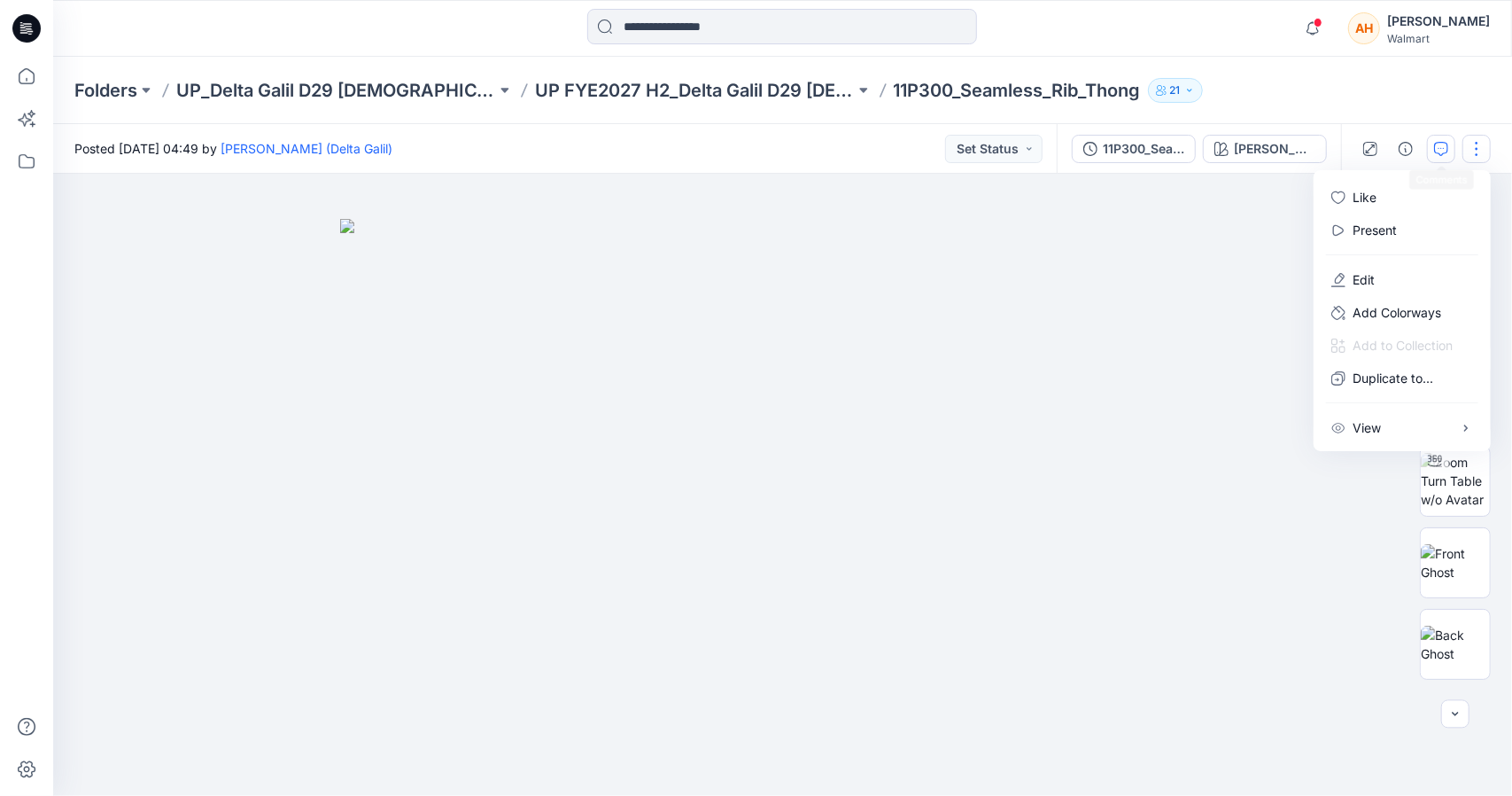
click at [1433, 151] on button "button" at bounding box center [1441, 148] width 28 height 28
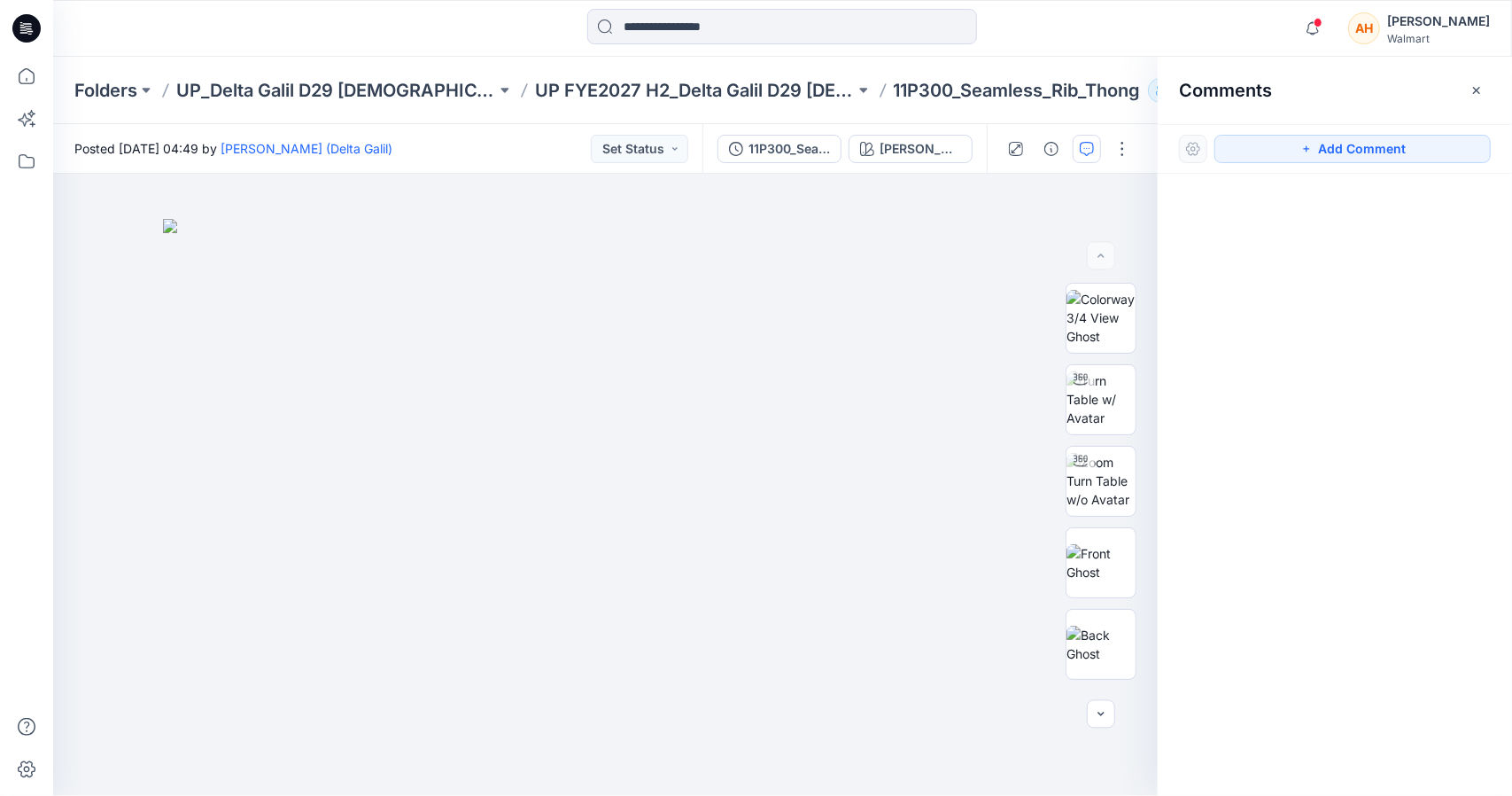
click at [1082, 46] on div at bounding box center [782, 28] width 730 height 39
click at [1478, 85] on icon "button" at bounding box center [1476, 90] width 14 height 14
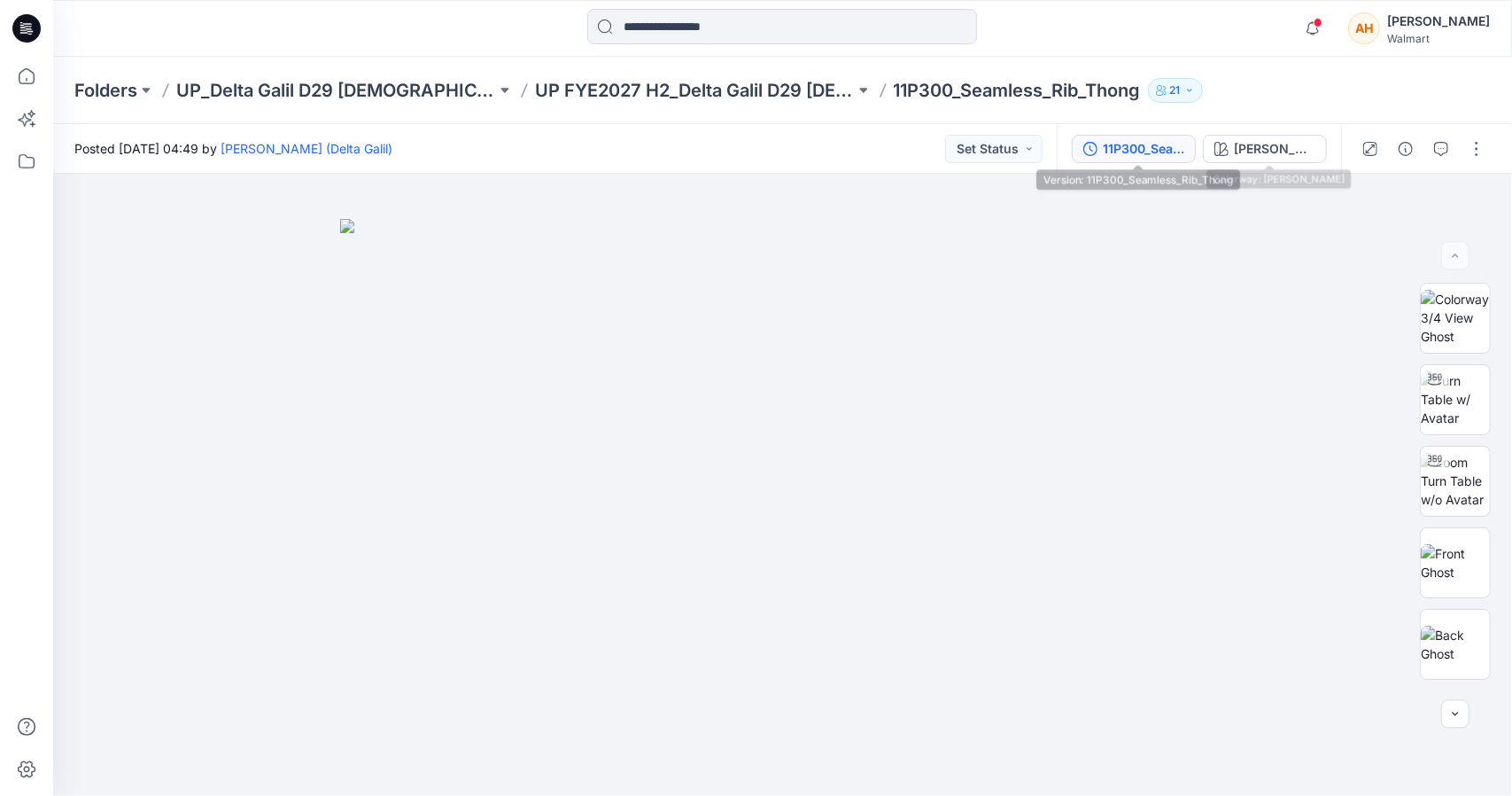
click at [1180, 145] on div "11P300_Seamless_Rib_Thong" at bounding box center [1143, 149] width 82 height 19
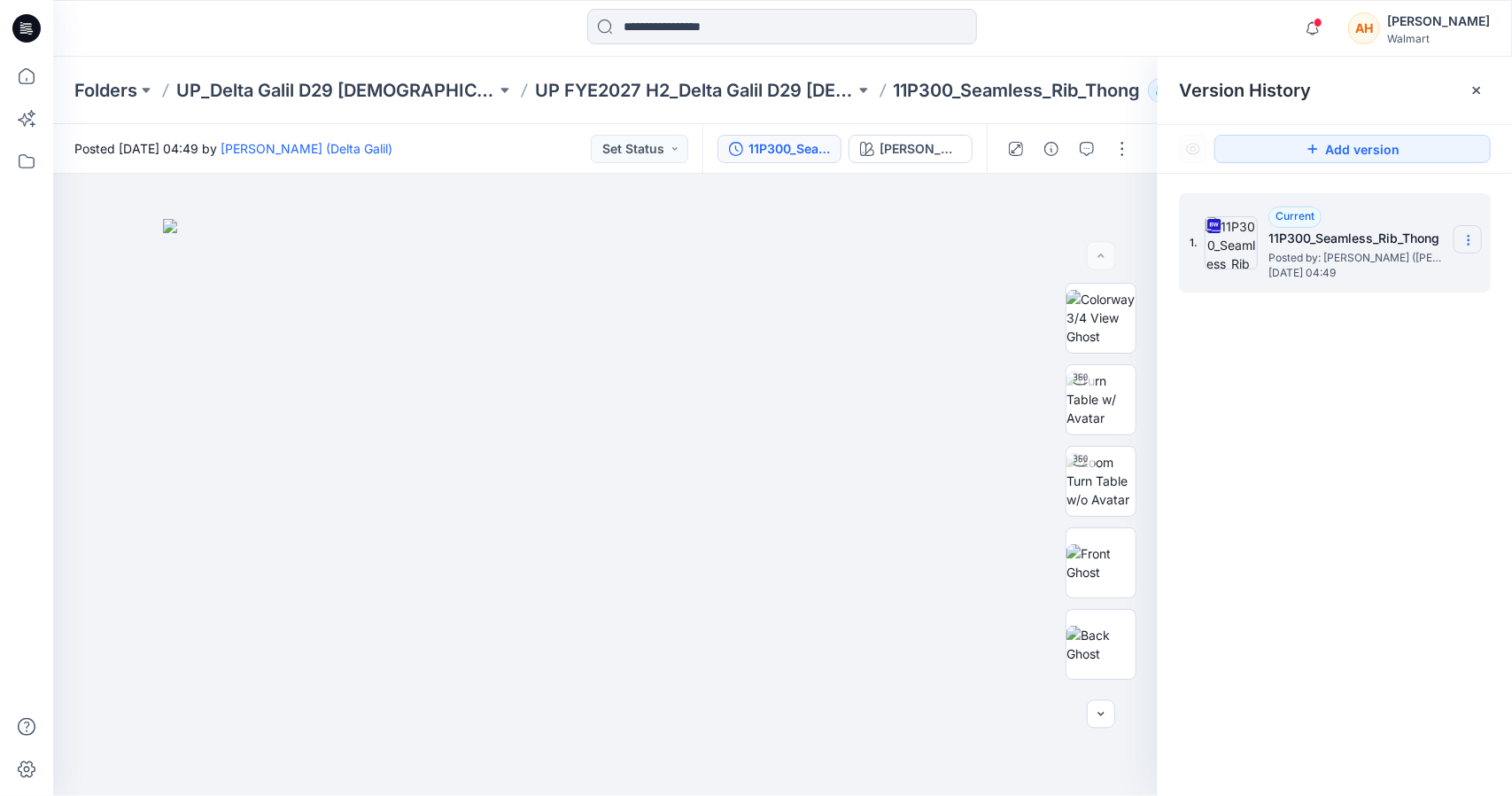
click at [1466, 231] on section at bounding box center [1468, 239] width 28 height 28
click at [1372, 279] on span "Download Source BW File" at bounding box center [1379, 274] width 149 height 21
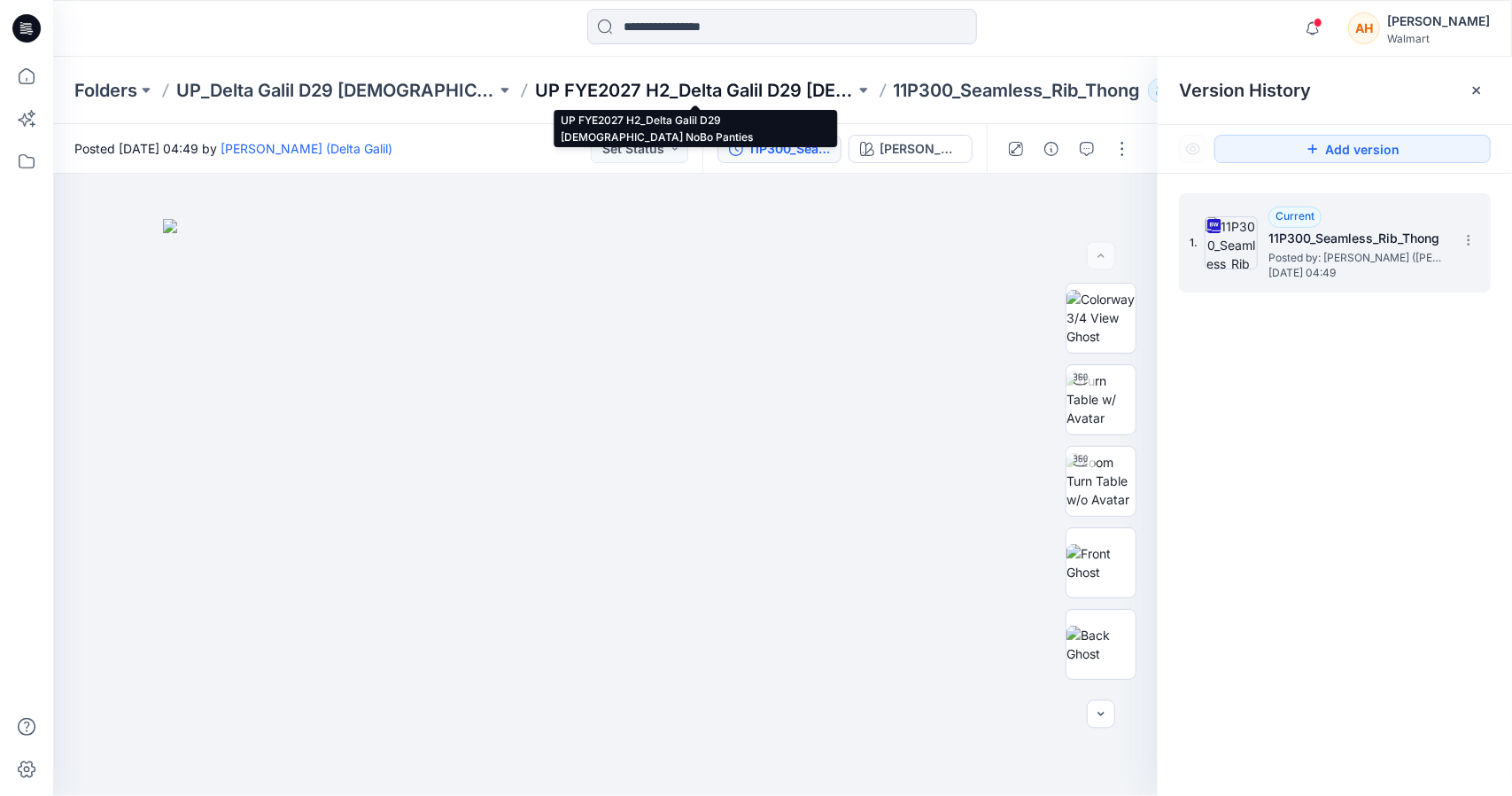
click at [715, 83] on p "UP FYE2027 H2_Delta Galil D29 [DEMOGRAPHIC_DATA] NoBo Panties" at bounding box center [695, 90] width 320 height 25
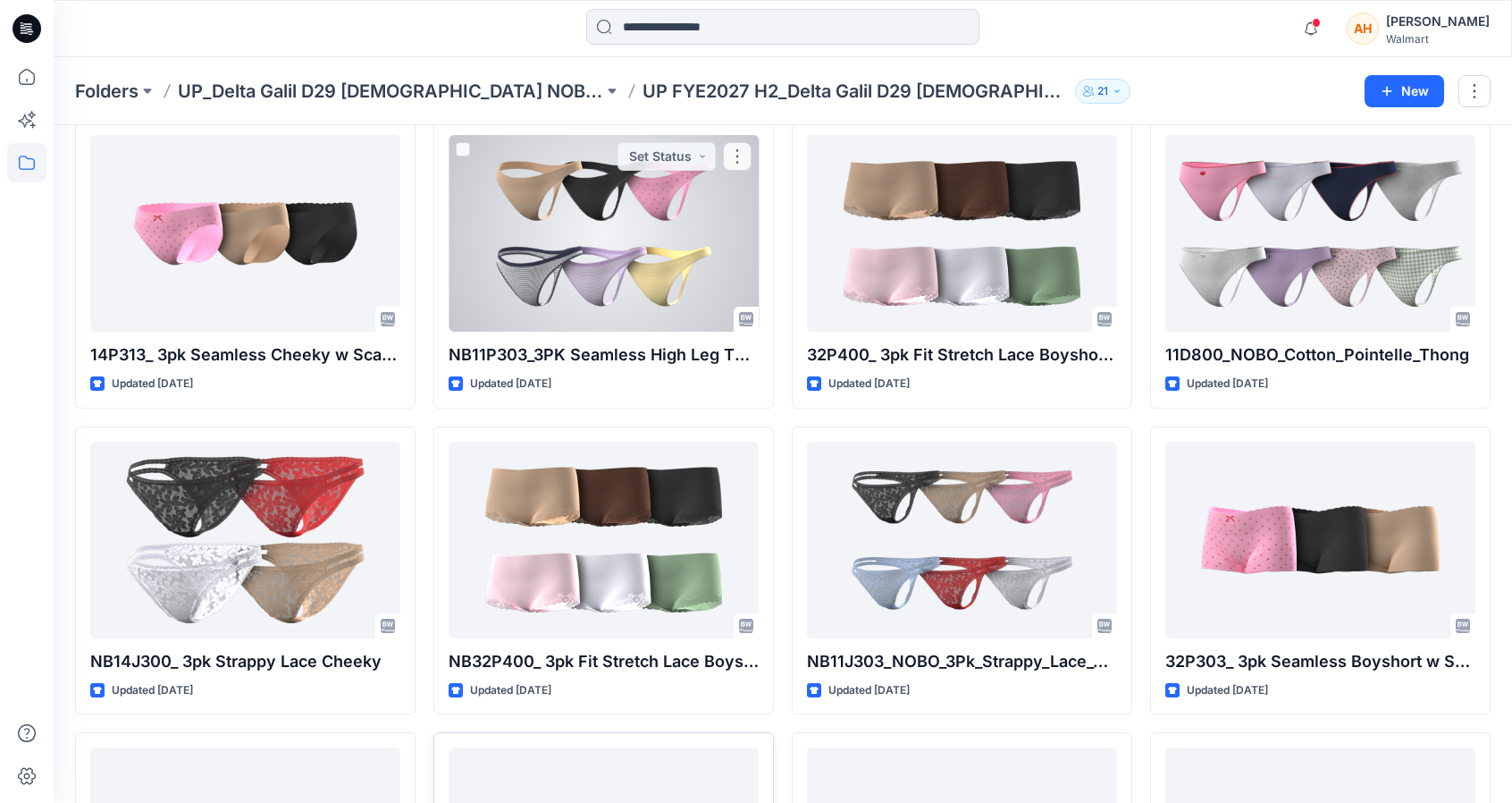
scroll to position [381, 0]
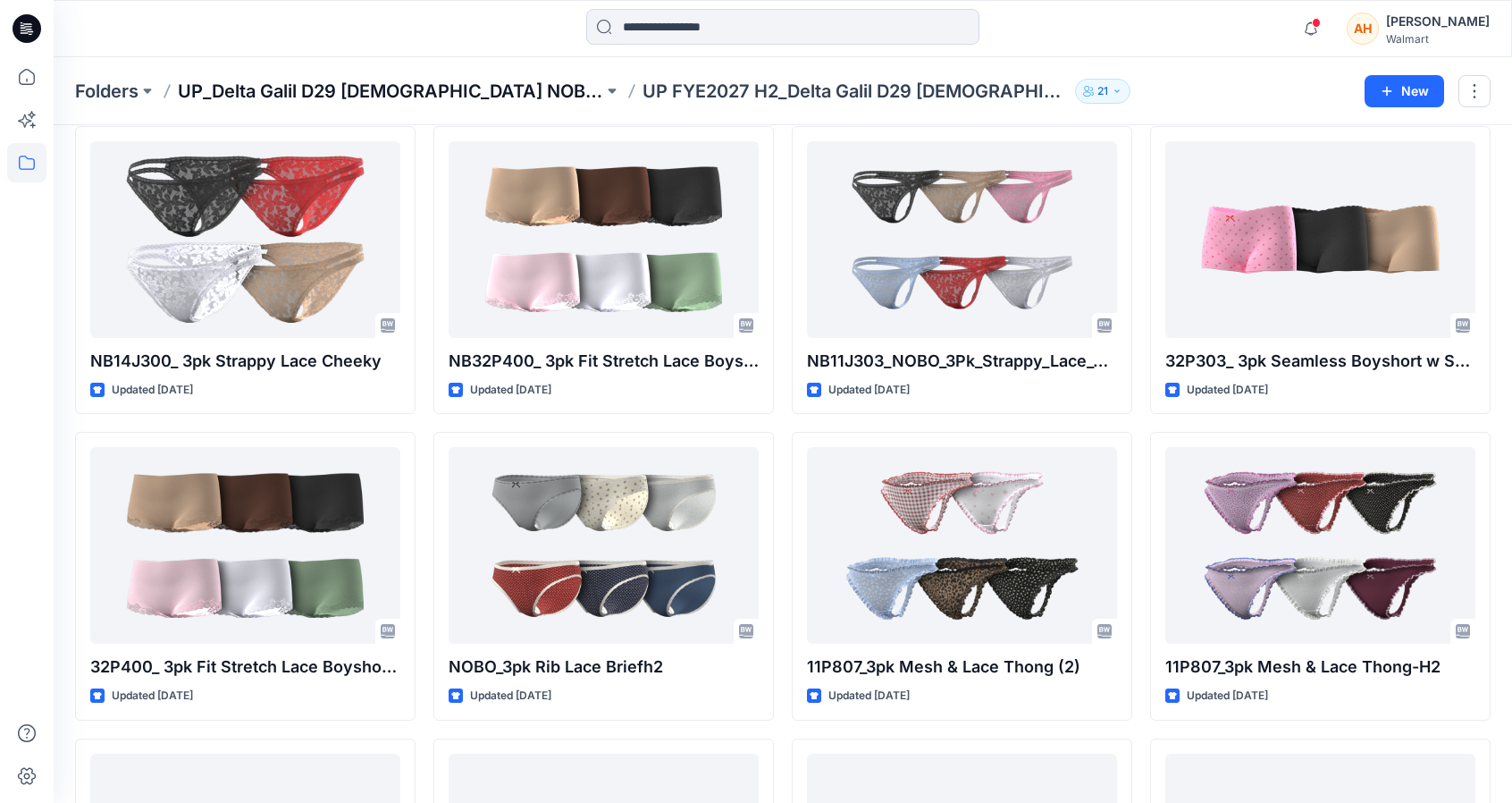
click at [447, 83] on p "UP_Delta Galil D29 [DEMOGRAPHIC_DATA] NOBO Intimates" at bounding box center [390, 91] width 425 height 25
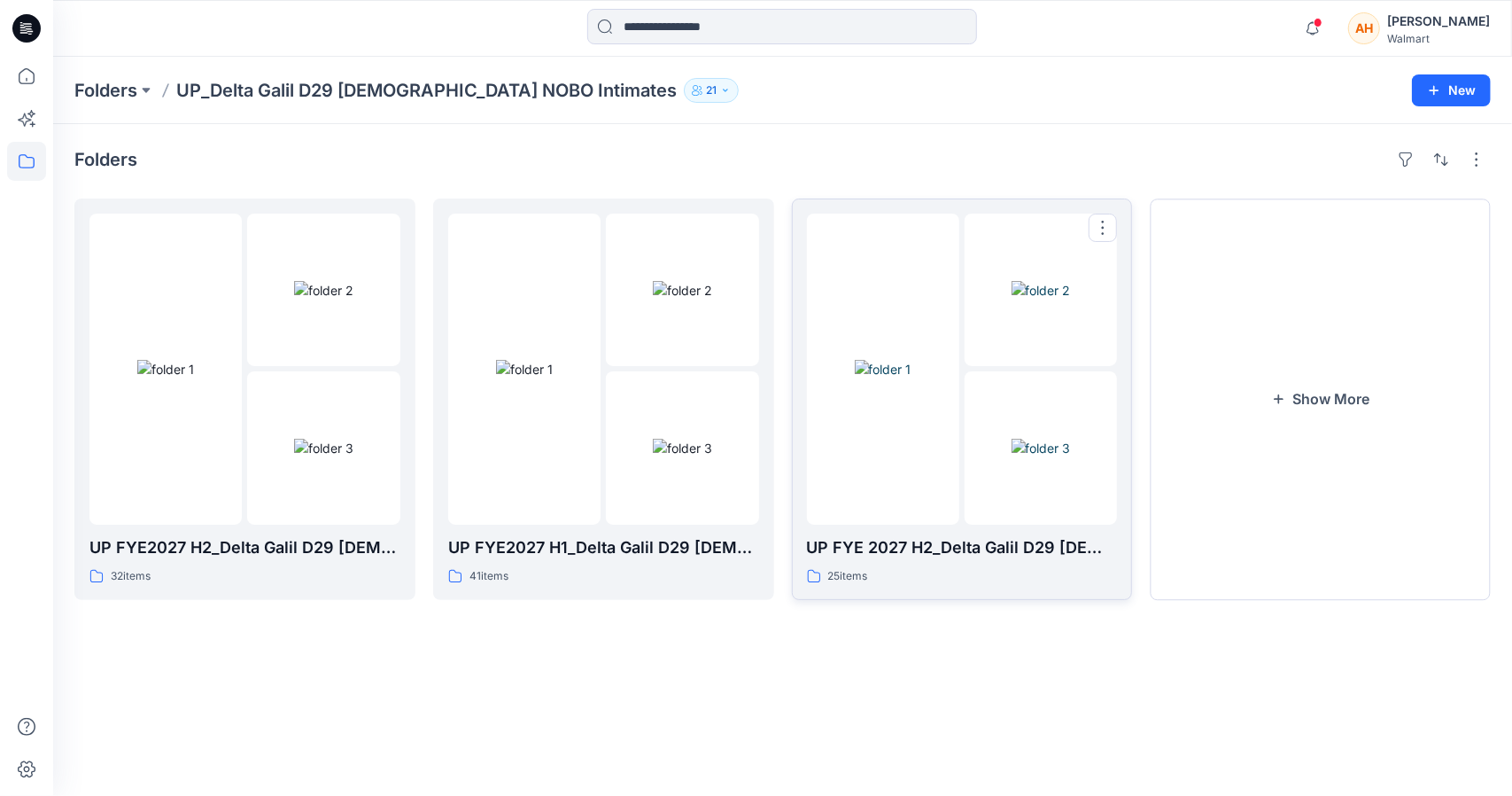
click at [866, 378] on img at bounding box center [883, 369] width 57 height 18
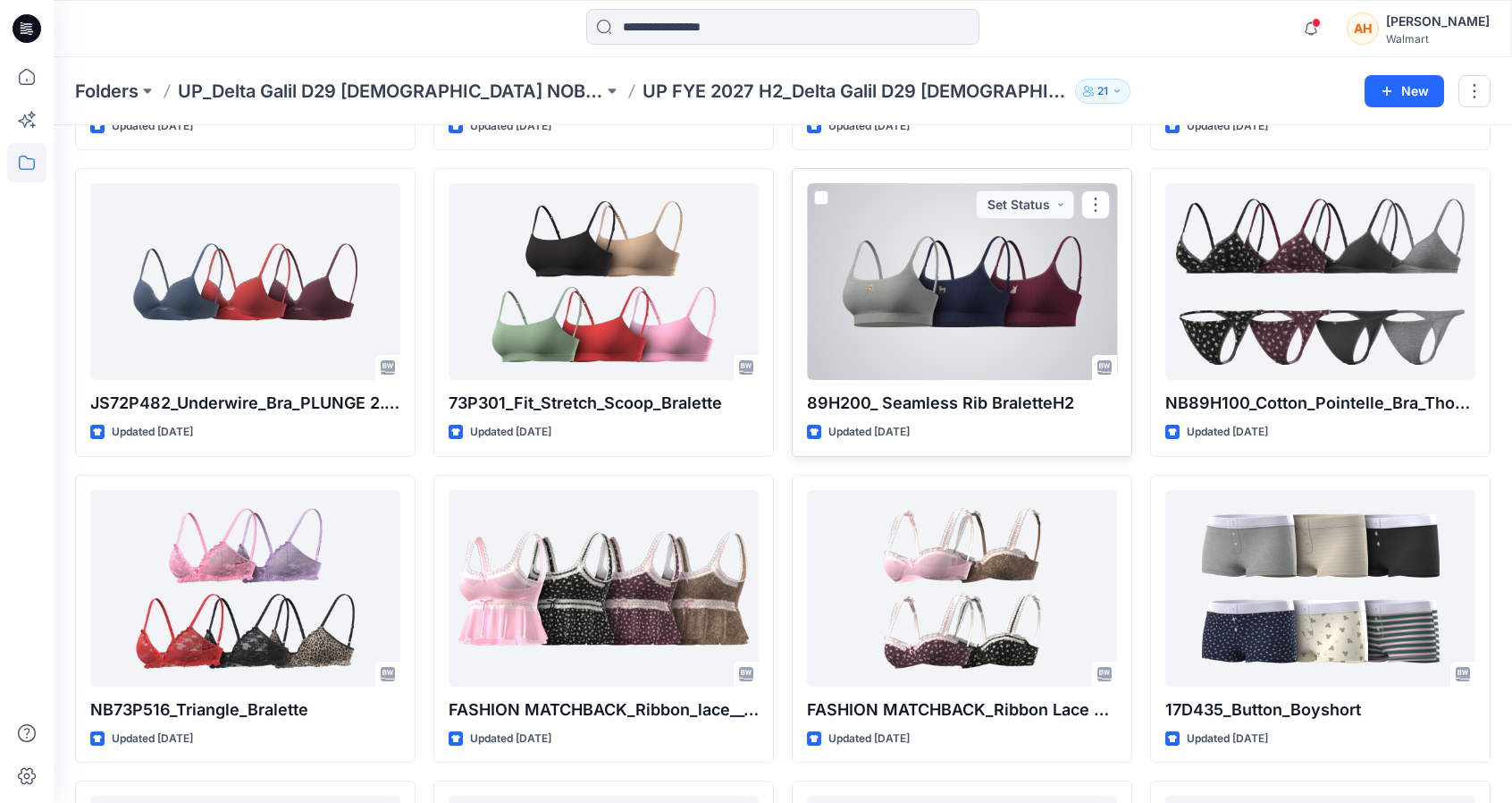
scroll to position [649, 0]
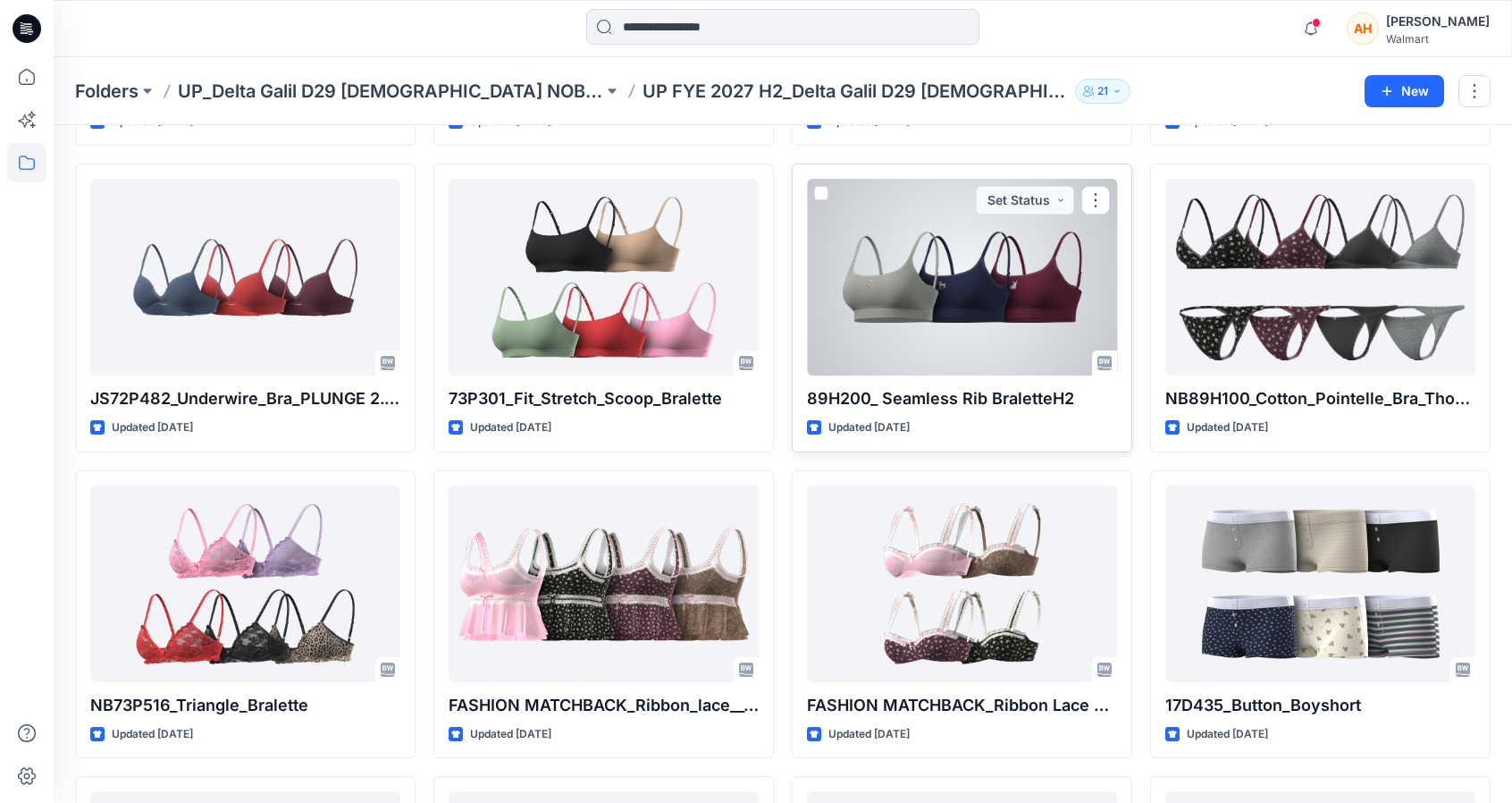
click at [878, 313] on div at bounding box center [961, 277] width 310 height 197
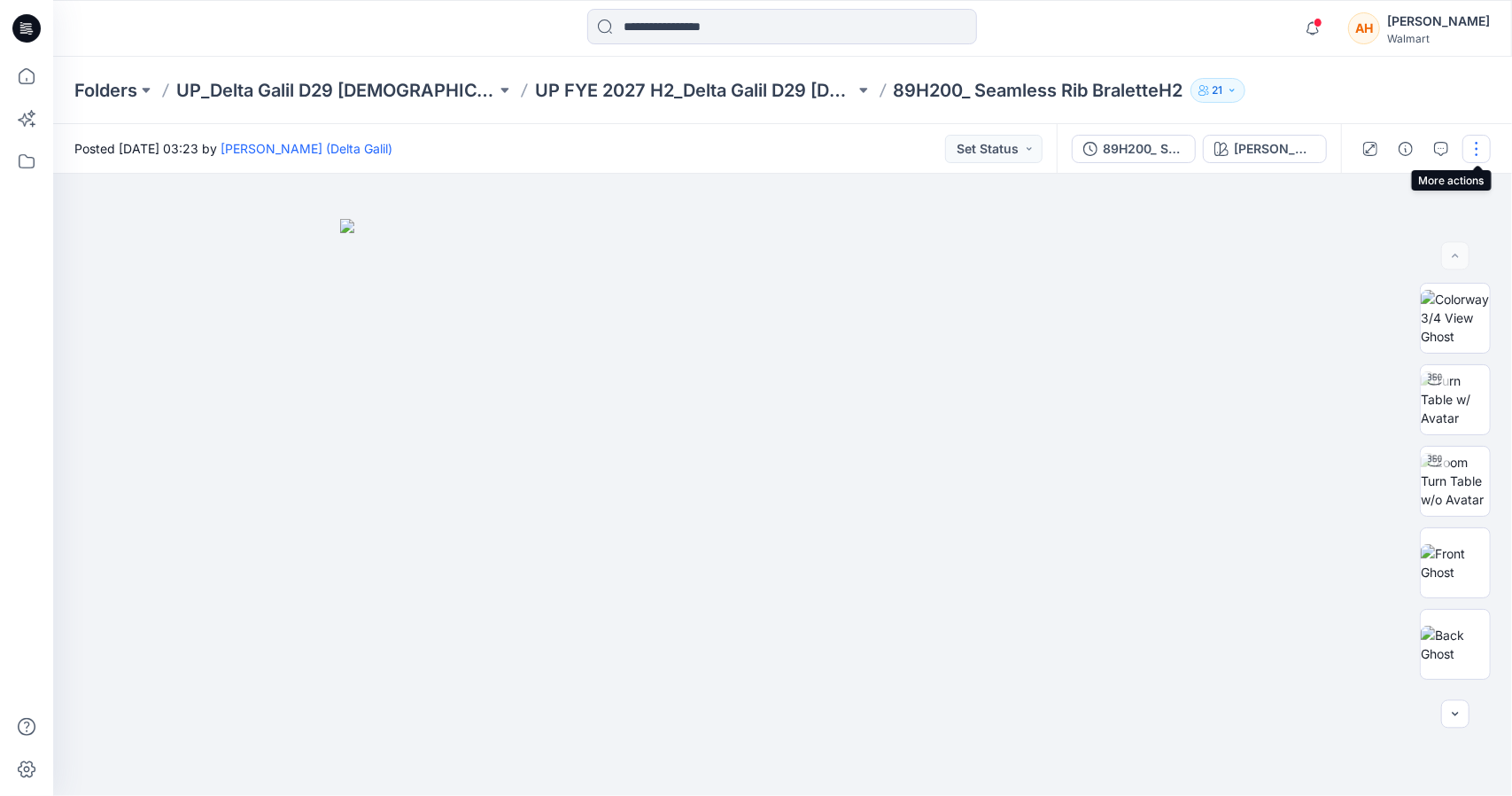
click at [1477, 151] on button "button" at bounding box center [1476, 148] width 28 height 28
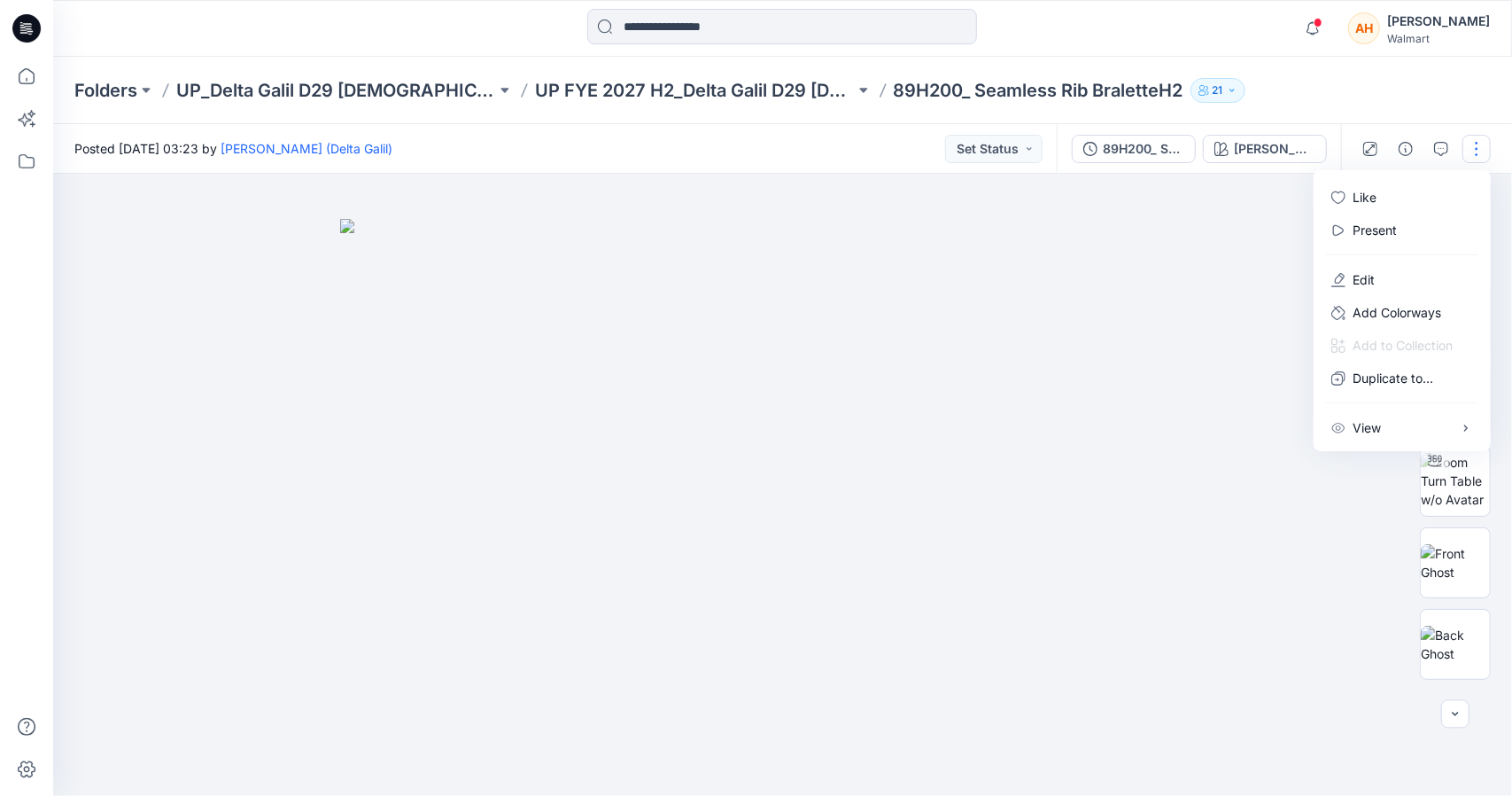
click at [1411, 116] on div "Folders UP_Delta Galil D29 Ladies NOBO Intimates UP FYE 2027 H2_Delta Galil D29…" at bounding box center [782, 90] width 1459 height 67
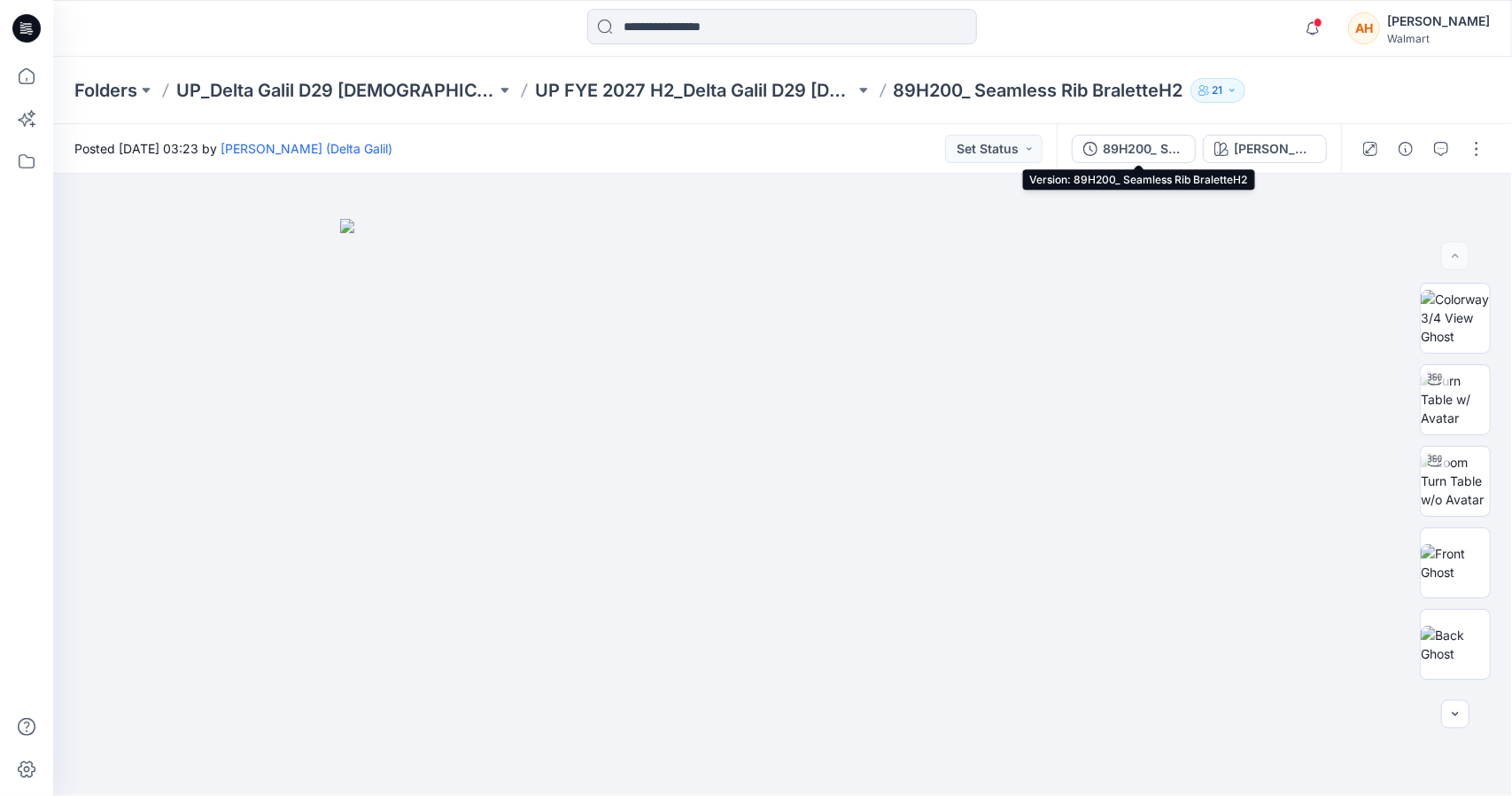
click at [1166, 146] on div "89H200_ Seamless Rib BraletteH2" at bounding box center [1143, 149] width 82 height 19
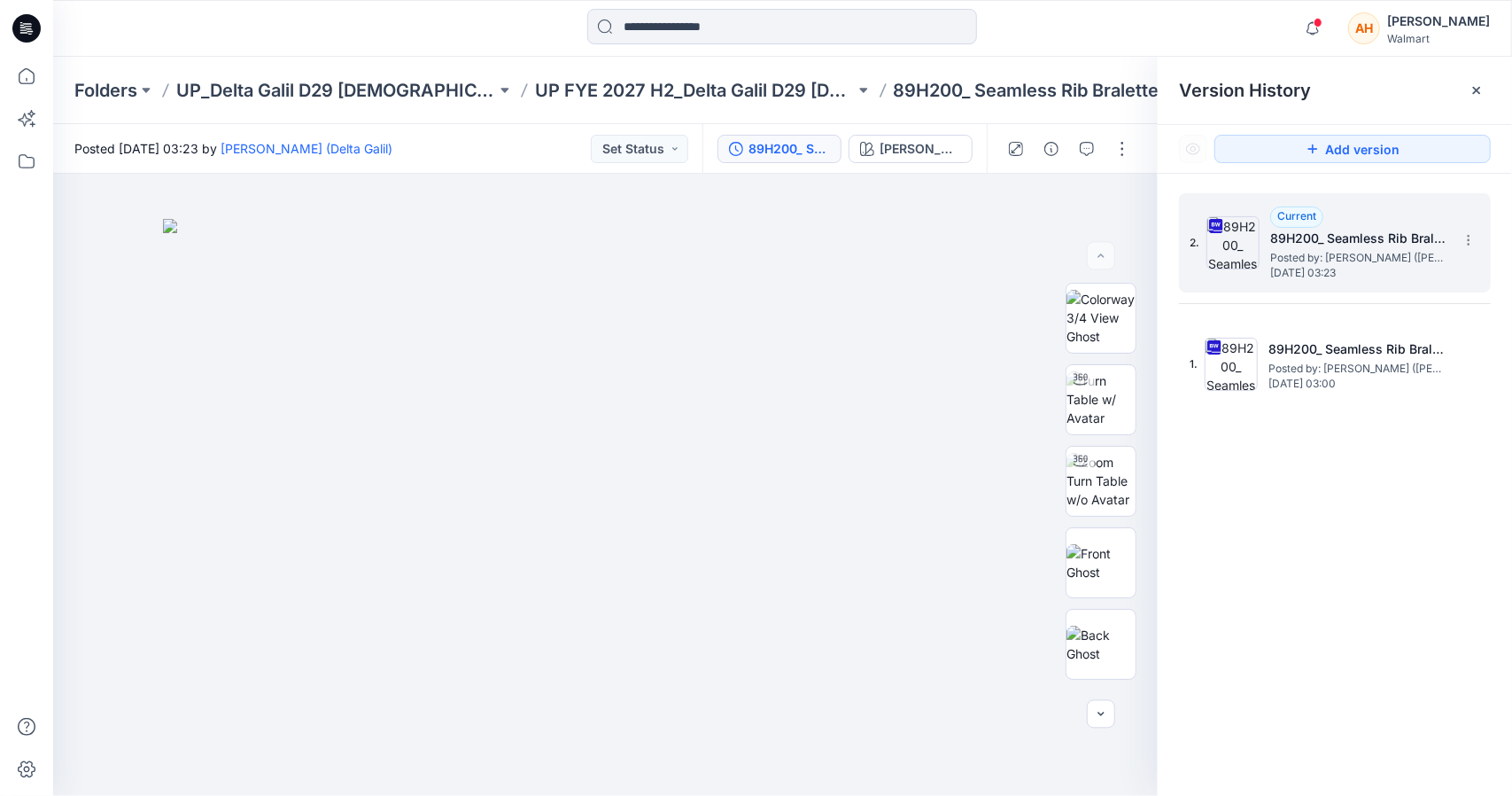
click at [1483, 228] on div "2. Current 89H200_ Seamless Rib BraletteH2 Posted by: Dorelle Mcpherson (Delta …" at bounding box center [1335, 243] width 312 height 99
click at [1464, 237] on icon at bounding box center [1469, 240] width 14 height 14
click at [1319, 264] on span "Download Source BW File" at bounding box center [1379, 274] width 149 height 21
click at [1087, 26] on div at bounding box center [782, 28] width 730 height 39
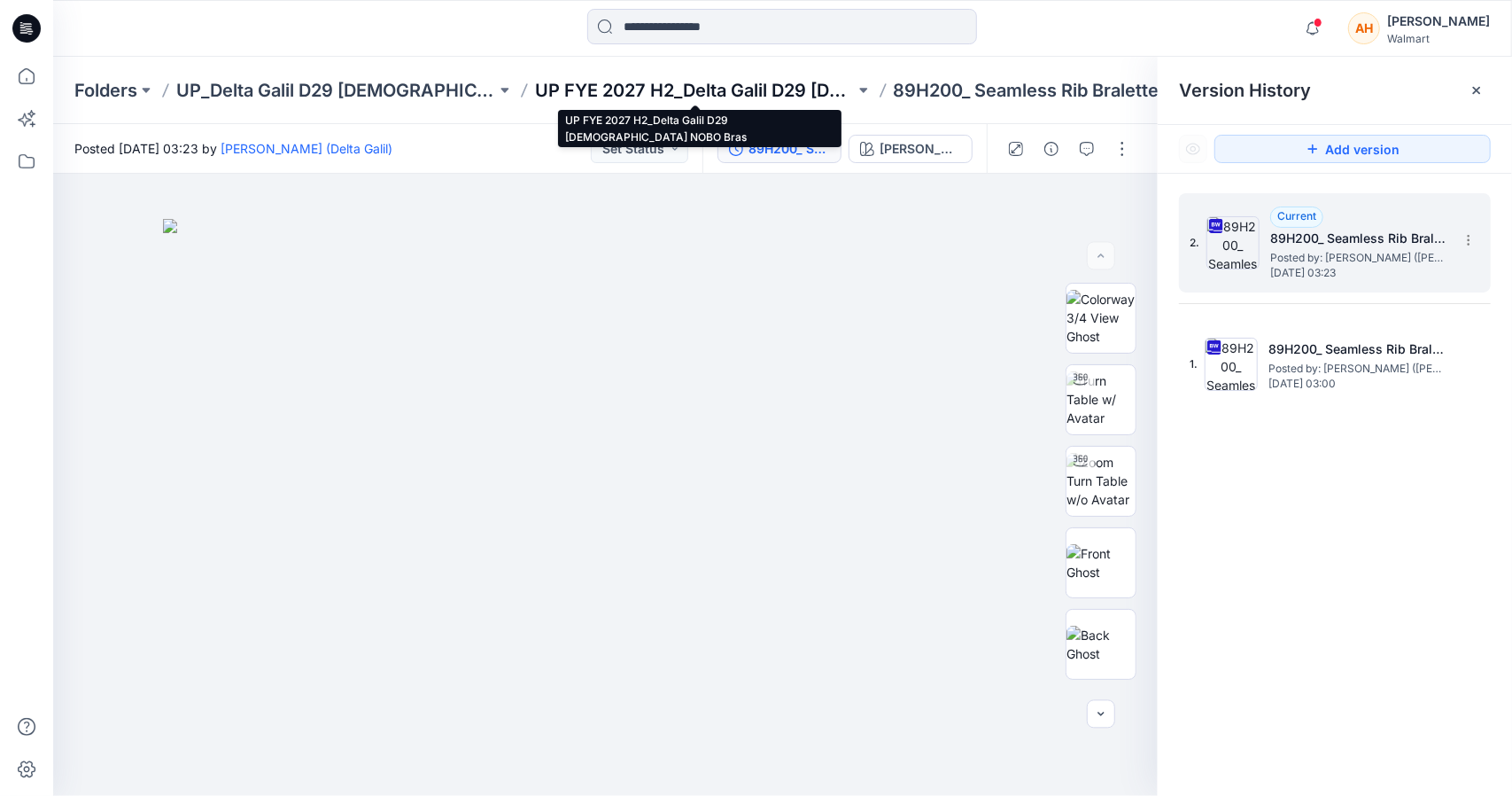
click at [649, 79] on p "UP FYE 2027 H2_Delta Galil D29 [DEMOGRAPHIC_DATA] NOBO Bras" at bounding box center [695, 90] width 320 height 25
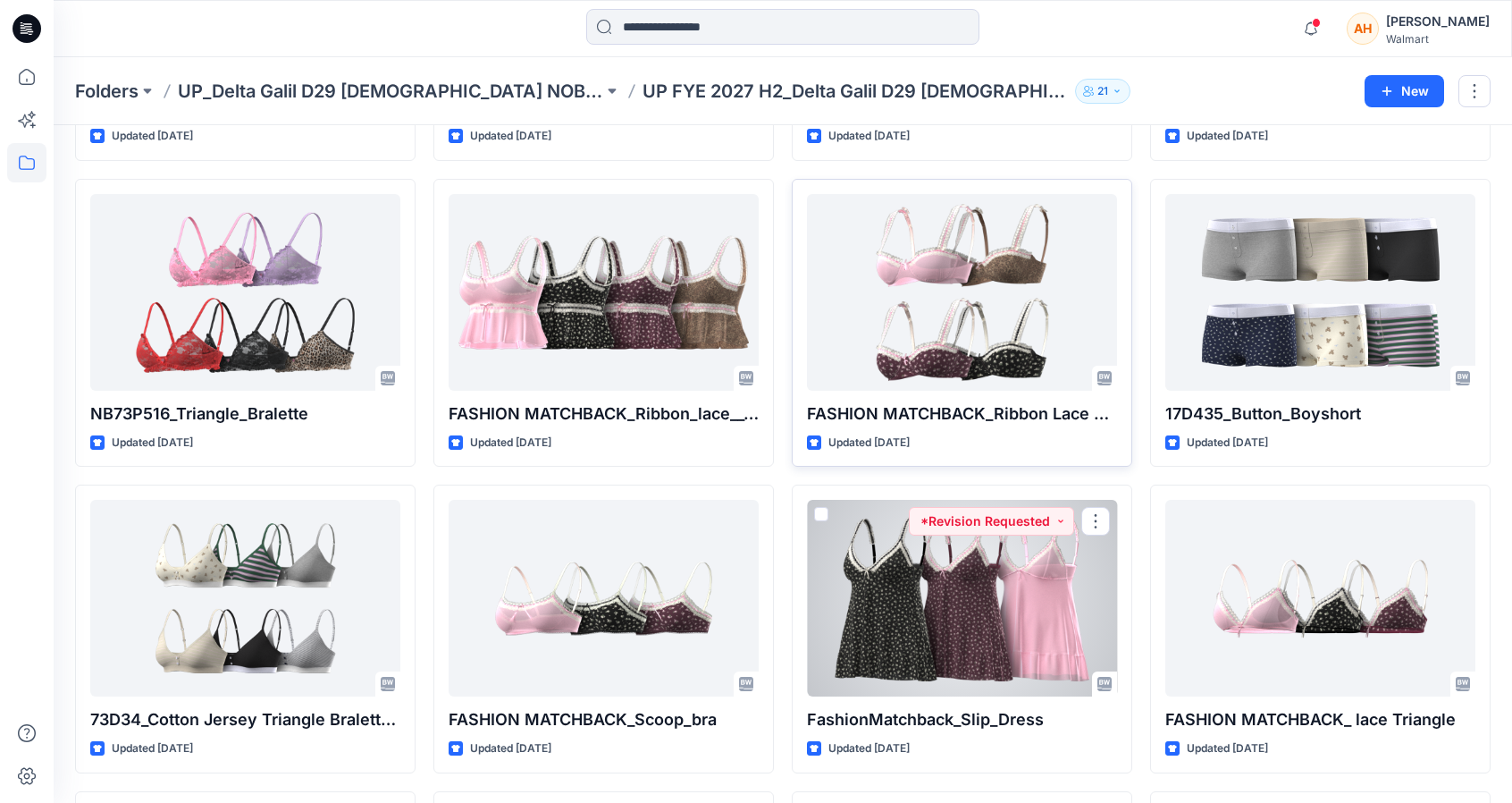
scroll to position [493, 0]
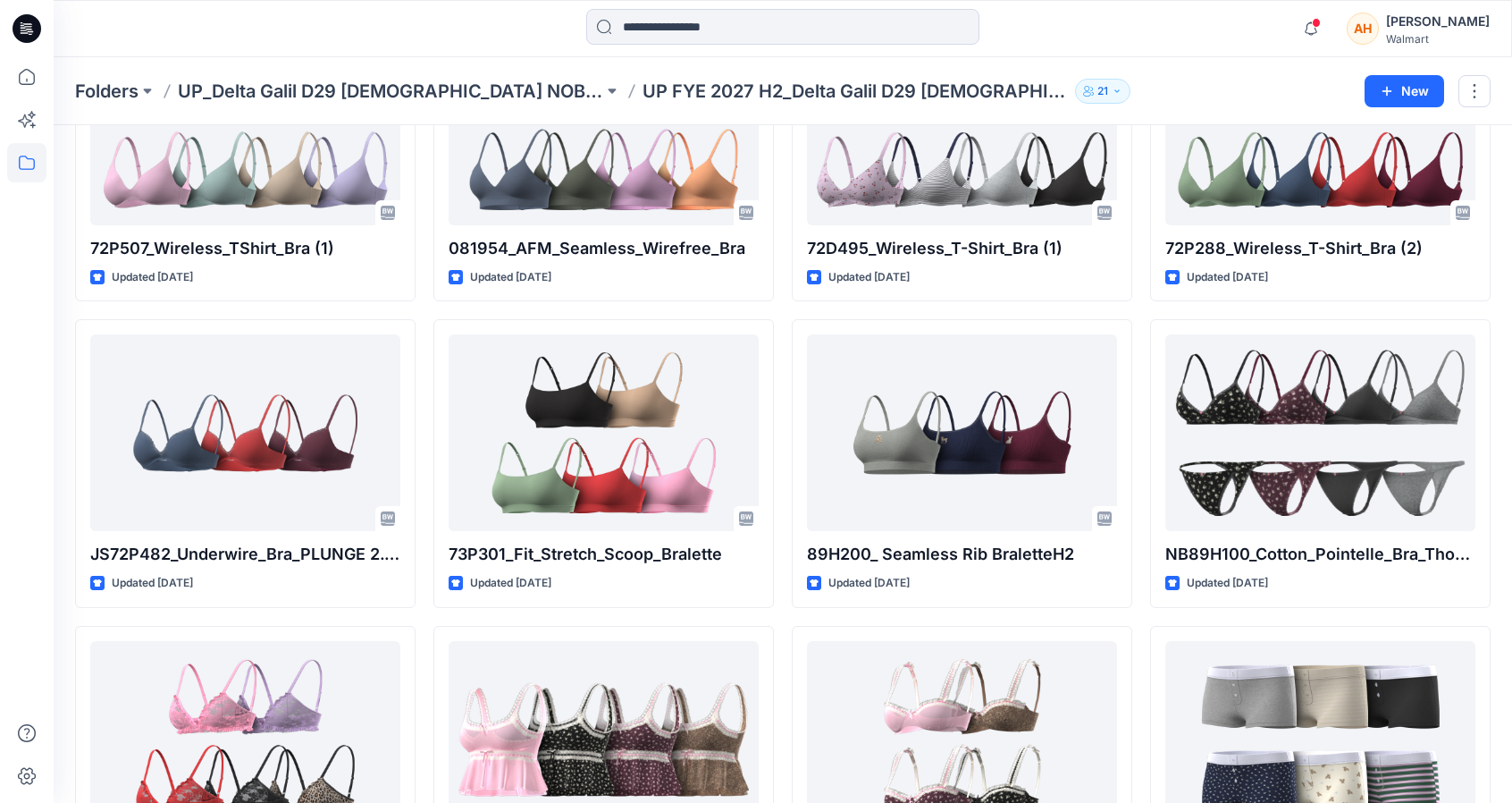
click at [475, 86] on p "UP_Delta Galil D29 [DEMOGRAPHIC_DATA] NOBO Intimates" at bounding box center [390, 91] width 425 height 25
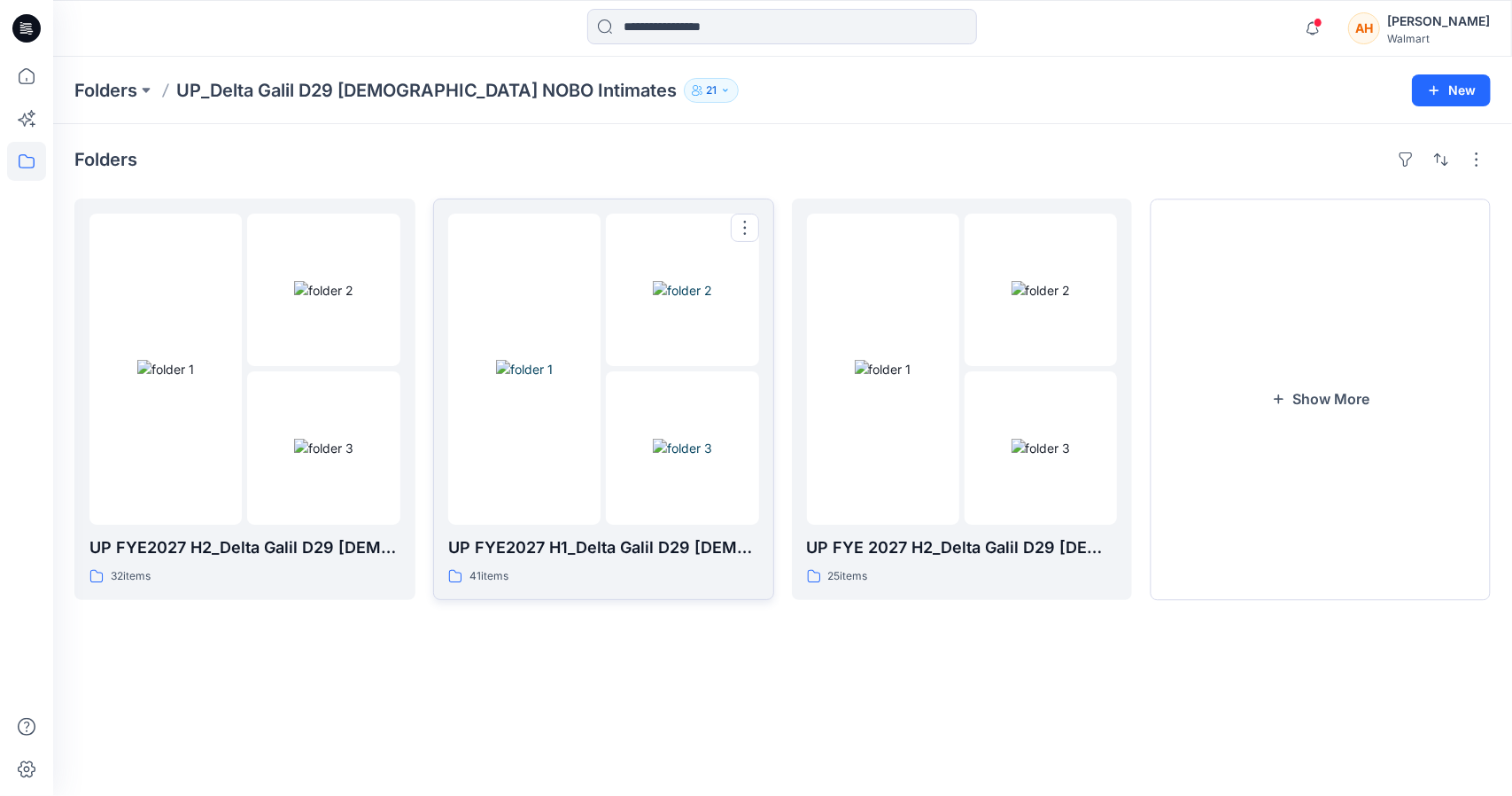
click at [497, 360] on img at bounding box center [525, 369] width 57 height 18
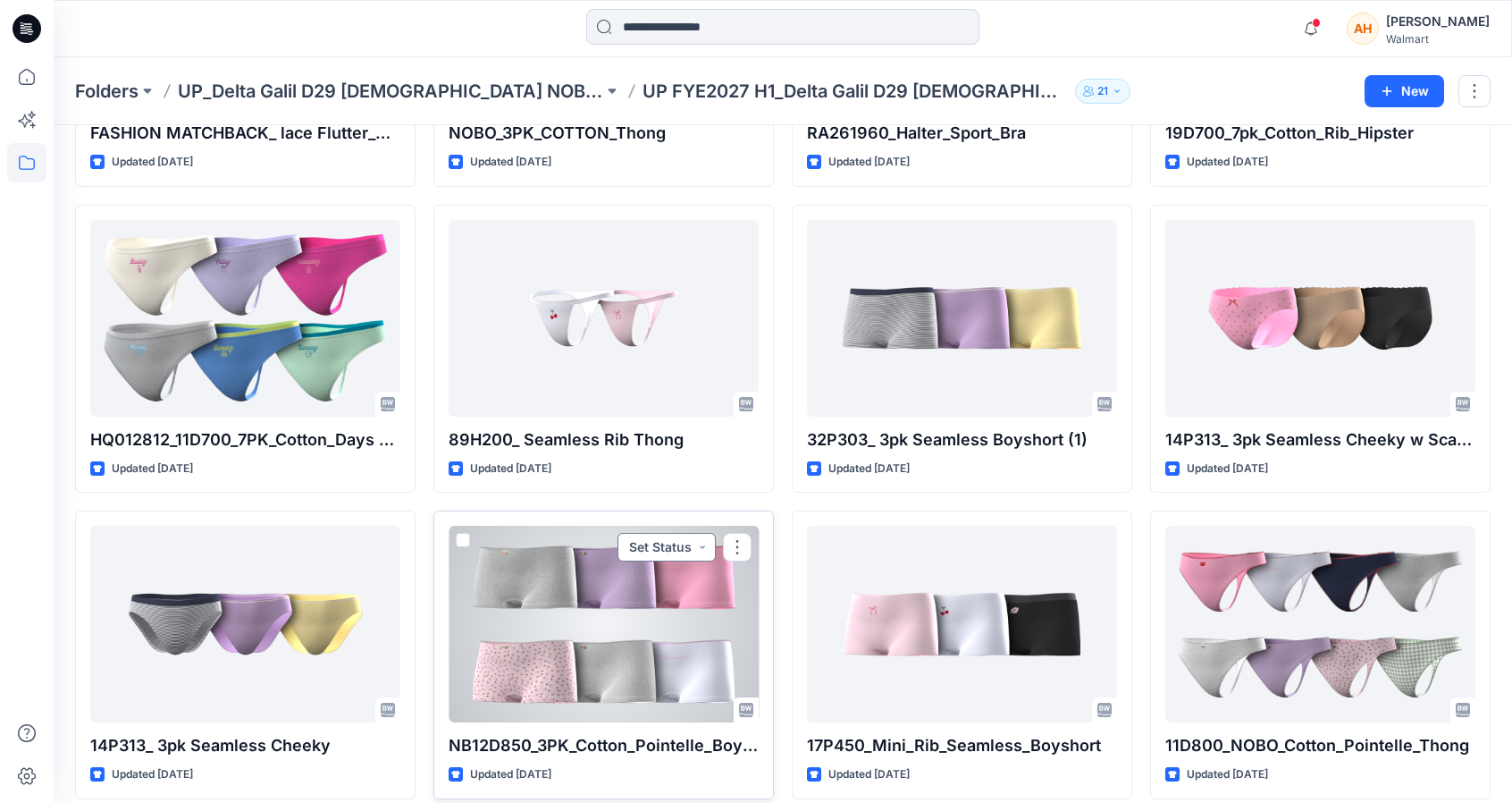
scroll to position [381, 0]
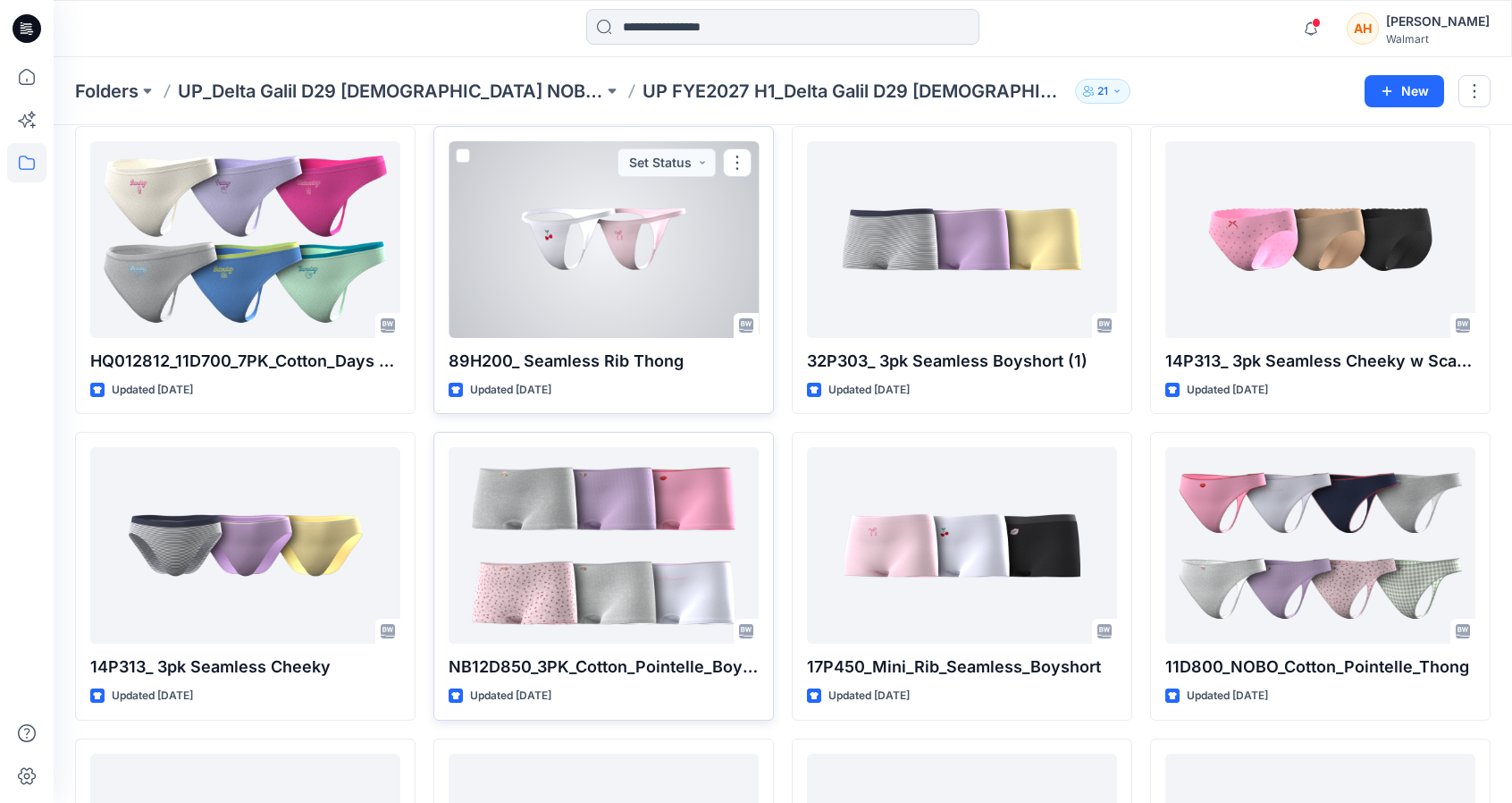
click at [626, 252] on div at bounding box center [603, 239] width 310 height 197
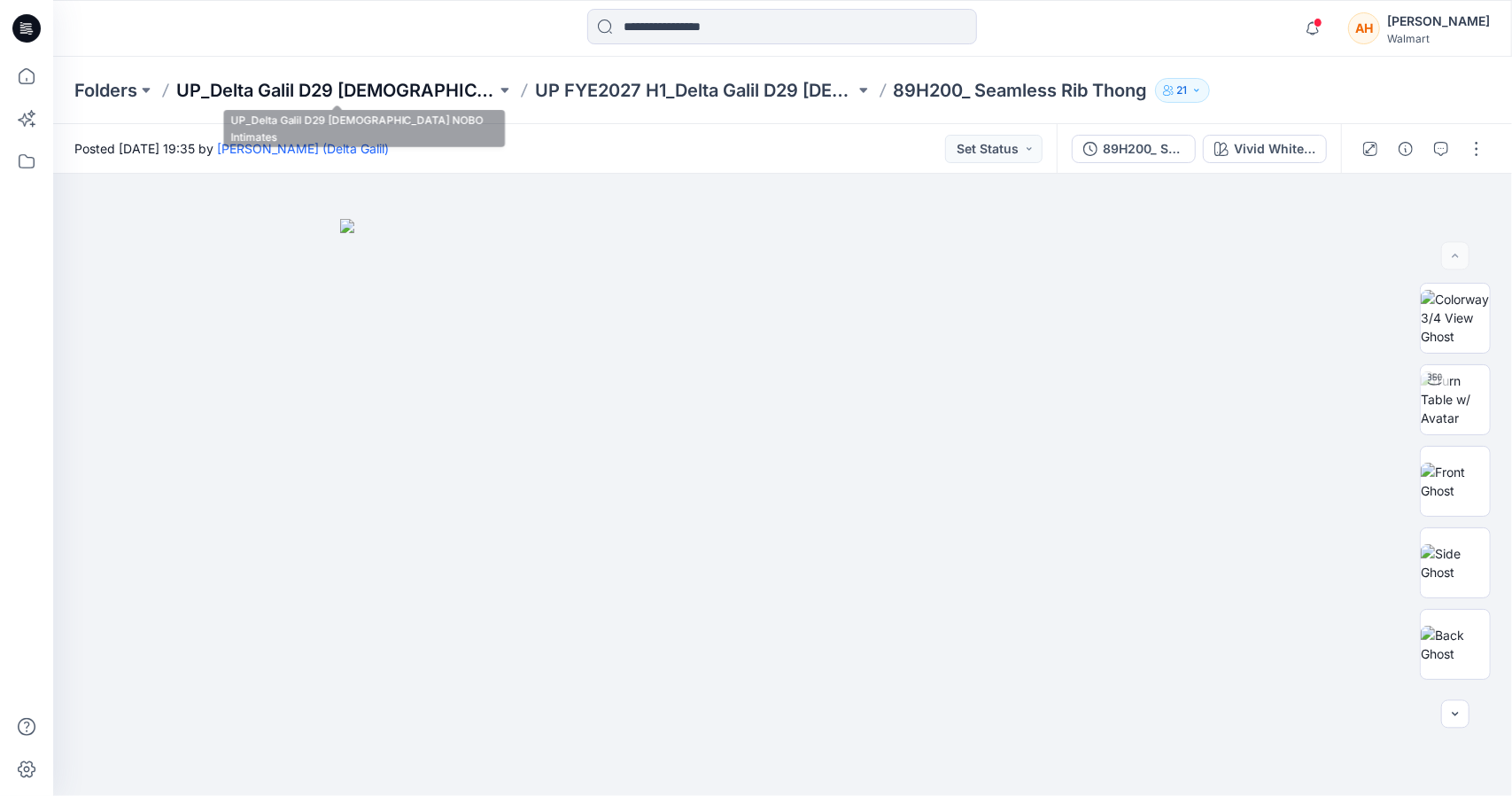
click at [352, 90] on p "UP_Delta Galil D29 [DEMOGRAPHIC_DATA] NOBO Intimates" at bounding box center [336, 90] width 320 height 25
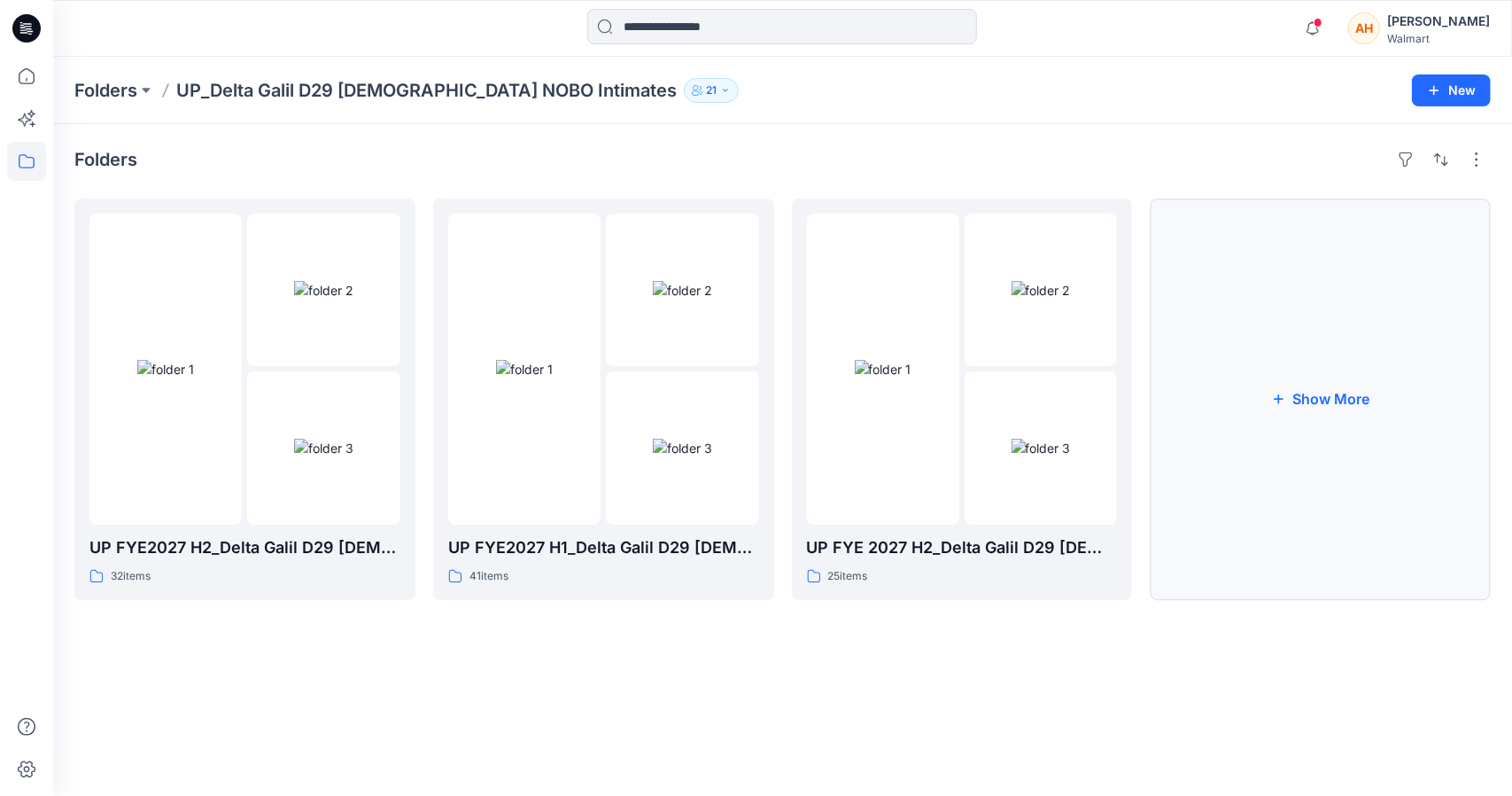
click at [1331, 439] on button "Show More" at bounding box center [1320, 398] width 341 height 401
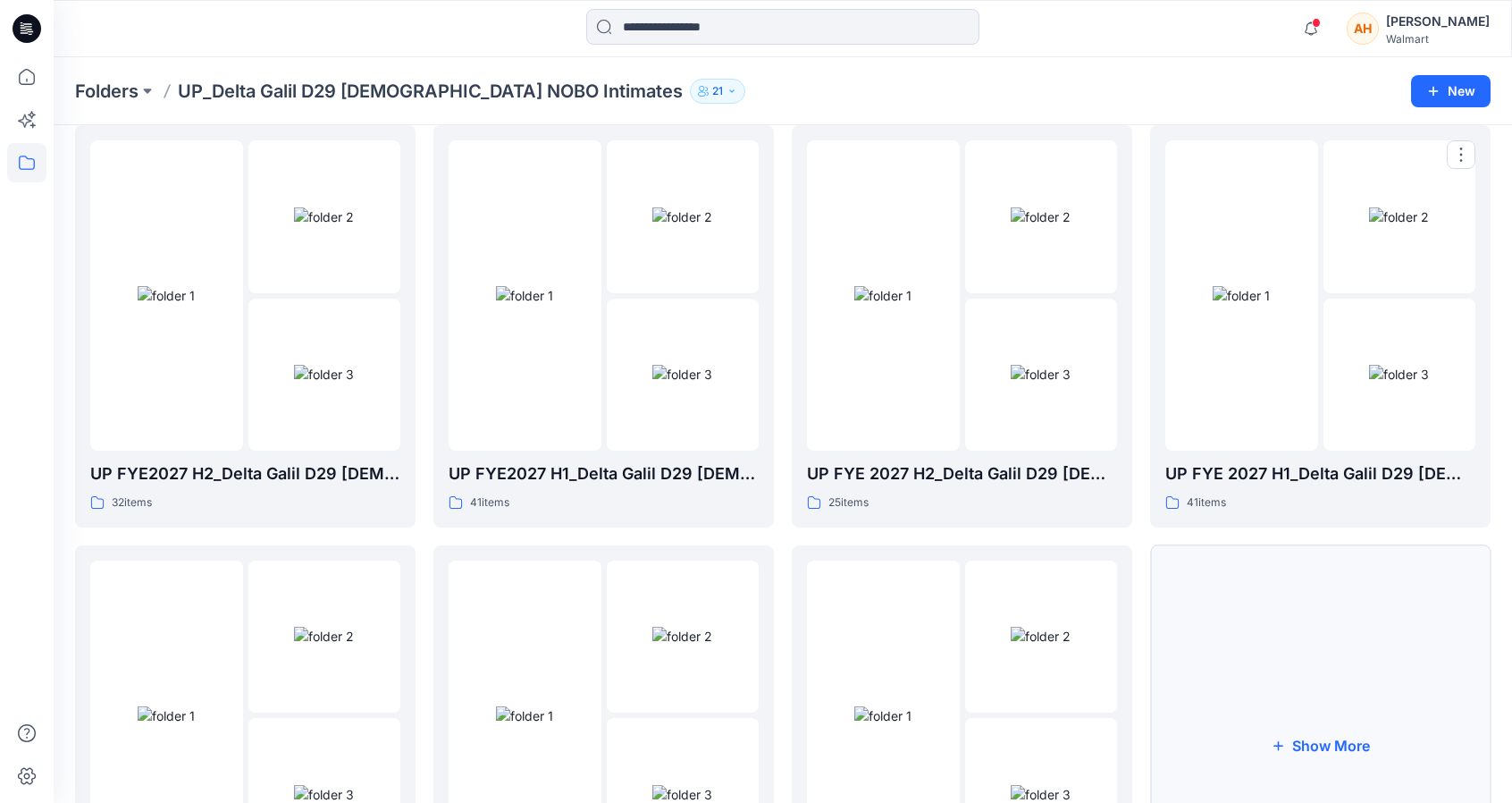
scroll to position [268, 0]
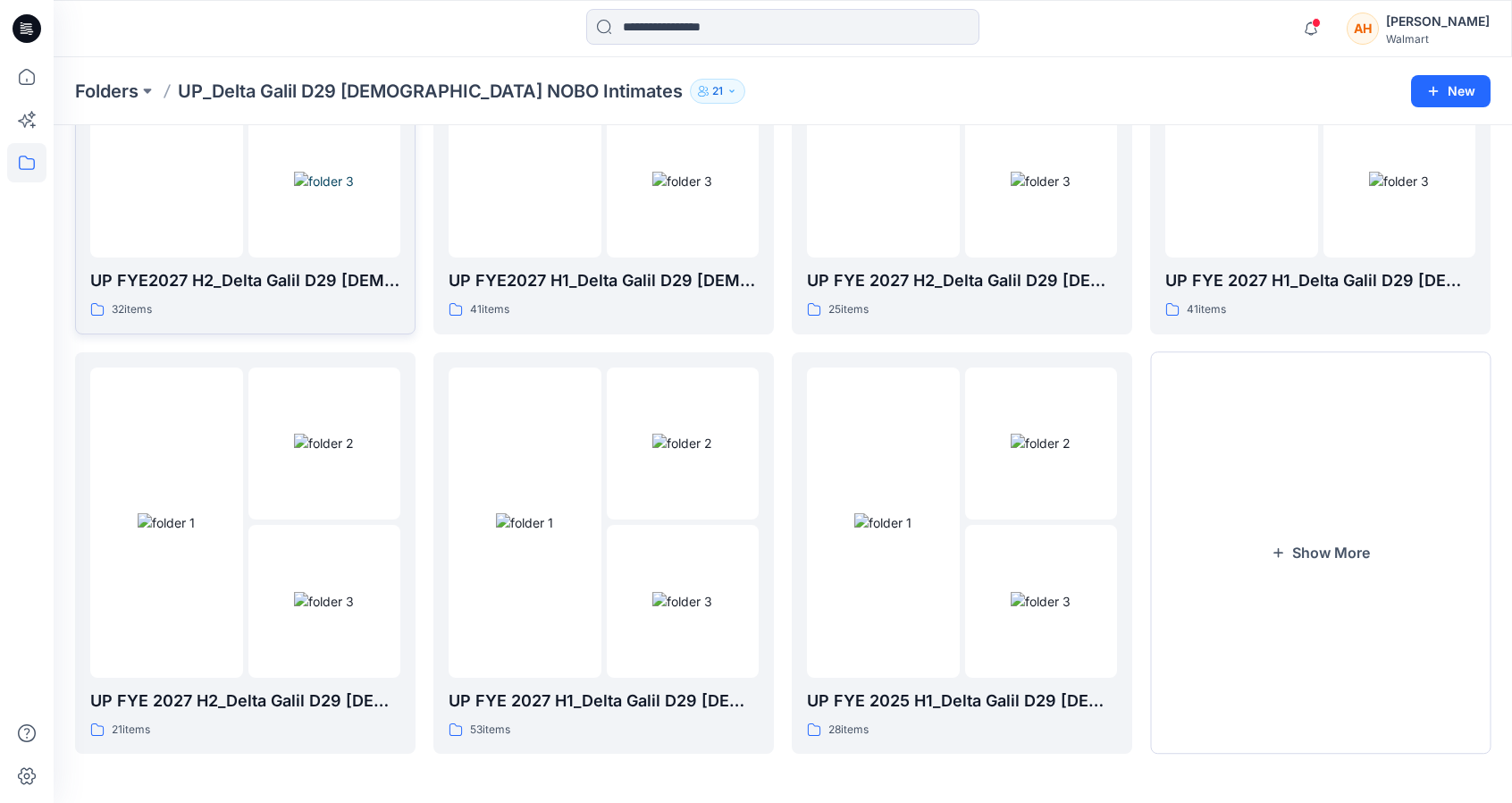
click at [129, 285] on p "UP FYE2027 H2_Delta Galil D29 [DEMOGRAPHIC_DATA] NoBo Panties" at bounding box center [245, 281] width 310 height 25
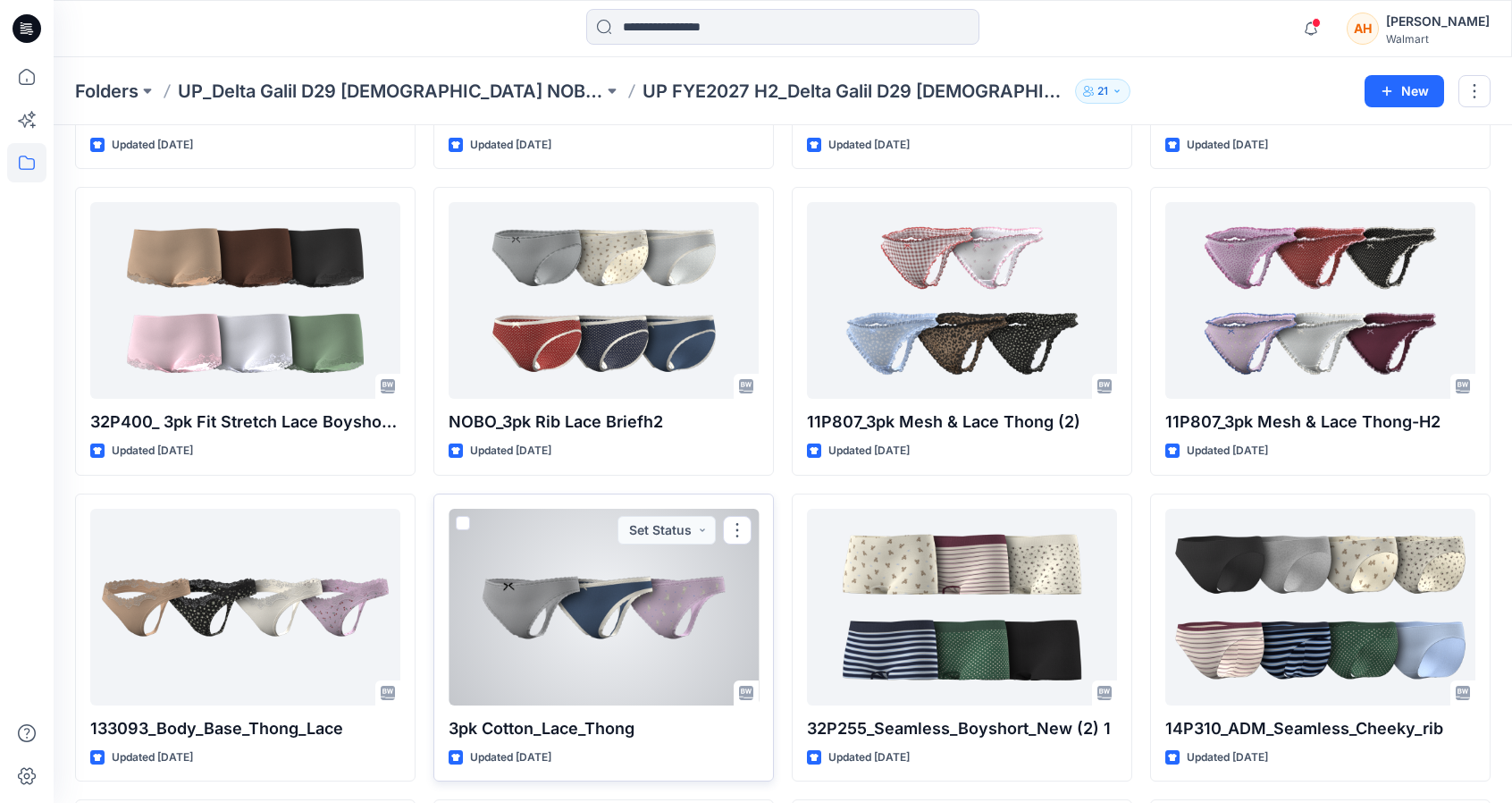
scroll to position [984, 0]
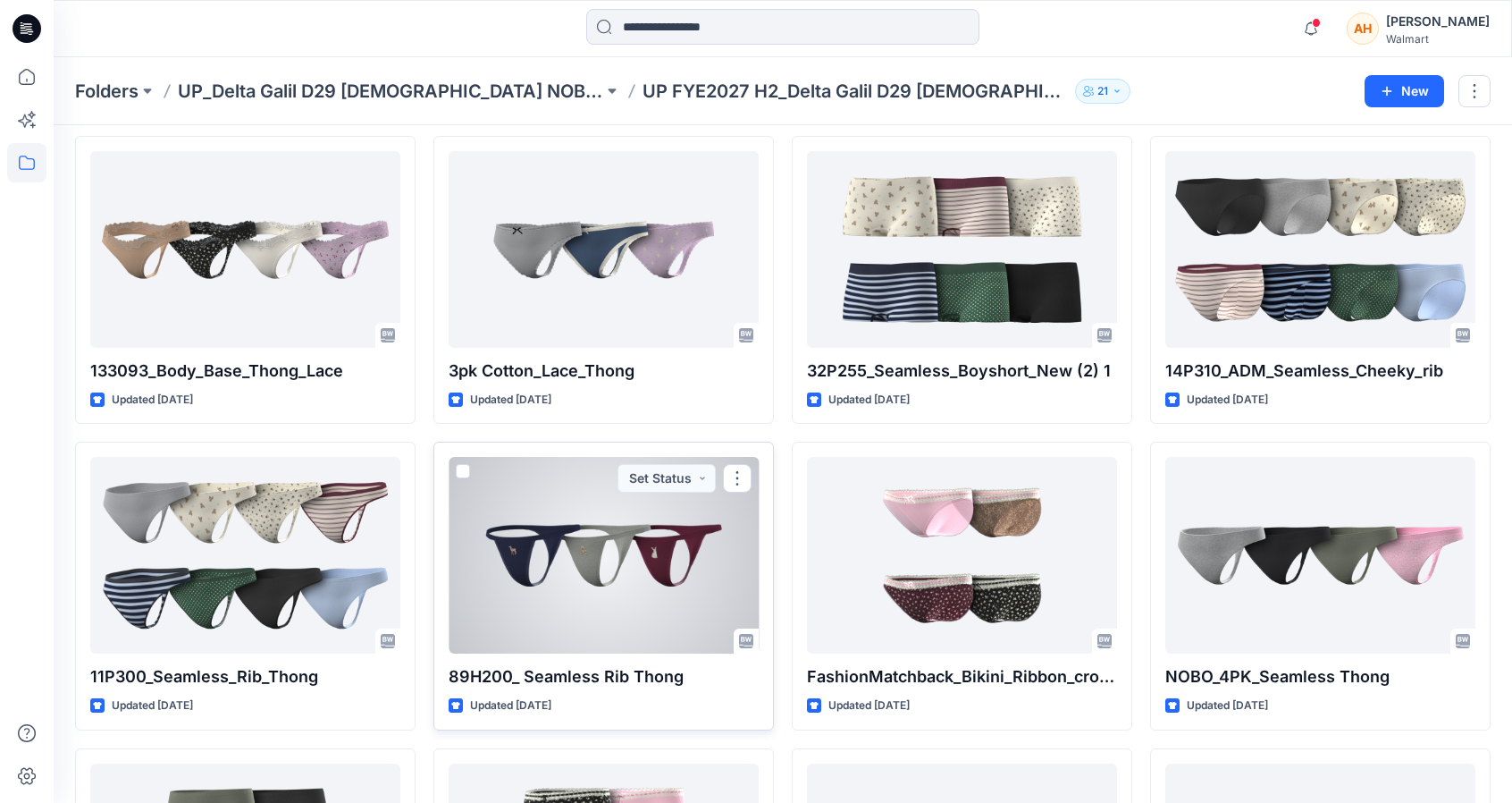
click at [631, 545] on div at bounding box center [603, 554] width 310 height 197
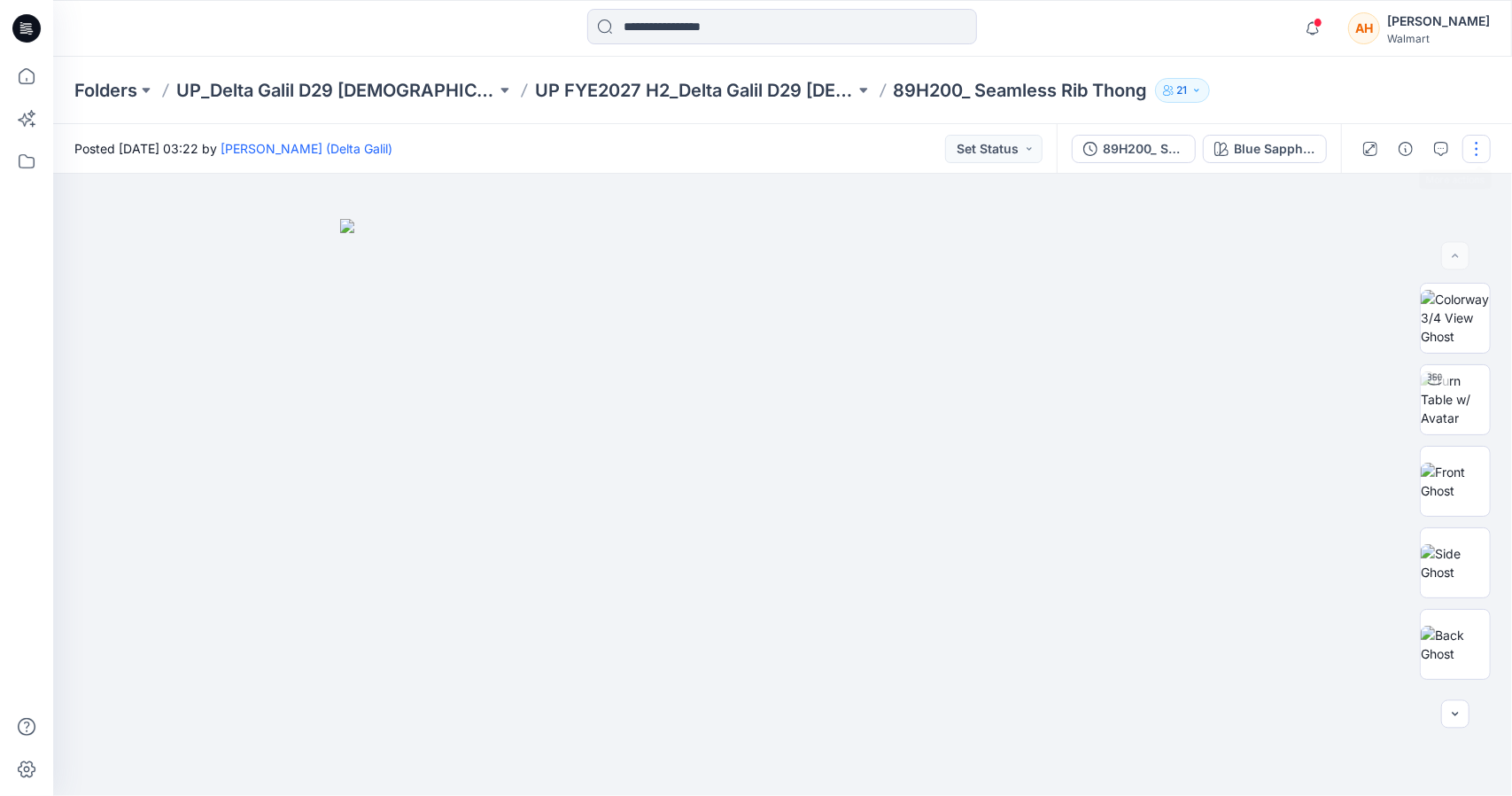
click at [1473, 135] on button "button" at bounding box center [1476, 148] width 28 height 28
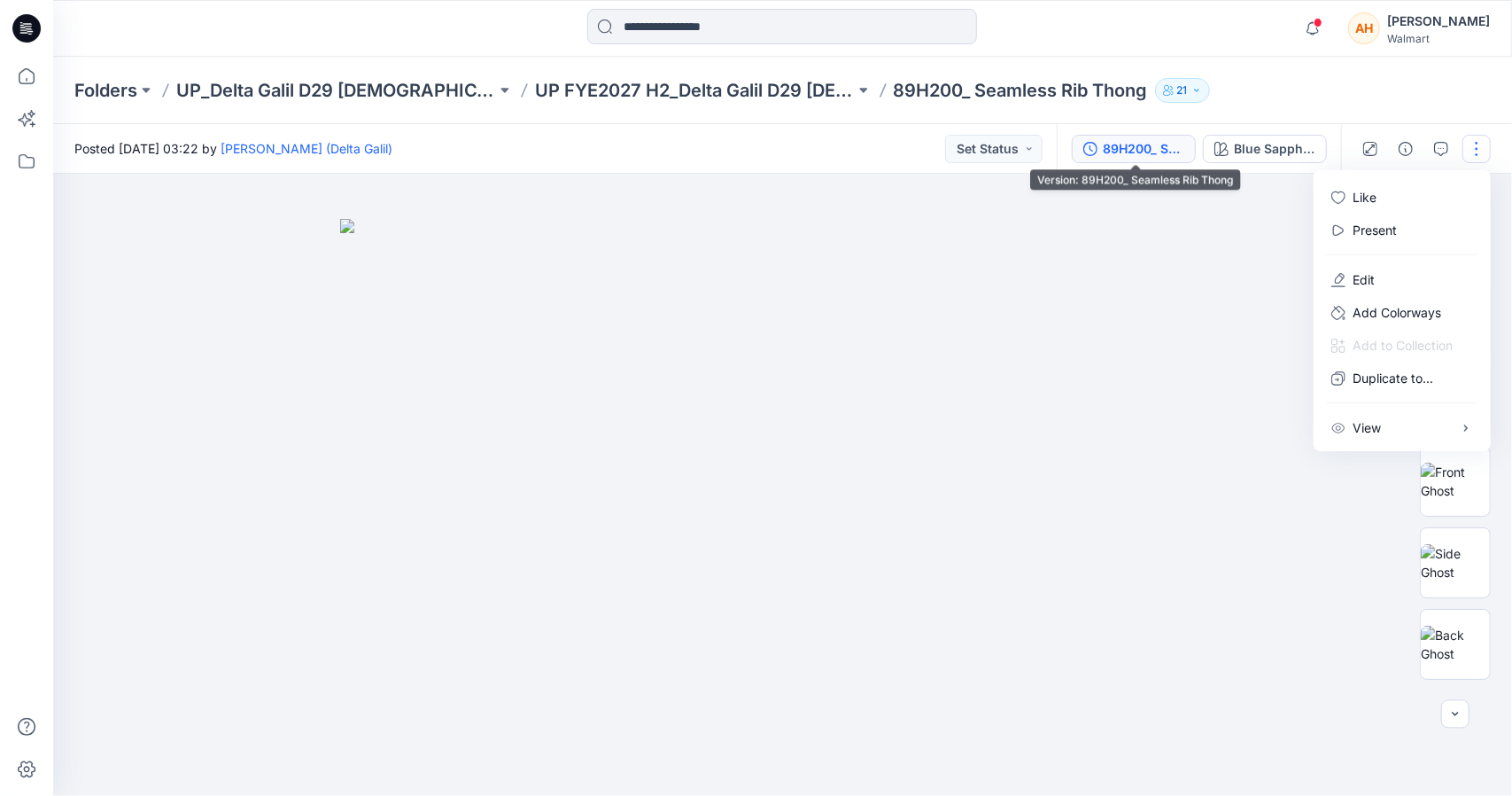
click at [1161, 147] on div "89H200_ Seamless Rib Thong" at bounding box center [1143, 149] width 82 height 19
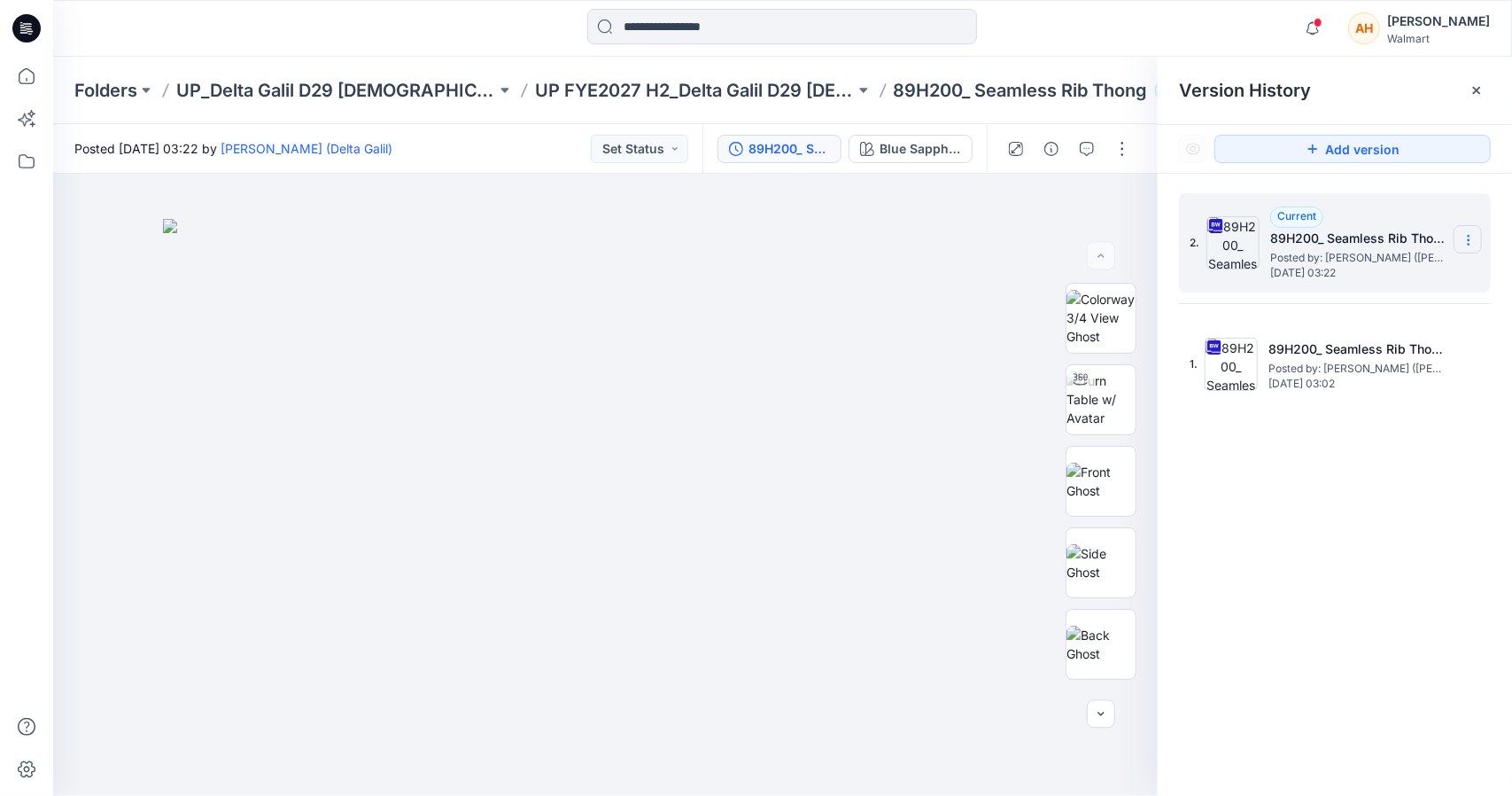
click at [1477, 228] on section at bounding box center [1468, 239] width 28 height 28
click at [1412, 281] on span "Download Source BW File" at bounding box center [1379, 274] width 149 height 21
